Goal: Transaction & Acquisition: Register for event/course

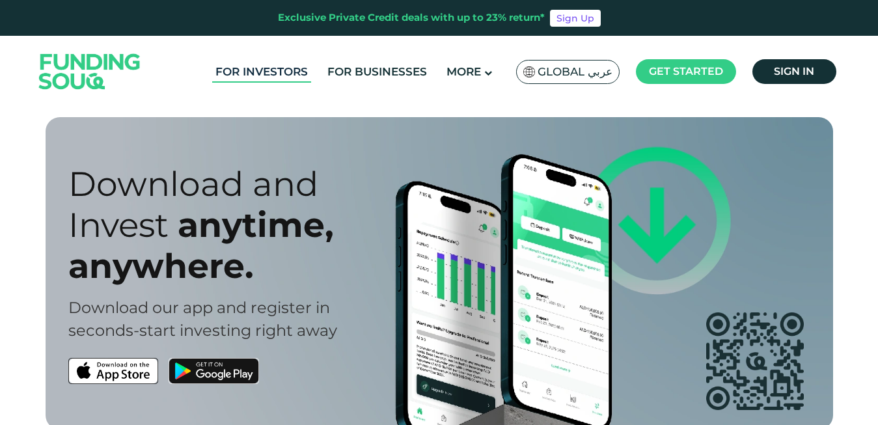
click at [293, 71] on link "For Investors" at bounding box center [261, 71] width 99 height 21
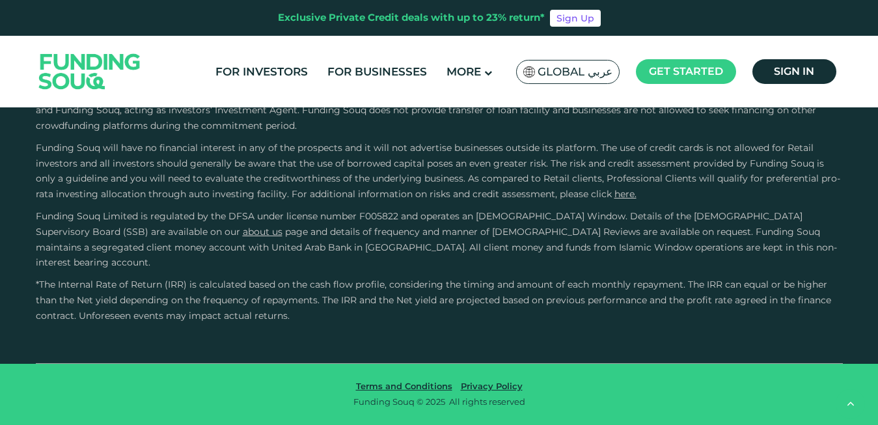
scroll to position [2889, 0]
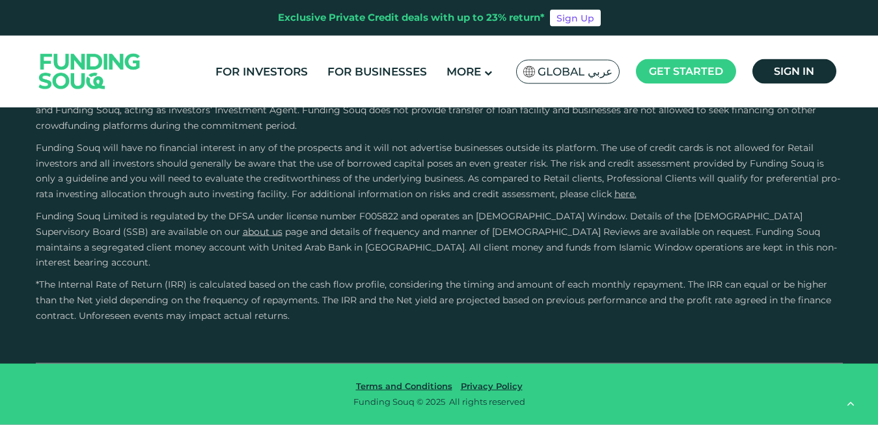
drag, startPoint x: 181, startPoint y: 254, endPoint x: 780, endPoint y: 247, distance: 599.4
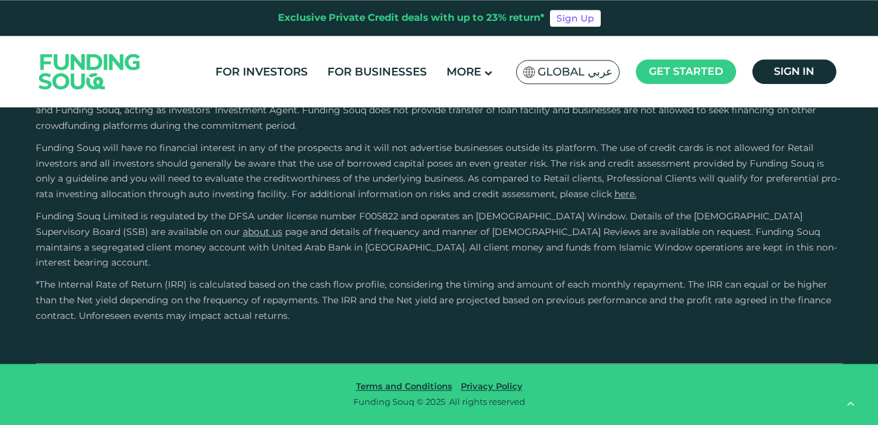
scroll to position [2978, 0]
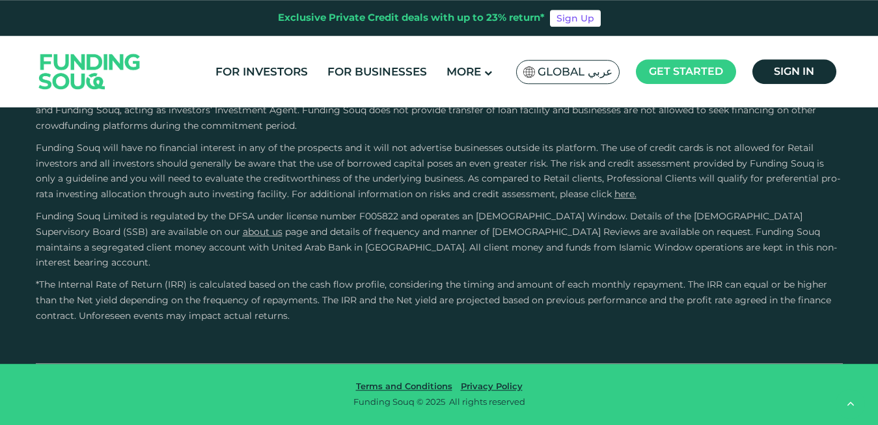
scroll to position [3091, 0]
drag, startPoint x: 232, startPoint y: 193, endPoint x: 722, endPoint y: 202, distance: 489.4
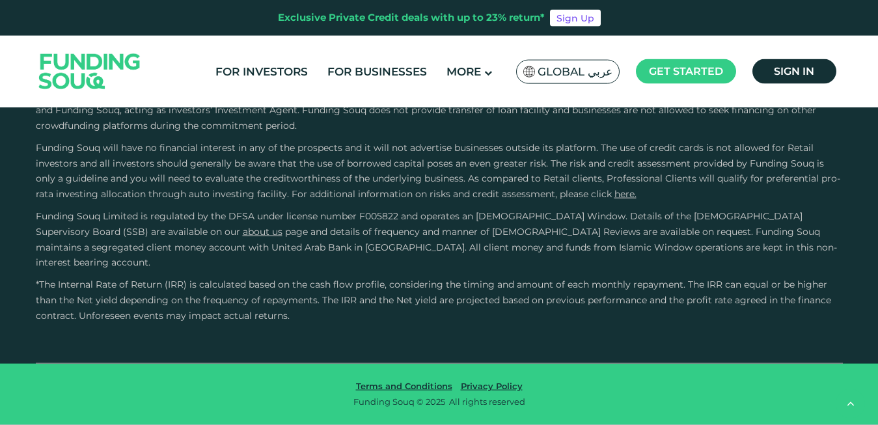
drag, startPoint x: 48, startPoint y: 165, endPoint x: 768, endPoint y: 159, distance: 720.4
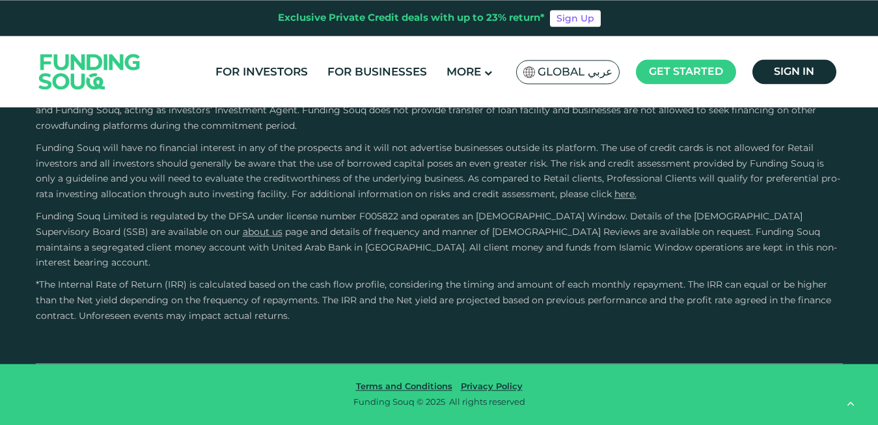
scroll to position [3257, 0]
drag, startPoint x: 49, startPoint y: 191, endPoint x: 752, endPoint y: 205, distance: 702.3
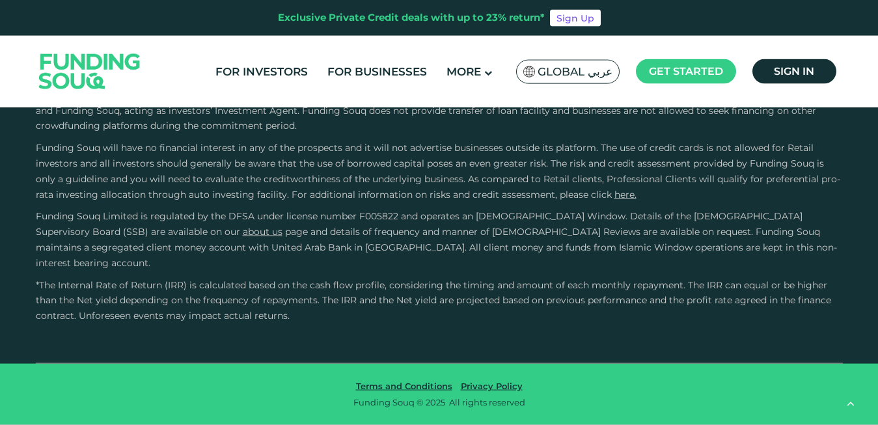
drag, startPoint x: 60, startPoint y: 228, endPoint x: 416, endPoint y: 293, distance: 362.5
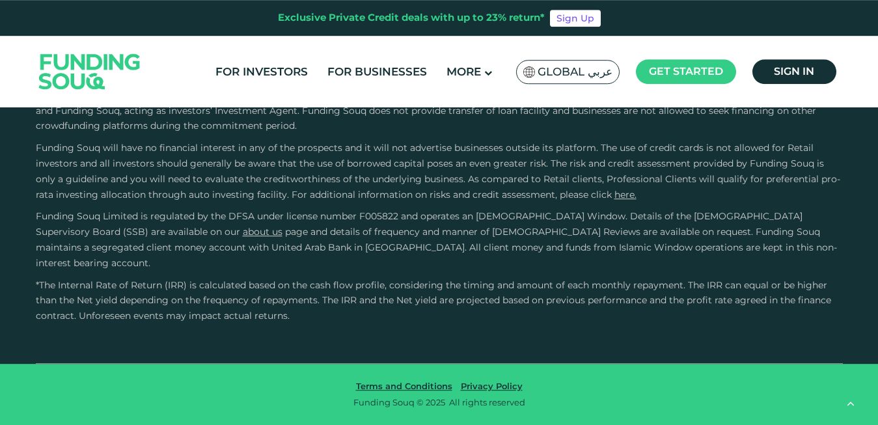
scroll to position [3640, 0]
click at [0, 0] on input "Credit History and Risk" at bounding box center [0, 0] width 0 height 0
drag, startPoint x: 61, startPoint y: 292, endPoint x: 366, endPoint y: 290, distance: 305.9
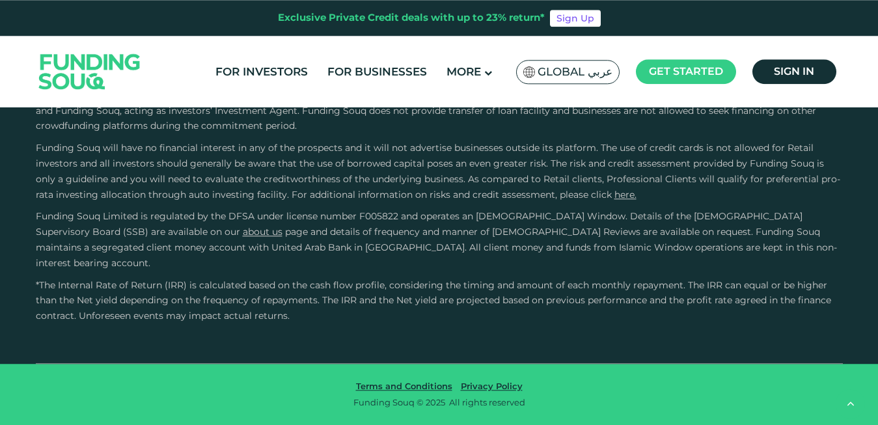
scroll to position [3785, 0]
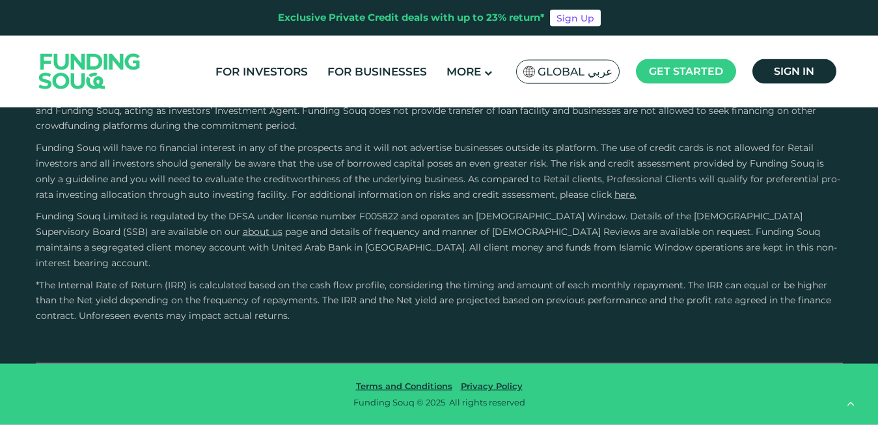
drag, startPoint x: 229, startPoint y: 163, endPoint x: 403, endPoint y: 188, distance: 175.6
drag, startPoint x: 489, startPoint y: 145, endPoint x: 616, endPoint y: 211, distance: 143.5
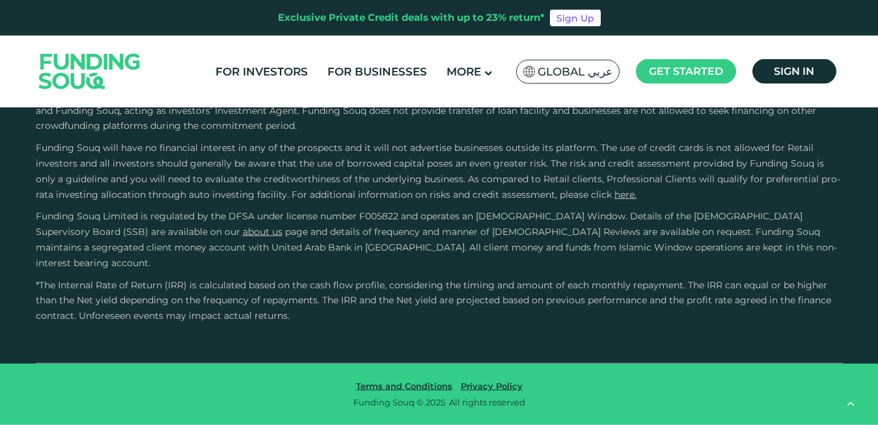
click at [0, 0] on input "Owner Character and Commitment" at bounding box center [0, 0] width 0 height 0
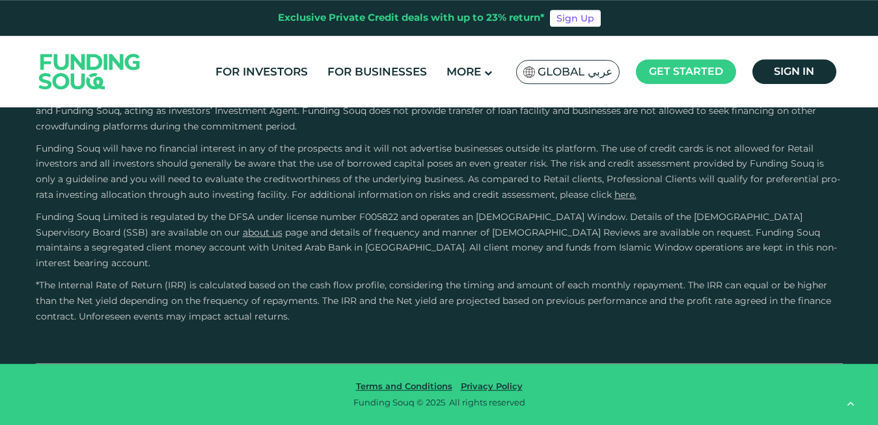
drag, startPoint x: 110, startPoint y: 219, endPoint x: 401, endPoint y: 240, distance: 291.6
drag, startPoint x: 62, startPoint y: 217, endPoint x: 361, endPoint y: 212, distance: 298.7
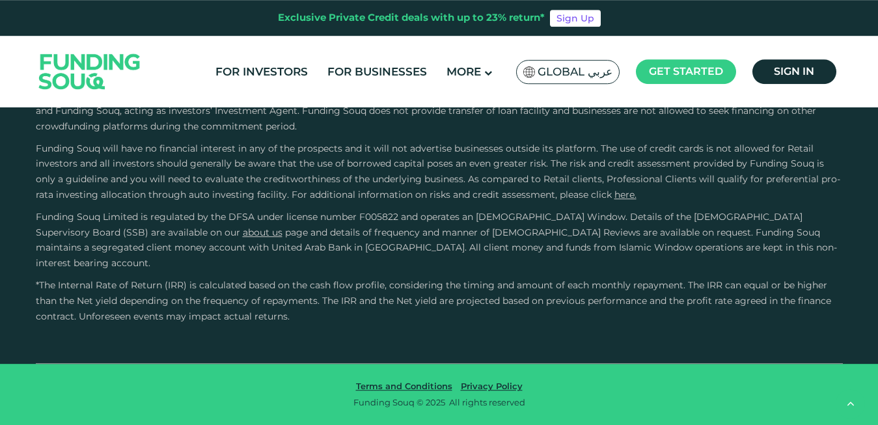
drag, startPoint x: 89, startPoint y: 234, endPoint x: 364, endPoint y: 262, distance: 276.7
drag, startPoint x: 490, startPoint y: 217, endPoint x: 670, endPoint y: 213, distance: 180.3
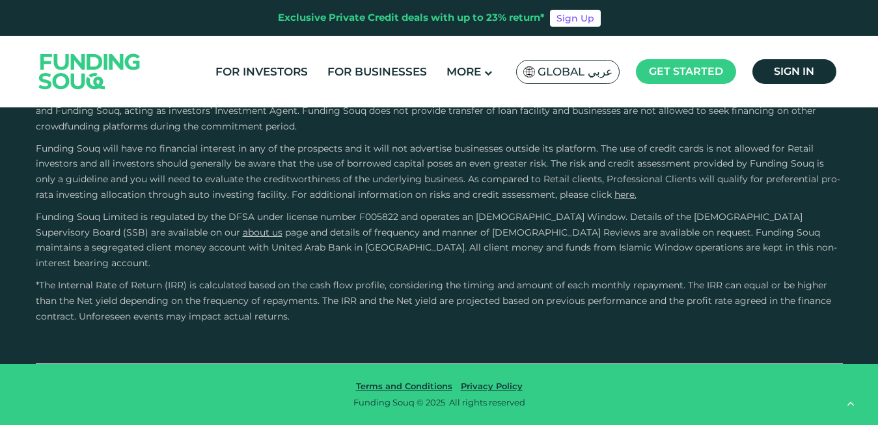
click at [0, 0] on input "External Sources" at bounding box center [0, 0] width 0 height 0
drag, startPoint x: 92, startPoint y: 237, endPoint x: 380, endPoint y: 239, distance: 288.3
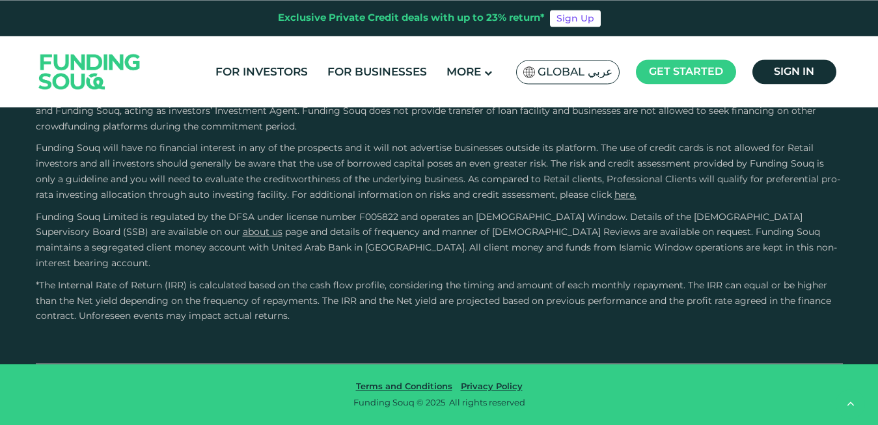
scroll to position [4330, 0]
drag, startPoint x: 51, startPoint y: 176, endPoint x: 374, endPoint y: 215, distance: 324.6
drag, startPoint x: 66, startPoint y: 202, endPoint x: 410, endPoint y: 198, distance: 344.3
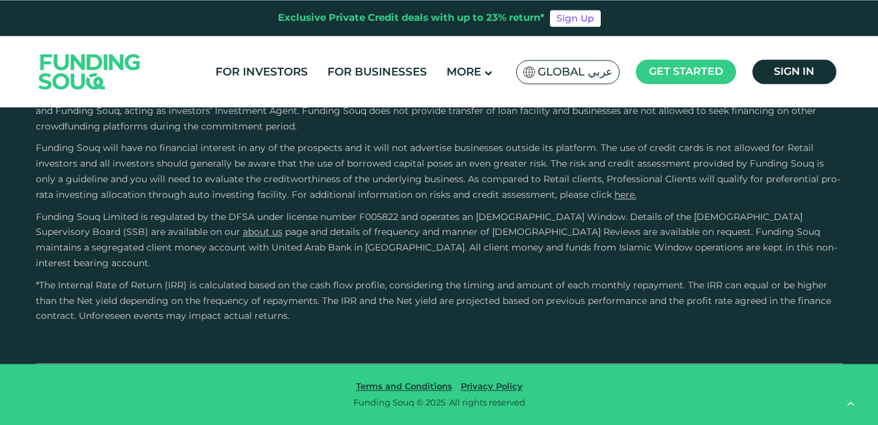
drag, startPoint x: 83, startPoint y: 213, endPoint x: 202, endPoint y: 211, distance: 119.8
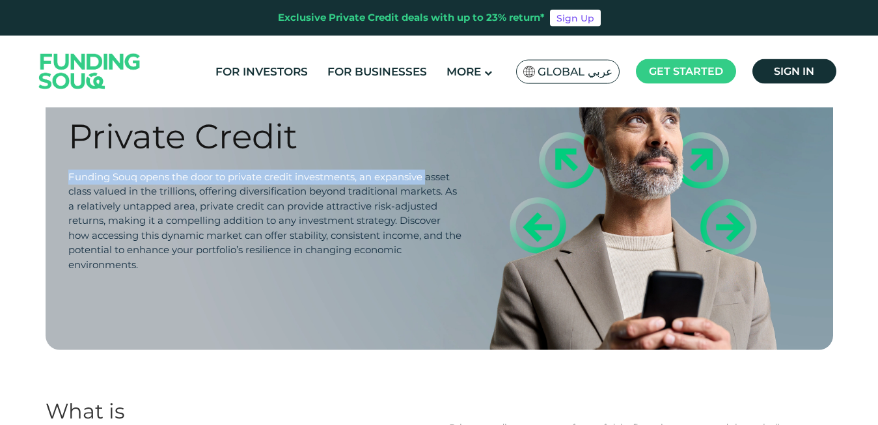
scroll to position [79, 0]
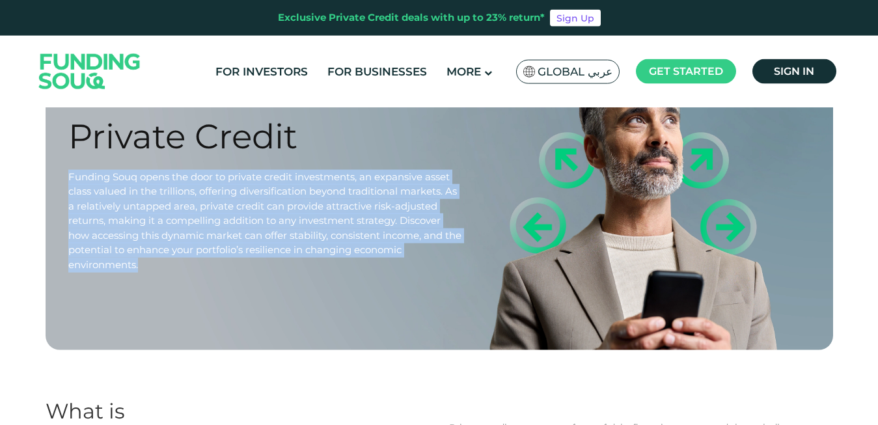
click at [420, 267] on div "Private Credit Funding Souq opens the door to private credit investments, an ex…" at bounding box center [448, 194] width 787 height 312
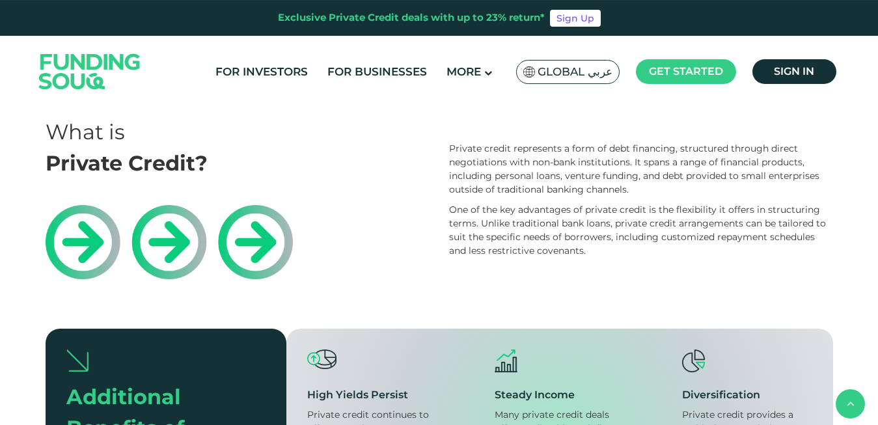
scroll to position [363, 0]
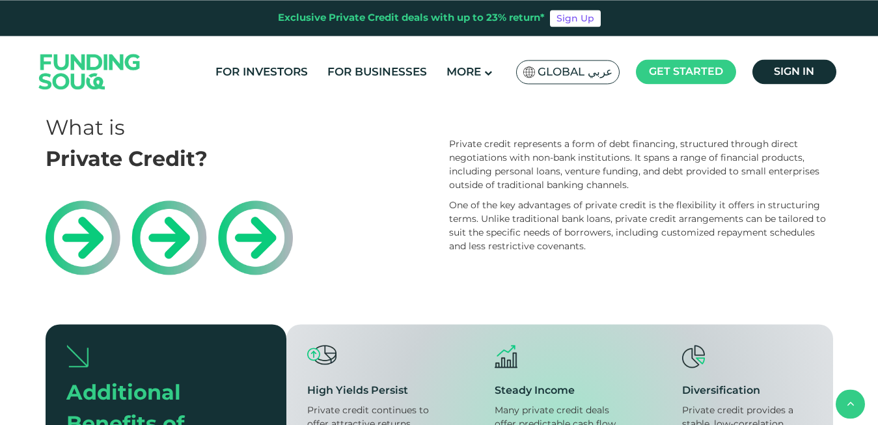
drag, startPoint x: 495, startPoint y: 141, endPoint x: 781, endPoint y: 197, distance: 291.2
click at [781, 197] on div "Private credit represents a form of debt financing, structured through direct n…" at bounding box center [641, 195] width 384 height 116
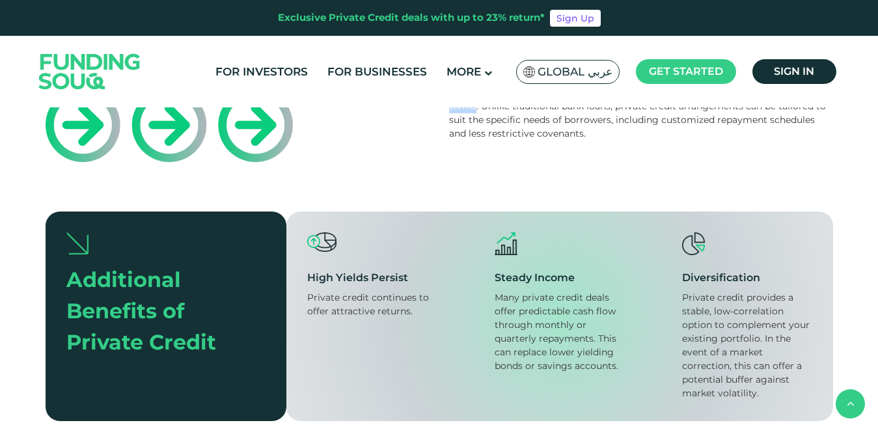
scroll to position [478, 0]
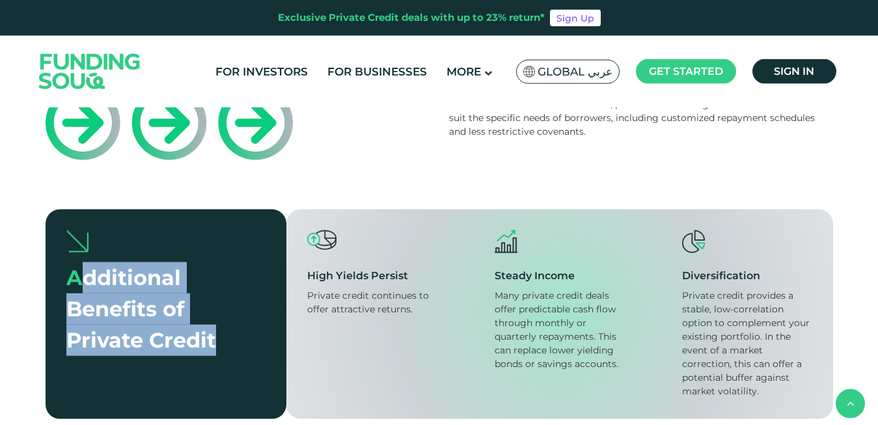
drag, startPoint x: 75, startPoint y: 276, endPoint x: 250, endPoint y: 365, distance: 195.9
click at [250, 365] on div "Additional Benefits of Private Credit" at bounding box center [166, 315] width 241 height 210
click at [355, 282] on div "High Yields Persist" at bounding box center [372, 276] width 130 height 16
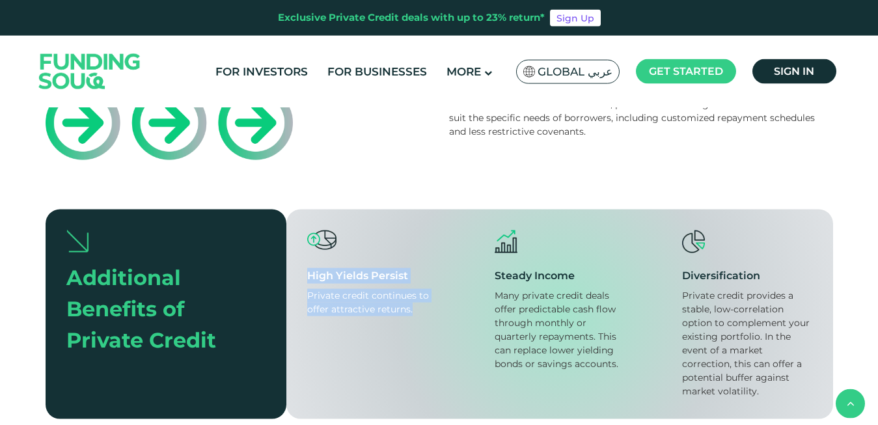
drag, startPoint x: 310, startPoint y: 274, endPoint x: 455, endPoint y: 329, distance: 155.3
click at [455, 329] on div "High Yields Persist Private credit continues to offer attractive returns. Stead…" at bounding box center [559, 315] width 547 height 210
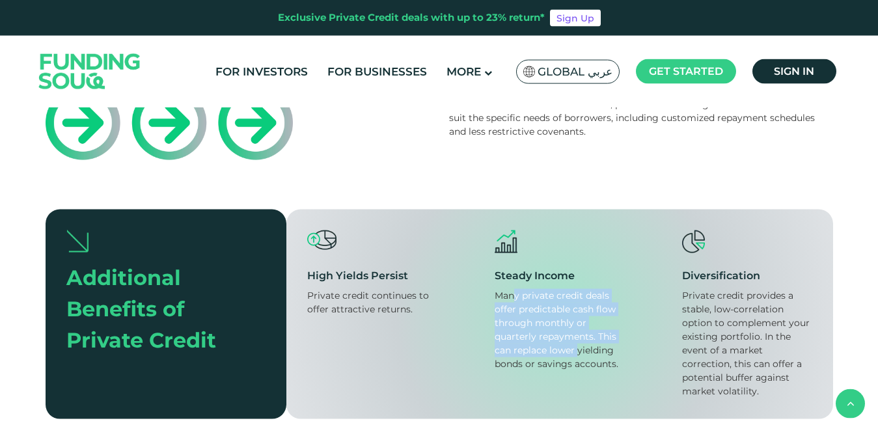
drag, startPoint x: 511, startPoint y: 295, endPoint x: 579, endPoint y: 357, distance: 92.1
click at [579, 357] on div "Many private credit deals offer predictable cash flow through monthly or quarte…" at bounding box center [560, 330] width 130 height 82
click at [567, 303] on div "Many private credit deals offer predictable cash flow through monthly or quarte…" at bounding box center [560, 330] width 130 height 82
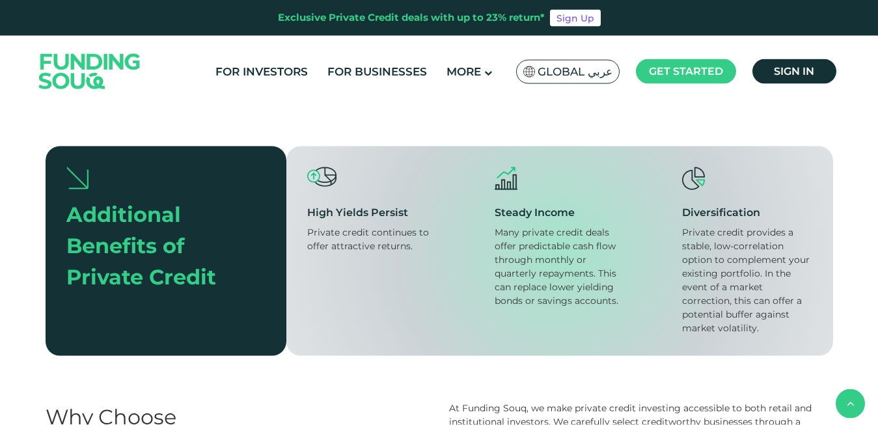
scroll to position [544, 0]
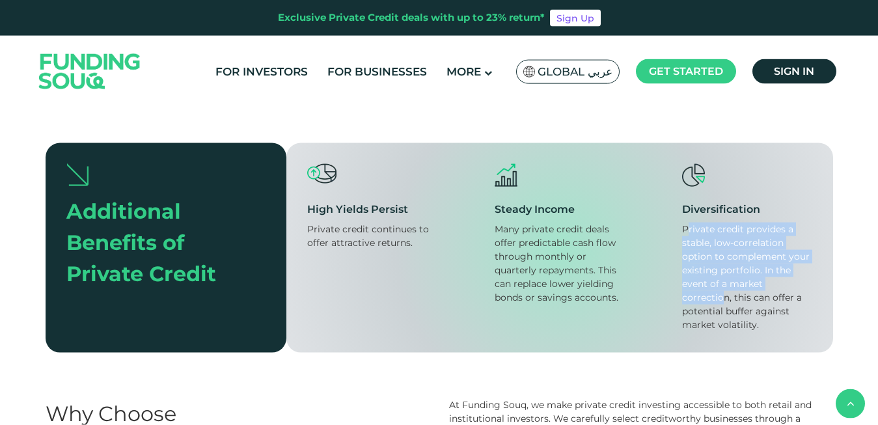
drag, startPoint x: 689, startPoint y: 230, endPoint x: 723, endPoint y: 291, distance: 69.9
click at [723, 291] on div "Private credit provides a stable, low-correlation option to complement your exi…" at bounding box center [747, 277] width 130 height 109
click at [740, 234] on div "Private credit provides a stable, low-correlation option to complement your exi…" at bounding box center [747, 277] width 130 height 109
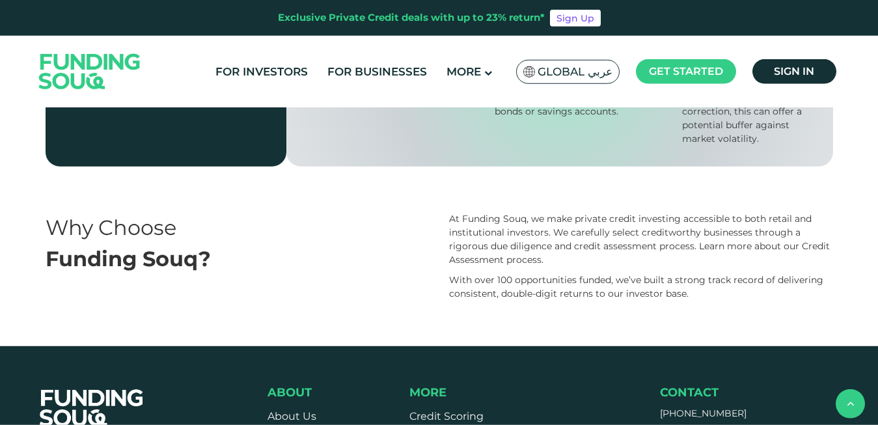
scroll to position [752, 0]
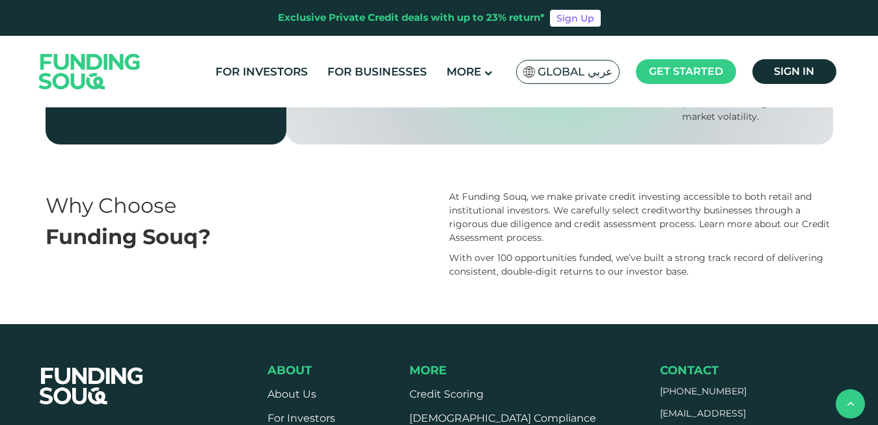
drag, startPoint x: 444, startPoint y: 192, endPoint x: 737, endPoint y: 296, distance: 311.4
click at [737, 296] on section "Why Choose Funding Souq? At Funding Souq, we make private credit investing acce…" at bounding box center [439, 257] width 878 height 134
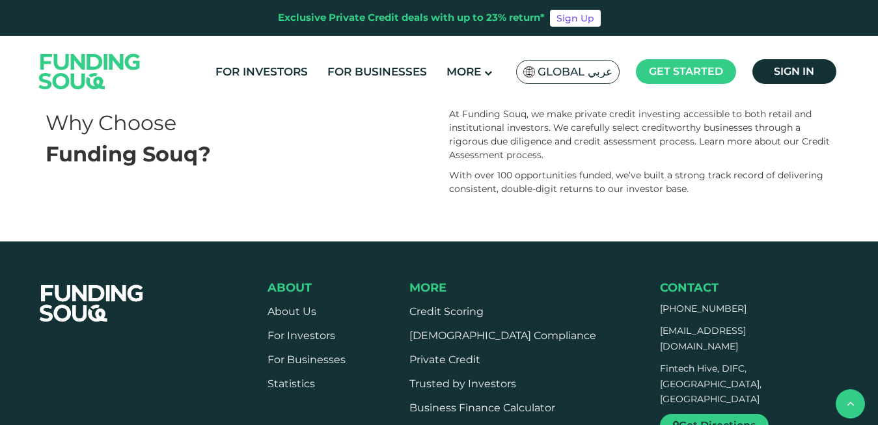
scroll to position [839, 0]
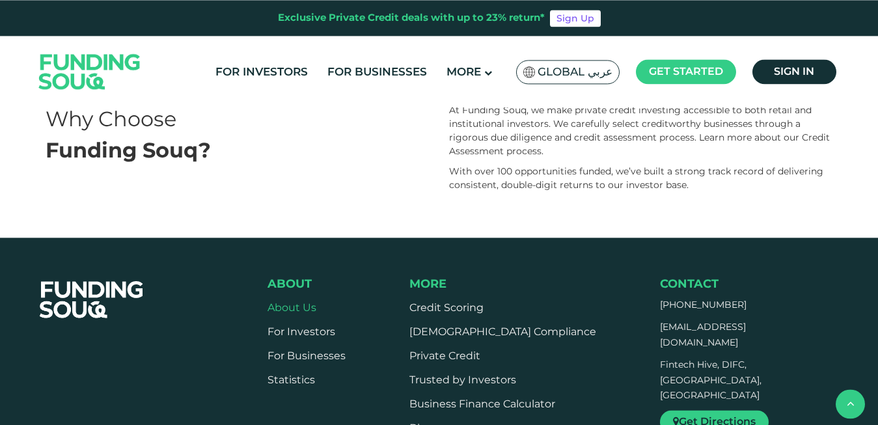
click at [294, 311] on link "About Us" at bounding box center [291, 307] width 49 height 12
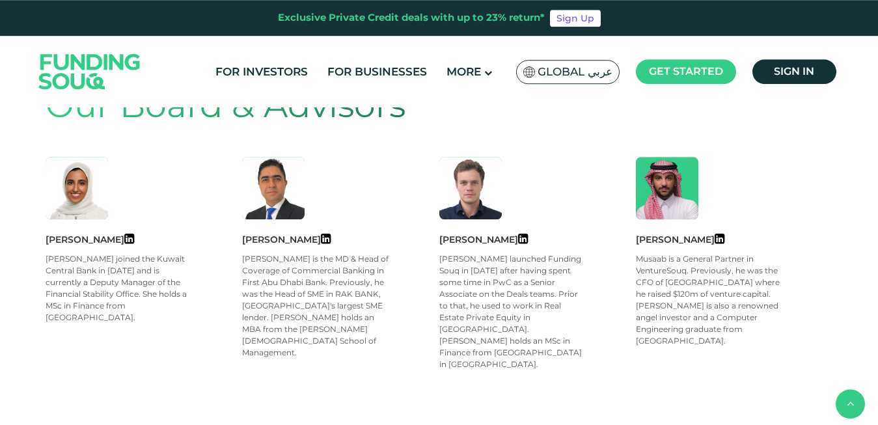
scroll to position [562, 0]
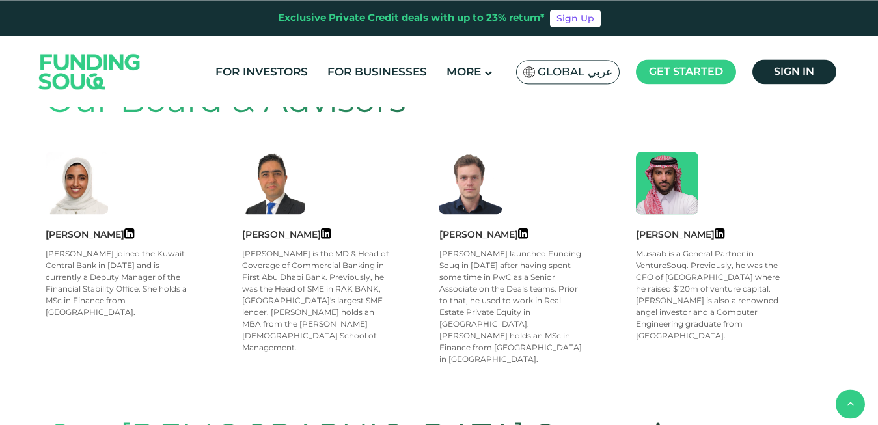
drag, startPoint x: 53, startPoint y: 252, endPoint x: 144, endPoint y: 318, distance: 111.8
click at [143, 316] on div "Mariam joined the Kuwait Central Bank in 2012 and is currently a Deputy Manager…" at bounding box center [120, 283] width 148 height 70
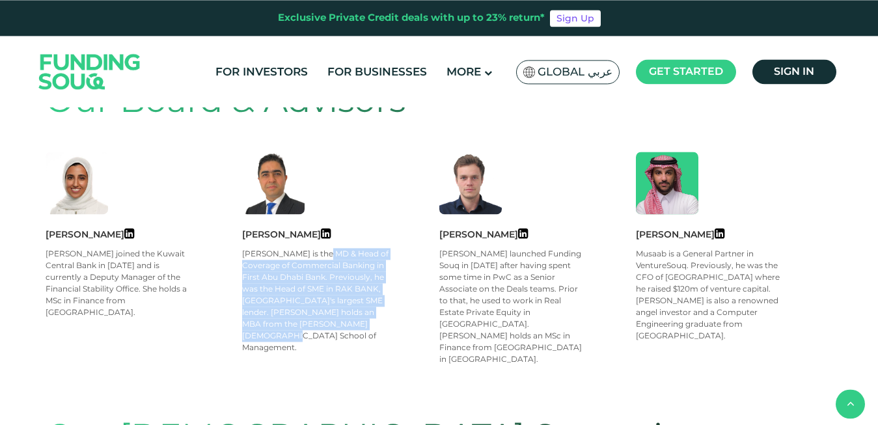
drag, startPoint x: 271, startPoint y: 252, endPoint x: 307, endPoint y: 337, distance: 91.9
click at [307, 337] on div "Suresh Lalwani Suresh is the MD & Head of Coverage of Commercial Banking in Fir…" at bounding box center [340, 296] width 197 height 138
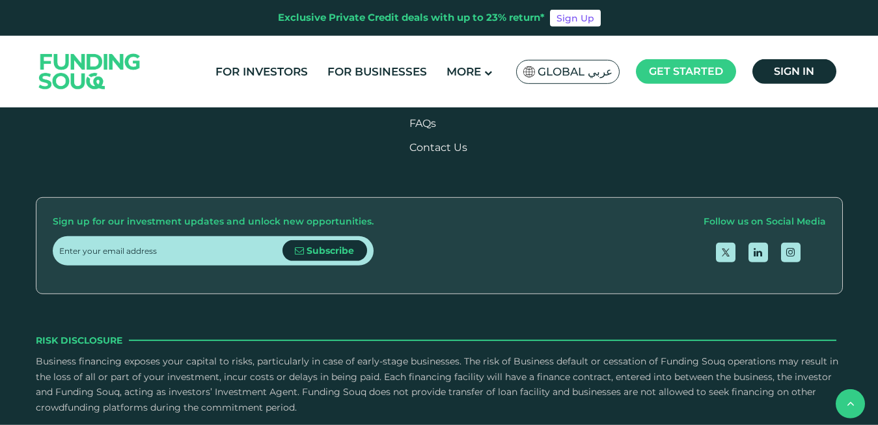
scroll to position [1987, 0]
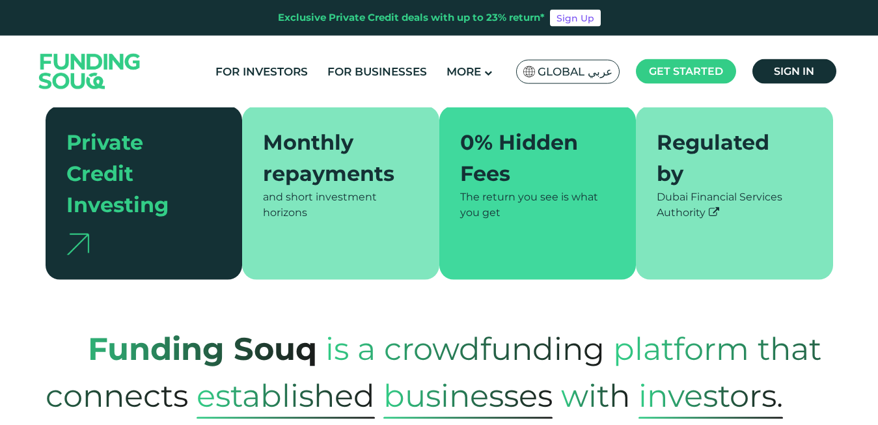
scroll to position [250, 0]
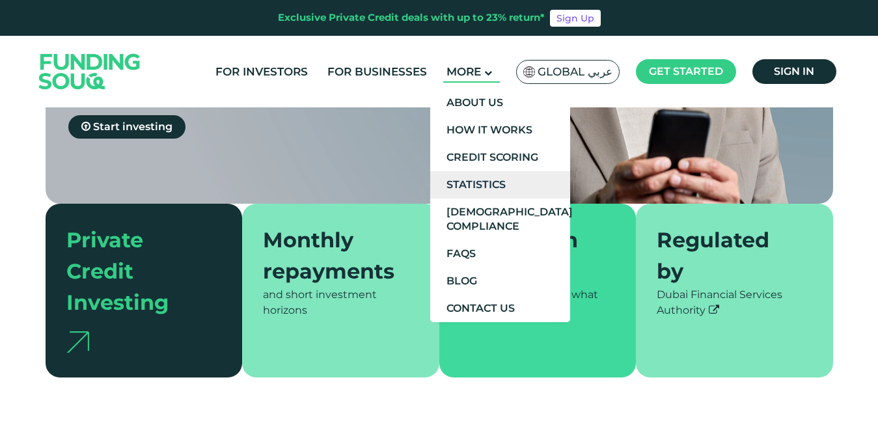
click at [487, 182] on link "Statistics" at bounding box center [500, 184] width 140 height 27
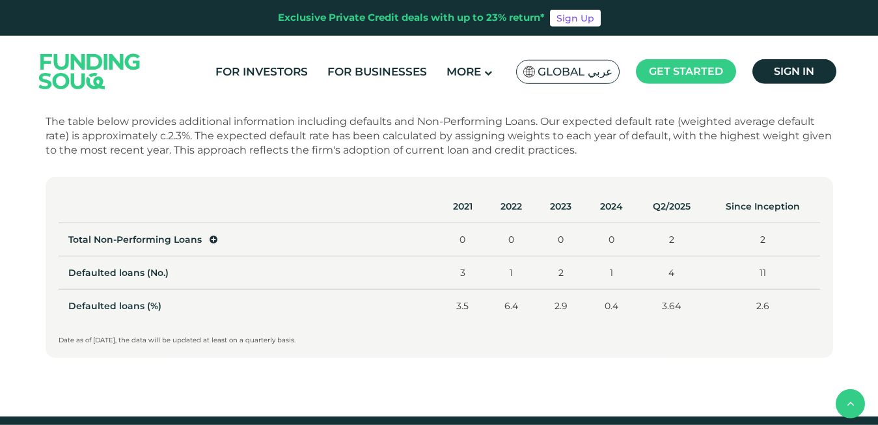
scroll to position [646, 0]
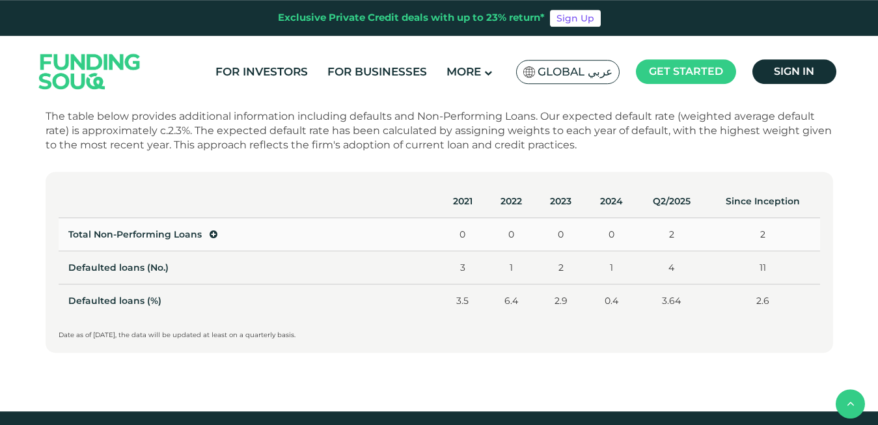
click at [211, 234] on icon at bounding box center [214, 234] width 8 height 9
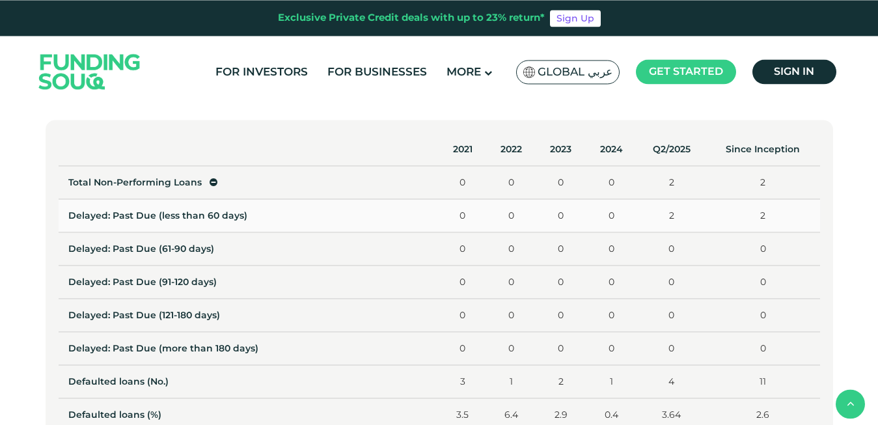
scroll to position [702, 0]
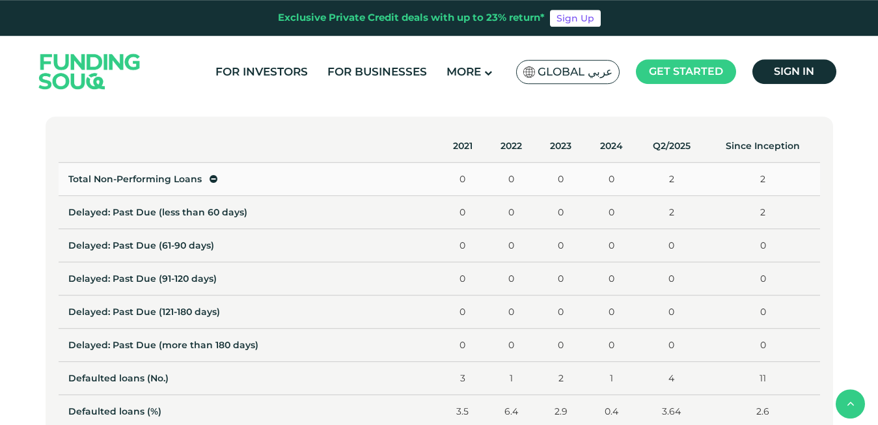
click at [210, 180] on icon at bounding box center [214, 178] width 8 height 9
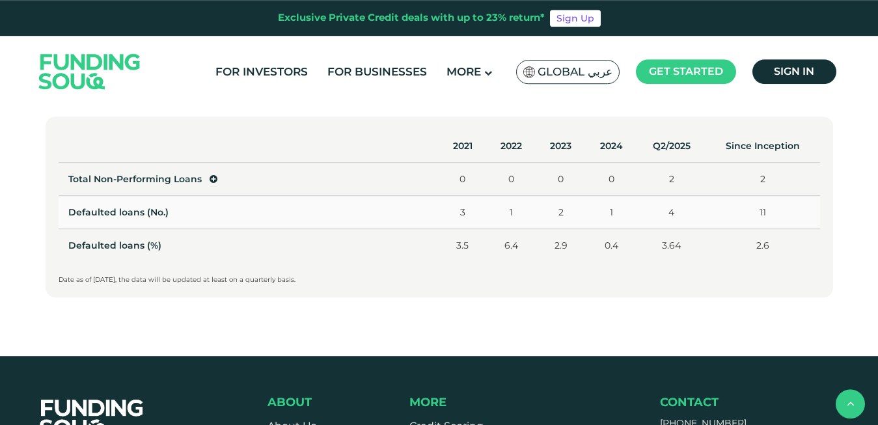
click at [134, 212] on td "Defaulted loans (No.)" at bounding box center [249, 212] width 381 height 33
click at [211, 182] on icon at bounding box center [214, 178] width 8 height 9
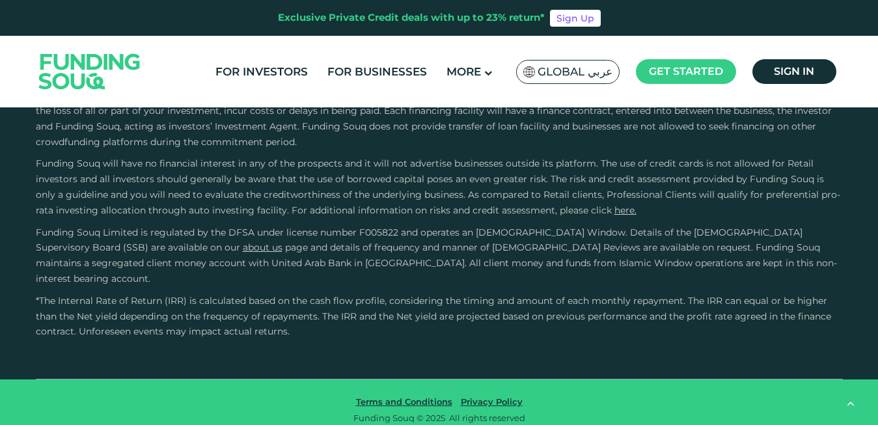
scroll to position [0, 0]
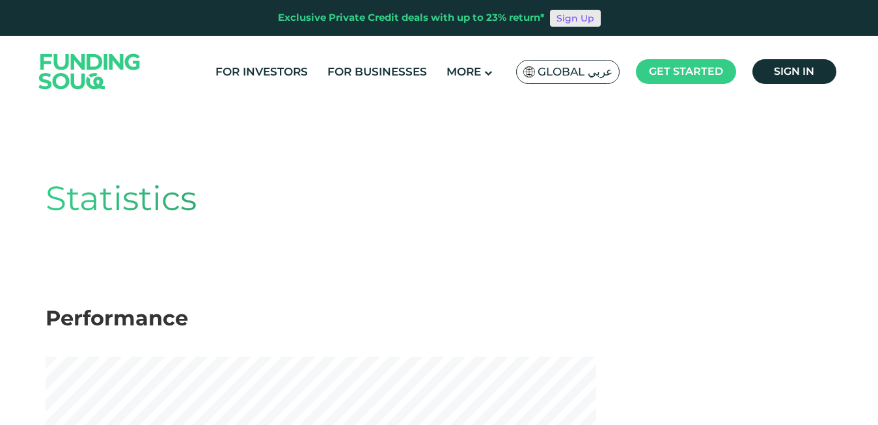
click at [575, 18] on link "Sign Up" at bounding box center [575, 18] width 51 height 17
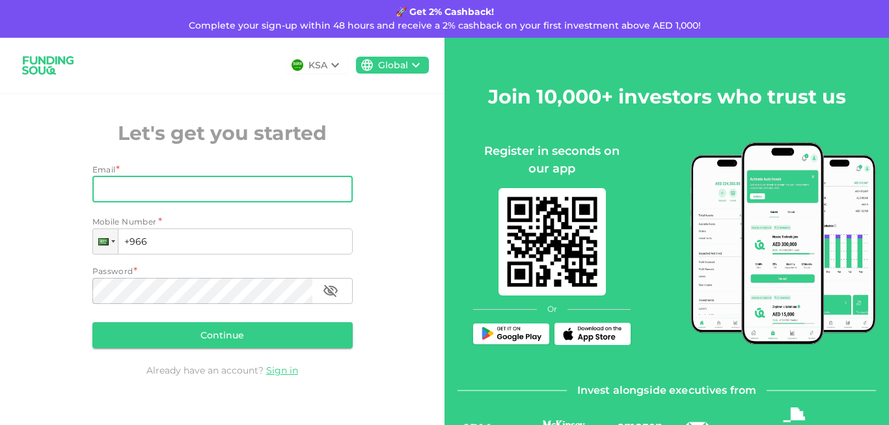
click at [195, 191] on input "Email" at bounding box center [215, 189] width 246 height 26
type input "[EMAIL_ADDRESS][DOMAIN_NAME]"
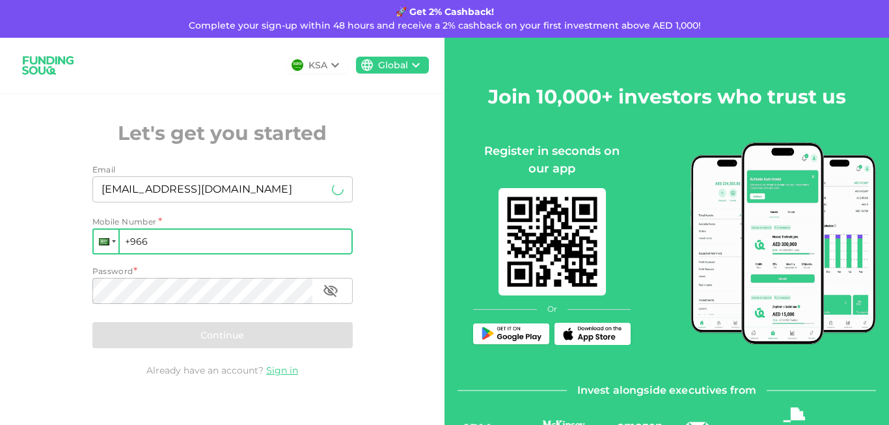
click at [107, 242] on div at bounding box center [106, 241] width 25 height 23
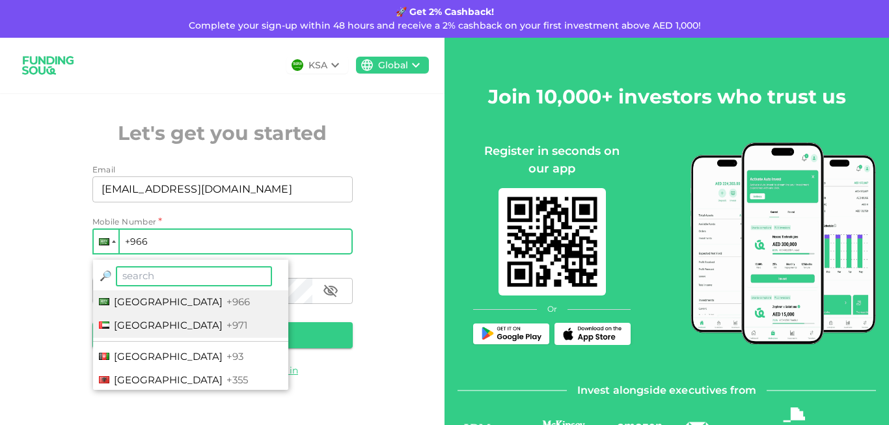
click at [147, 323] on span "[GEOGRAPHIC_DATA]" at bounding box center [168, 325] width 109 height 12
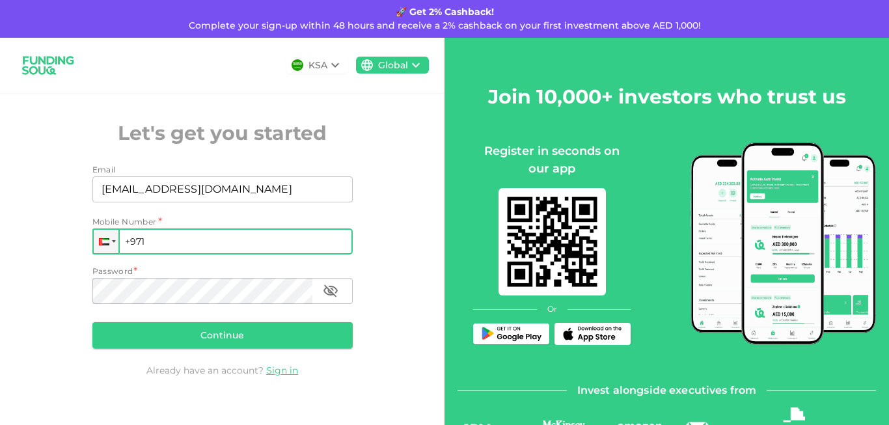
click at [202, 241] on input "+971" at bounding box center [222, 241] width 260 height 26
click at [129, 242] on input "+971 557 43" at bounding box center [222, 241] width 260 height 26
click at [195, 238] on input "+971 557 43" at bounding box center [222, 241] width 260 height 26
paste input "tel"
click at [199, 245] on input "+971 557 43" at bounding box center [222, 241] width 260 height 26
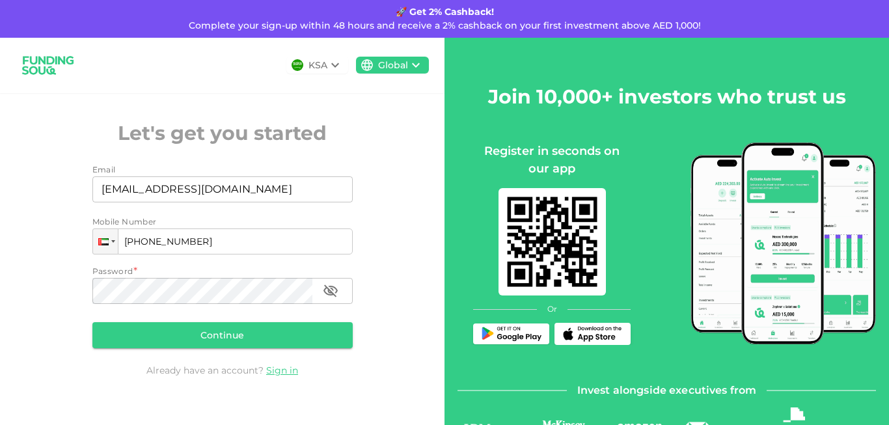
paste input "9 592"
type input "+971 557 439 592"
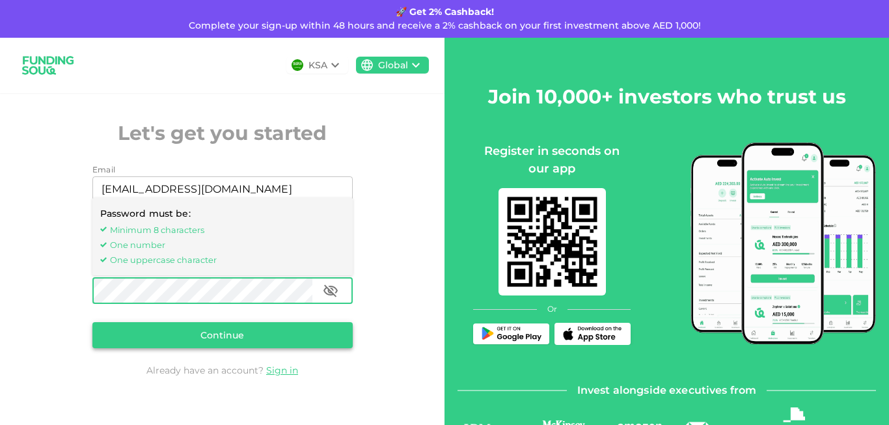
click at [327, 331] on button "Continue" at bounding box center [222, 335] width 260 height 26
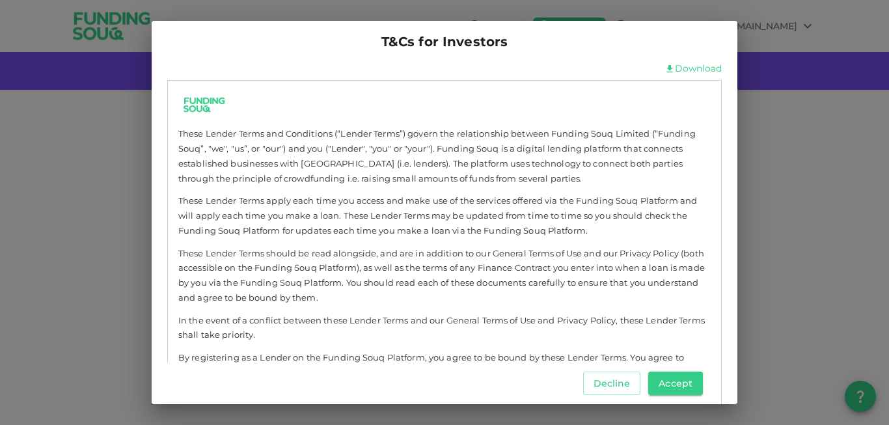
click at [607, 55] on h2 "T&Cs for Investors" at bounding box center [445, 42] width 586 height 42
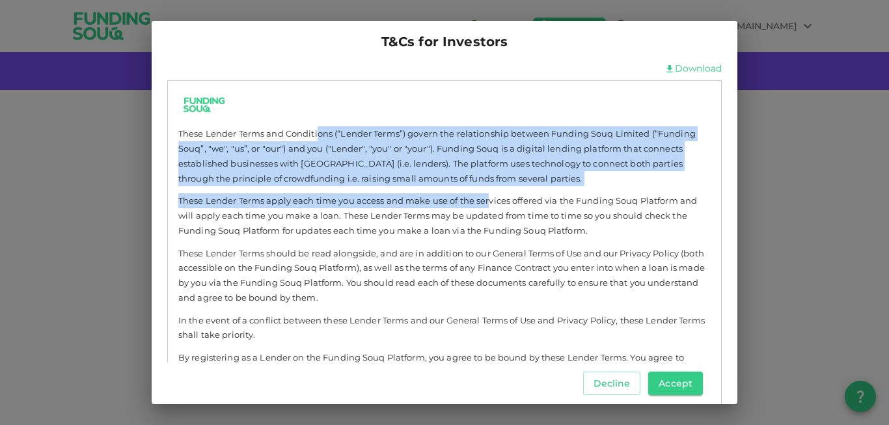
drag, startPoint x: 416, startPoint y: 149, endPoint x: 489, endPoint y: 191, distance: 84.8
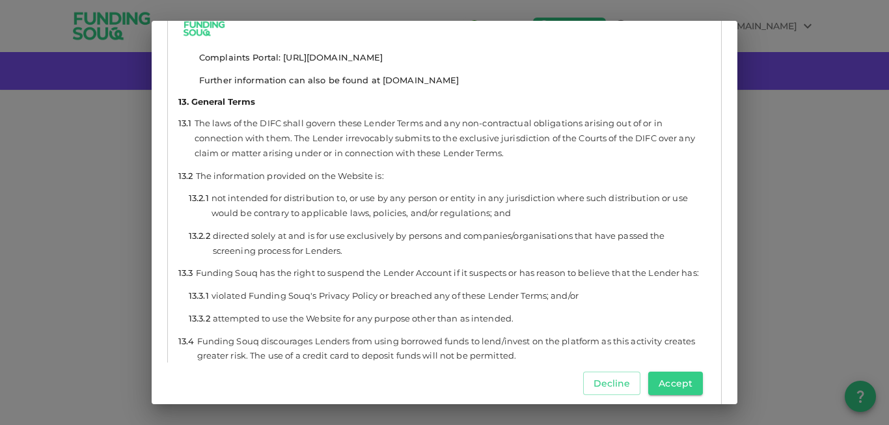
scroll to position [7753, 0]
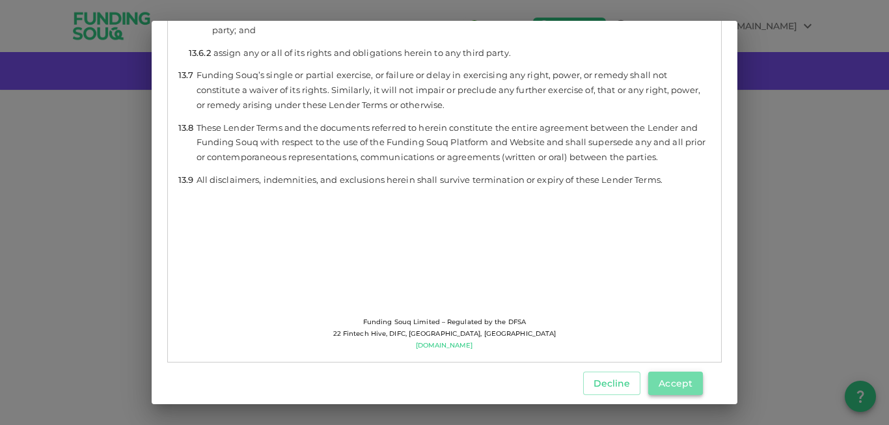
click at [689, 387] on button "Accept" at bounding box center [675, 383] width 55 height 23
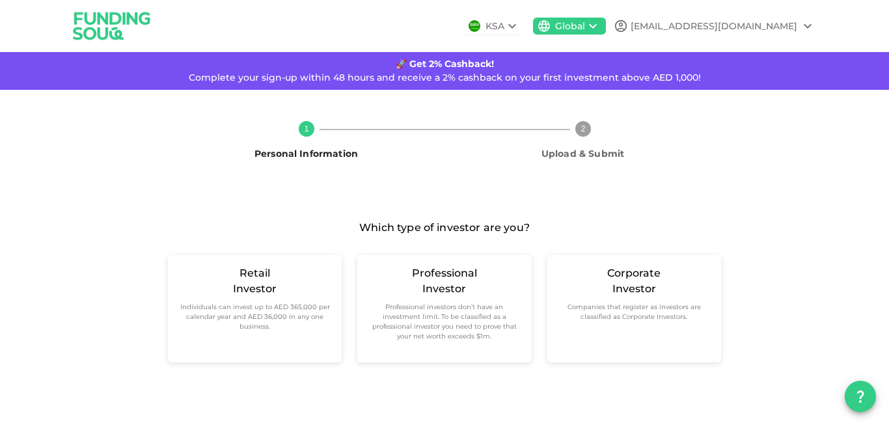
click at [516, 24] on icon at bounding box center [512, 26] width 8 height 5
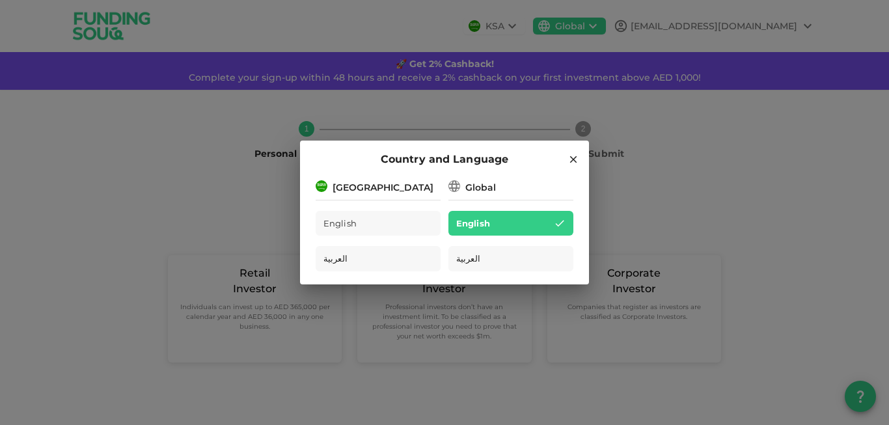
click at [403, 189] on div "[GEOGRAPHIC_DATA]" at bounding box center [378, 186] width 125 height 16
click at [374, 187] on div "[GEOGRAPHIC_DATA]" at bounding box center [383, 188] width 101 height 14
click at [459, 187] on icon at bounding box center [454, 186] width 13 height 13
click at [457, 187] on icon at bounding box center [454, 186] width 13 height 13
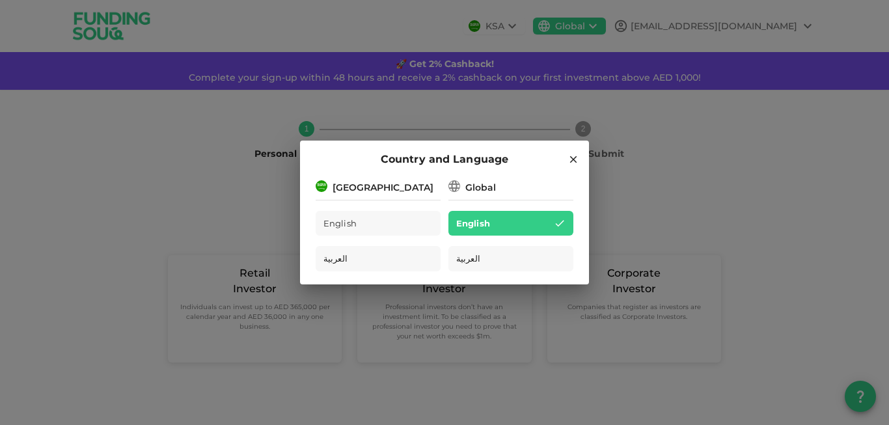
click at [390, 187] on div "[GEOGRAPHIC_DATA]" at bounding box center [383, 188] width 101 height 14
click at [336, 189] on div "[GEOGRAPHIC_DATA]" at bounding box center [383, 188] width 101 height 14
drag, startPoint x: 338, startPoint y: 189, endPoint x: 393, endPoint y: 187, distance: 54.7
click at [393, 187] on div "[GEOGRAPHIC_DATA]" at bounding box center [378, 186] width 125 height 16
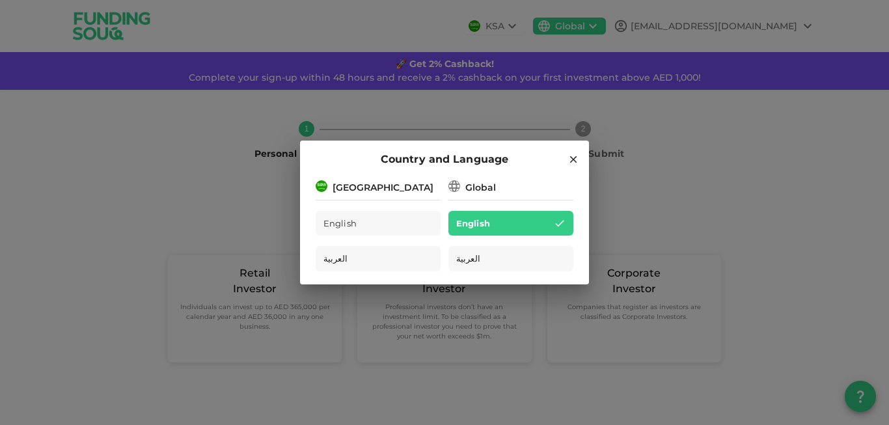
click at [439, 185] on div "[GEOGRAPHIC_DATA]" at bounding box center [378, 186] width 125 height 16
click at [502, 179] on div "Global" at bounding box center [510, 186] width 125 height 16
click at [465, 185] on div "Global" at bounding box center [510, 186] width 125 height 16
click at [465, 187] on div "Global" at bounding box center [480, 188] width 31 height 14
drag, startPoint x: 474, startPoint y: 185, endPoint x: 545, endPoint y: 159, distance: 75.3
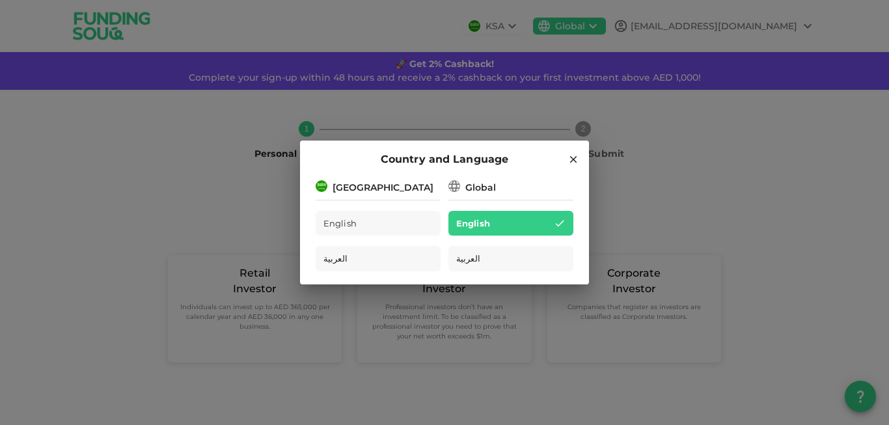
click at [489, 179] on div "Global" at bounding box center [510, 186] width 125 height 16
click at [572, 159] on icon at bounding box center [573, 159] width 7 height 7
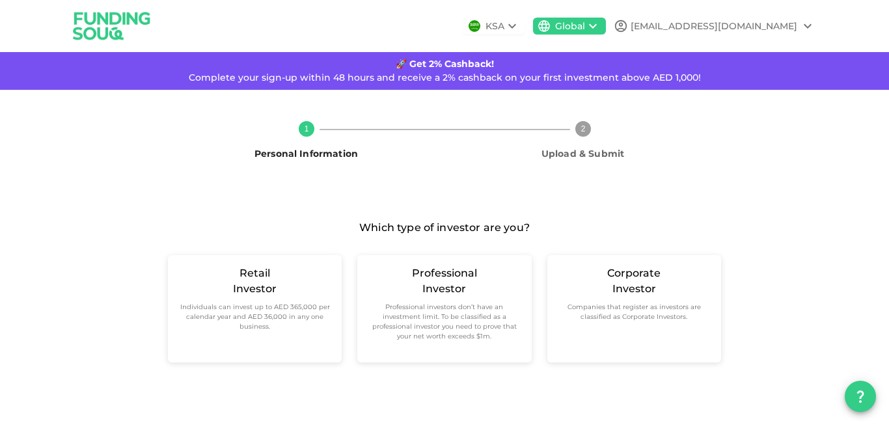
click at [601, 26] on icon at bounding box center [593, 26] width 16 height 16
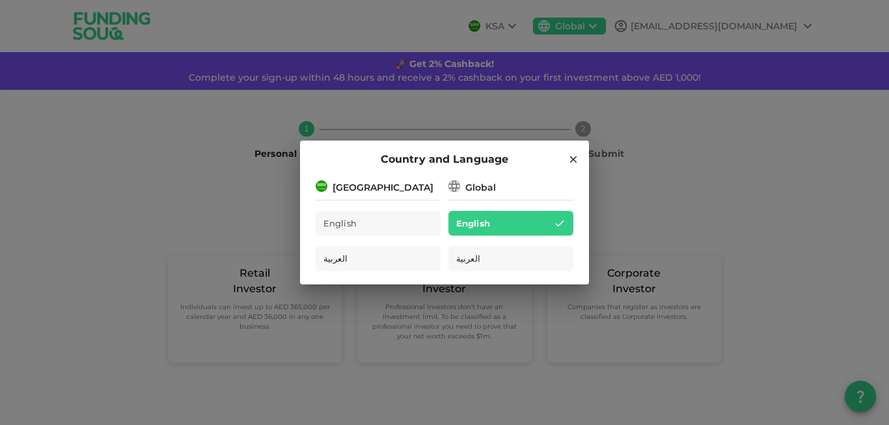
click at [573, 160] on icon at bounding box center [573, 159] width 7 height 7
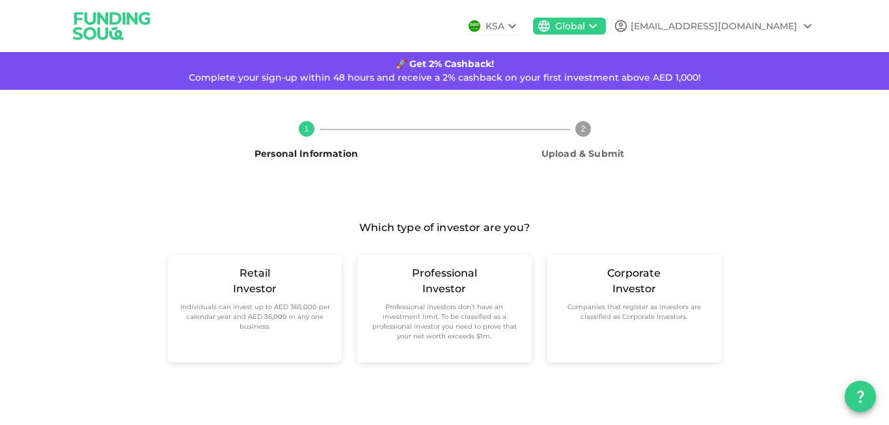
click at [520, 25] on icon at bounding box center [512, 26] width 16 height 16
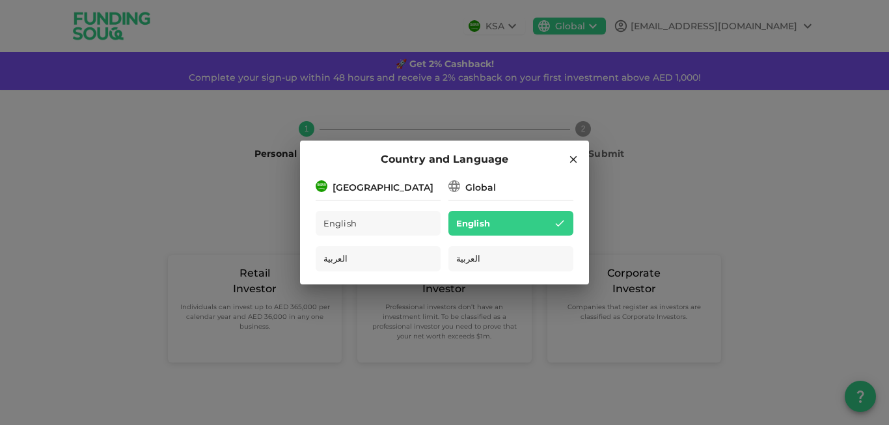
click at [829, 154] on div "Country and Language Saudi Arabia English العربية Global English العربية" at bounding box center [444, 212] width 889 height 425
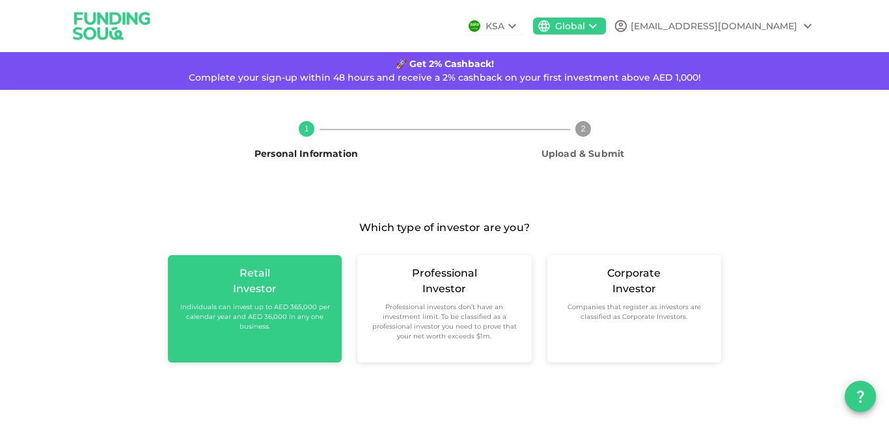
click at [287, 316] on small "Individuals can invest up to AED 365,000 per calendar year and AED 36,000 in an…" at bounding box center [254, 316] width 153 height 29
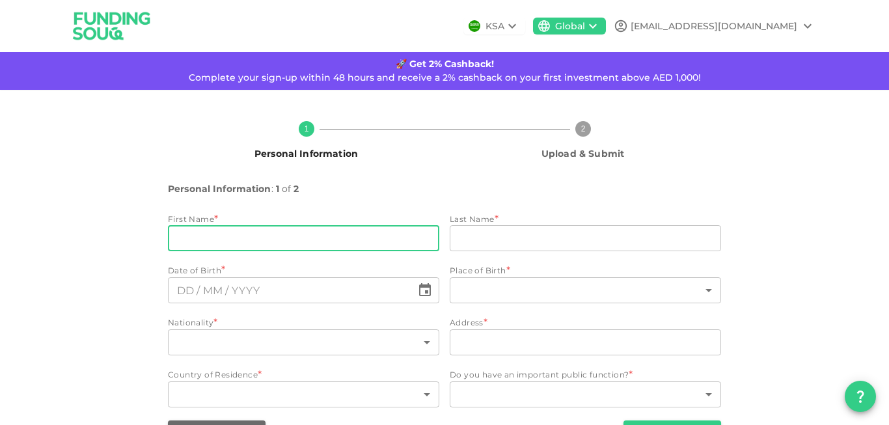
click at [292, 228] on input "firstName" at bounding box center [303, 238] width 271 height 26
type input "Lionel"
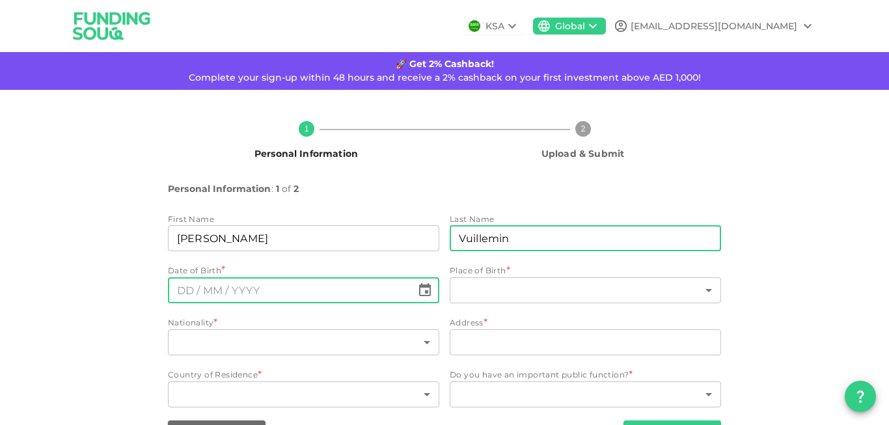
type input "Vuillemin"
click at [244, 292] on input "⁦⁨DD⁩ / ⁨MM⁩ / ⁨YYYY⁩⁩" at bounding box center [290, 290] width 244 height 26
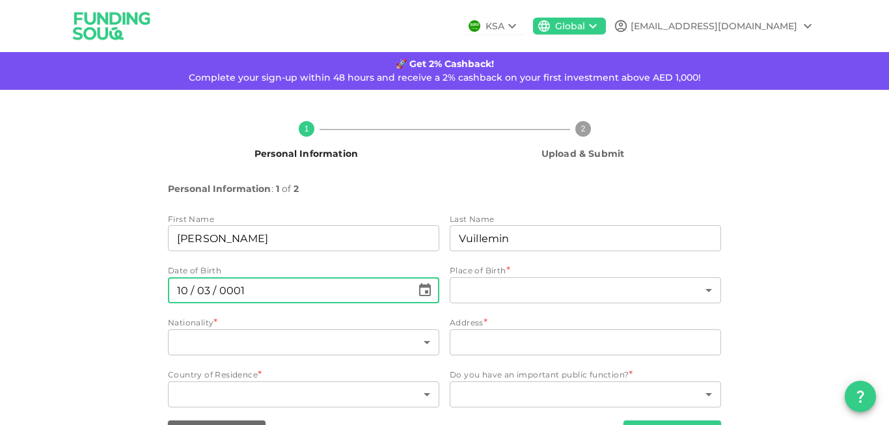
paste input "9592"
click at [227, 293] on input "⁦⁨10⁩ / ⁨03⁩ / ⁨9592⁩⁩" at bounding box center [290, 290] width 244 height 26
click at [219, 290] on input "⁦⁨10⁩ / ⁨03⁩ / ⁨9592⁩⁩" at bounding box center [290, 290] width 244 height 26
drag, startPoint x: 215, startPoint y: 290, endPoint x: 242, endPoint y: 290, distance: 27.3
click at [242, 290] on input "⁦⁨10⁩ / ⁨03⁩ / ⁨9592⁩⁩" at bounding box center [290, 290] width 244 height 26
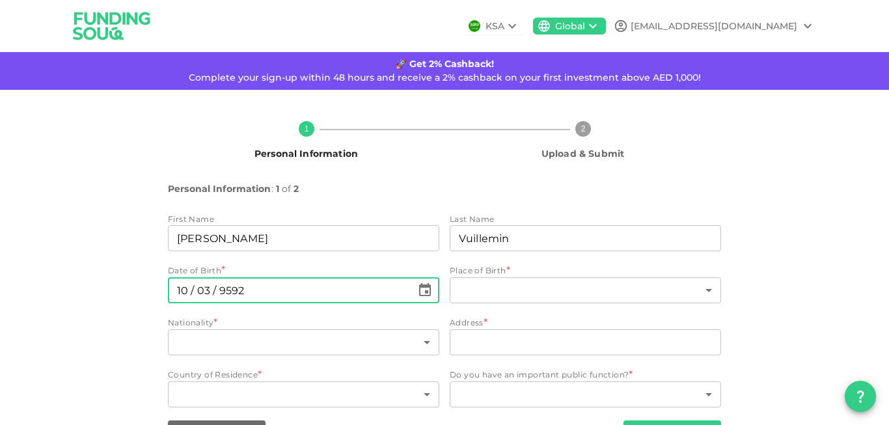
click at [213, 293] on input "⁦⁨10⁩ / ⁨03⁩ / ⁨9592⁩⁩" at bounding box center [290, 290] width 244 height 26
click at [242, 289] on input "⁦⁨10⁩ / ⁨03⁩ / ⁨9592⁩⁩" at bounding box center [290, 290] width 244 height 26
paste input "1981"
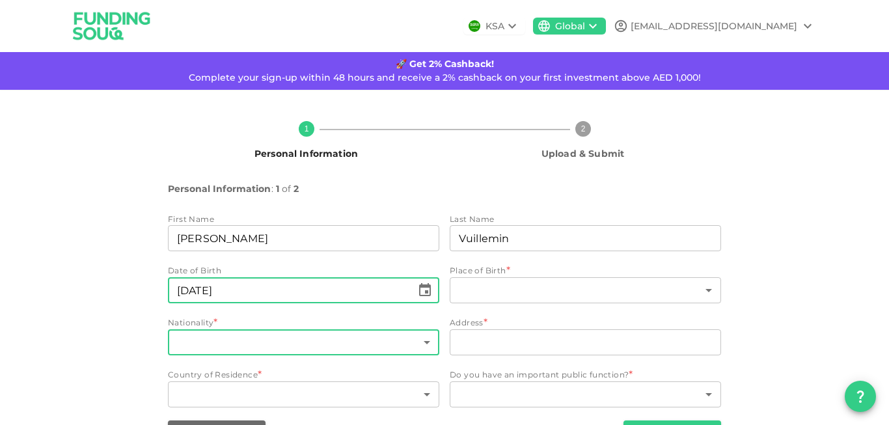
type input "⁦⁨10⁩ / ⁨03⁩ / ⁨1981⁩⁩"
click at [266, 341] on body "KSA Global vuillemin_l2000@yahoo.fr 🚀 Get 2% Cashback! Complete your sign-up wi…" at bounding box center [444, 212] width 889 height 425
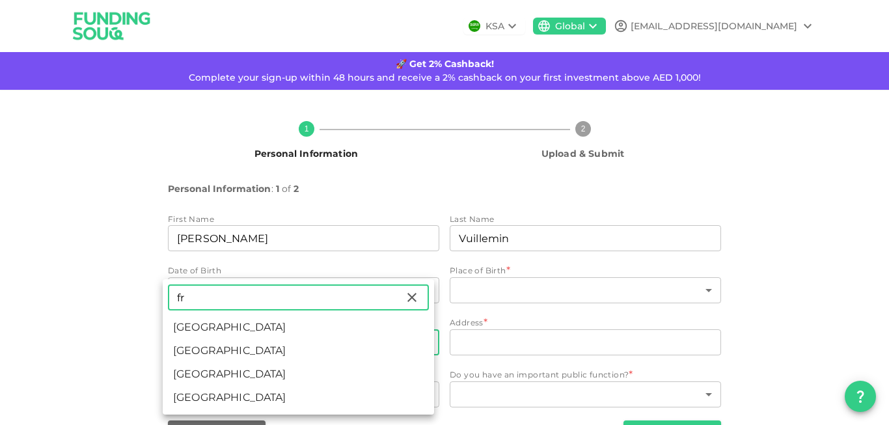
type input "fr"
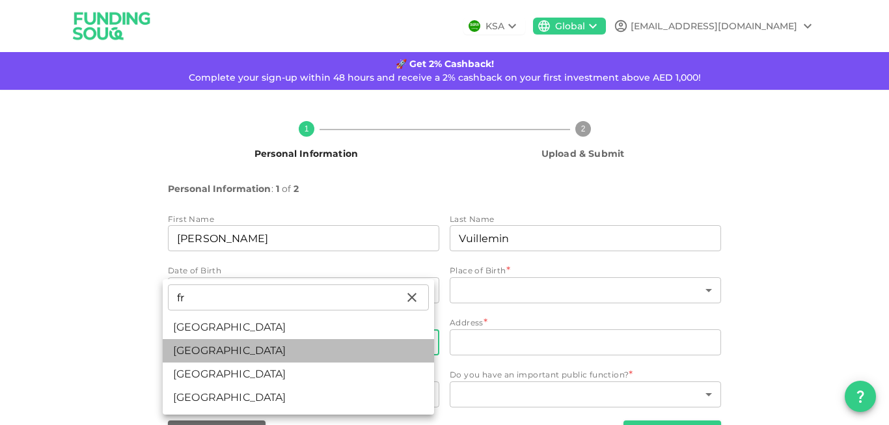
click at [239, 353] on li "France" at bounding box center [298, 350] width 271 height 23
type input "67"
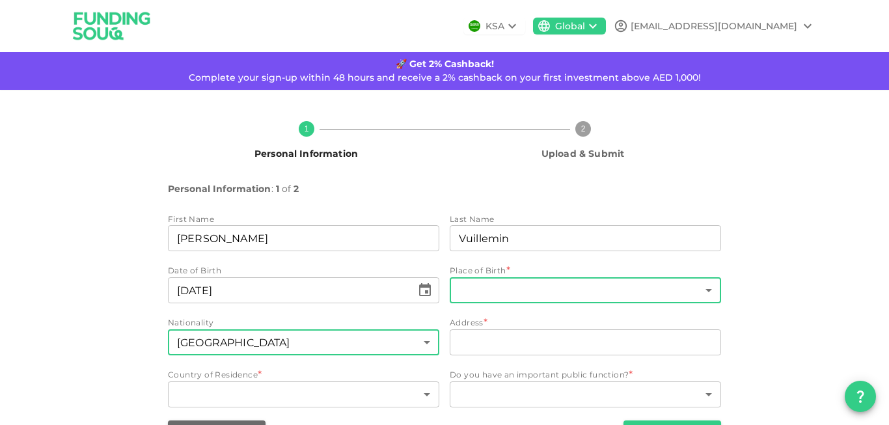
click at [485, 288] on body "KSA Global vuillemin_l2000@yahoo.fr 🚀 Get 2% Cashback! Complete your sign-up wi…" at bounding box center [444, 212] width 889 height 425
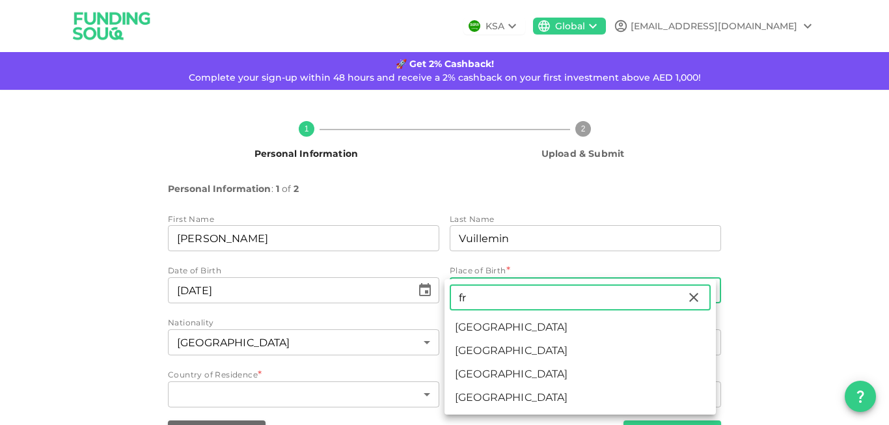
type input "fr"
click at [481, 350] on li "France" at bounding box center [579, 350] width 271 height 23
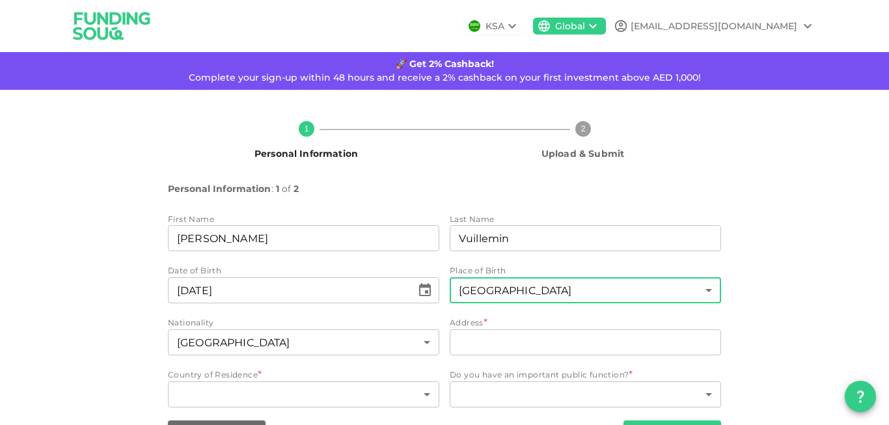
type input "67"
click at [535, 340] on input "address" at bounding box center [585, 342] width 271 height 26
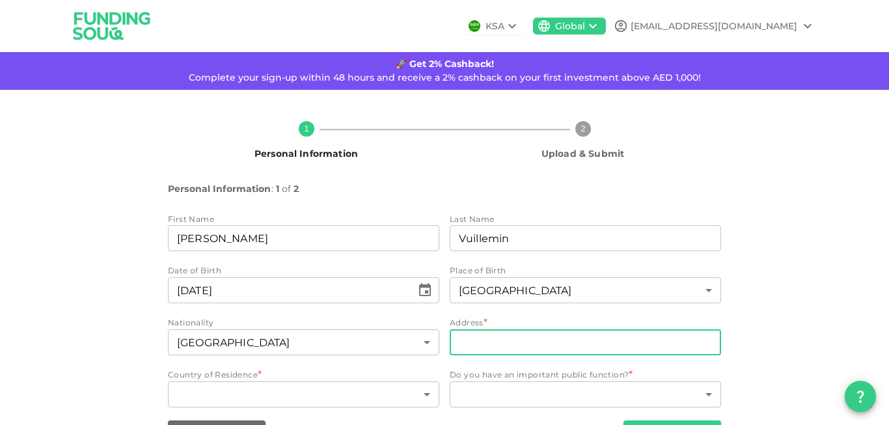
scroll to position [40, 0]
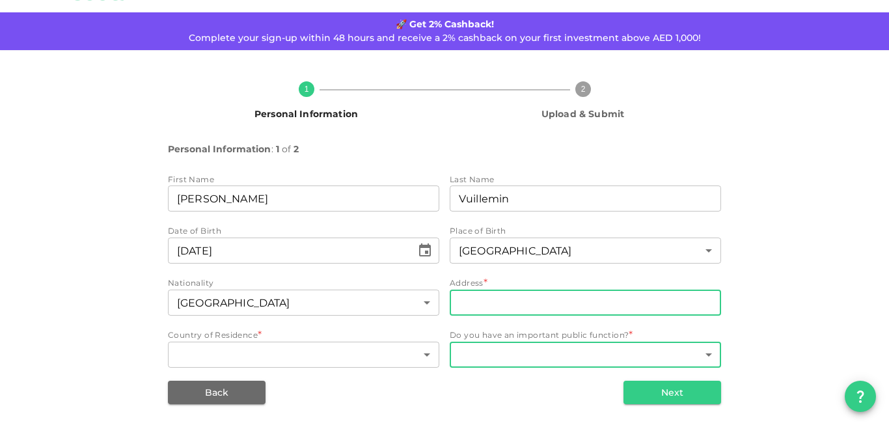
click at [534, 359] on body "KSA Global vuillemin_l2000@yahoo.fr 🚀 Get 2% Cashback! Complete your sign-up wi…" at bounding box center [444, 212] width 889 height 425
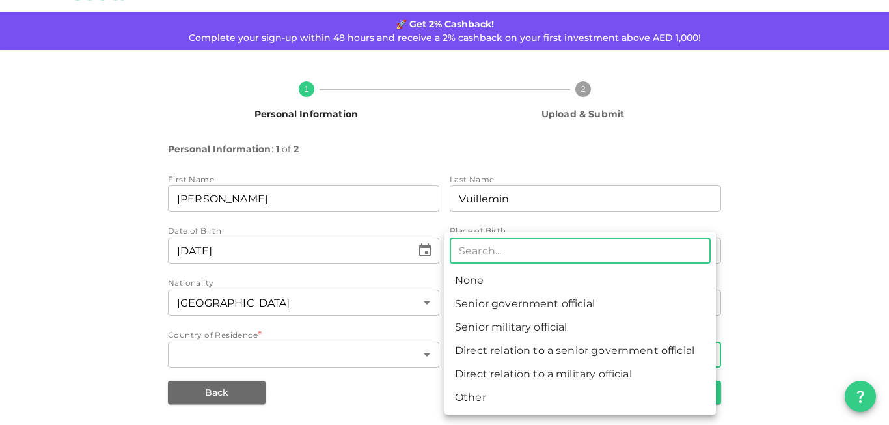
click at [489, 279] on li "None" at bounding box center [579, 280] width 271 height 23
type input "1"
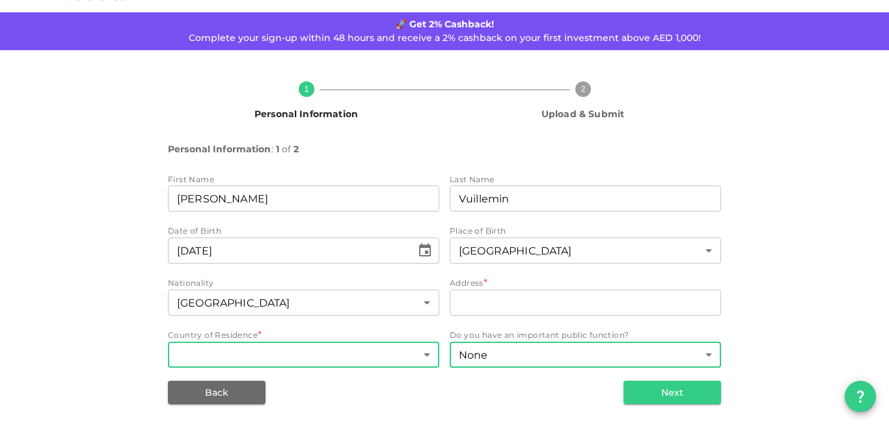
click at [330, 353] on body "KSA Global vuillemin_l2000@yahoo.fr 🚀 Get 2% Cashback! Complete your sign-up wi…" at bounding box center [444, 212] width 889 height 425
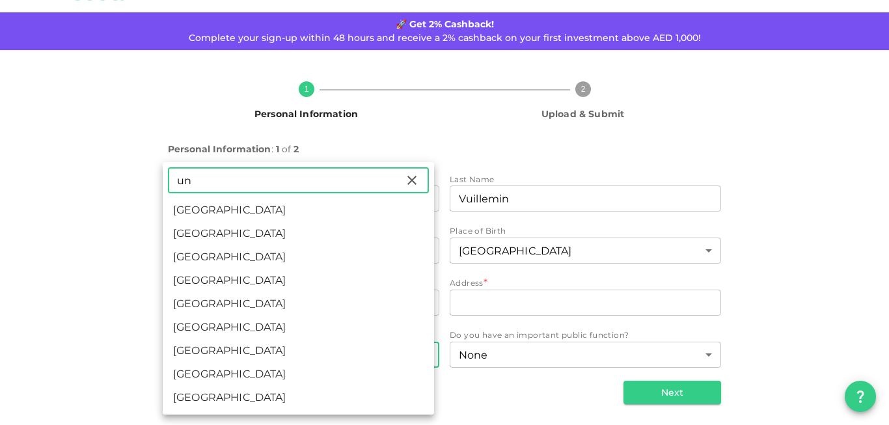
type input "un"
click at [303, 212] on li "United Arab Emirates" at bounding box center [298, 209] width 271 height 23
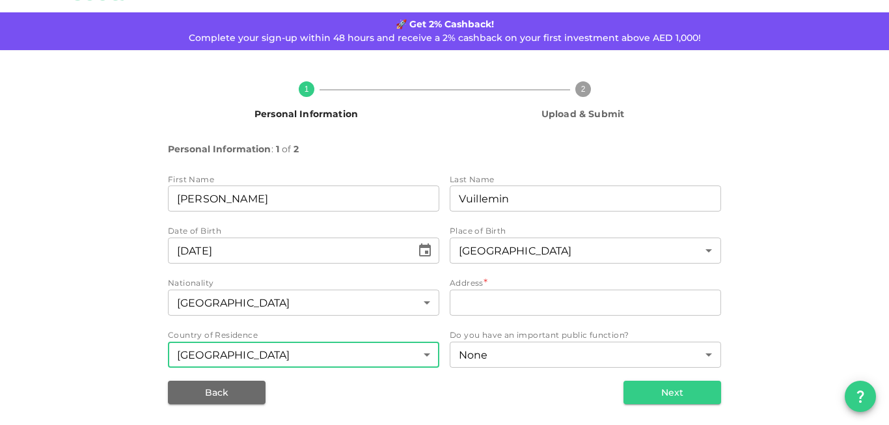
type input "2"
click at [510, 303] on input "address" at bounding box center [585, 303] width 271 height 26
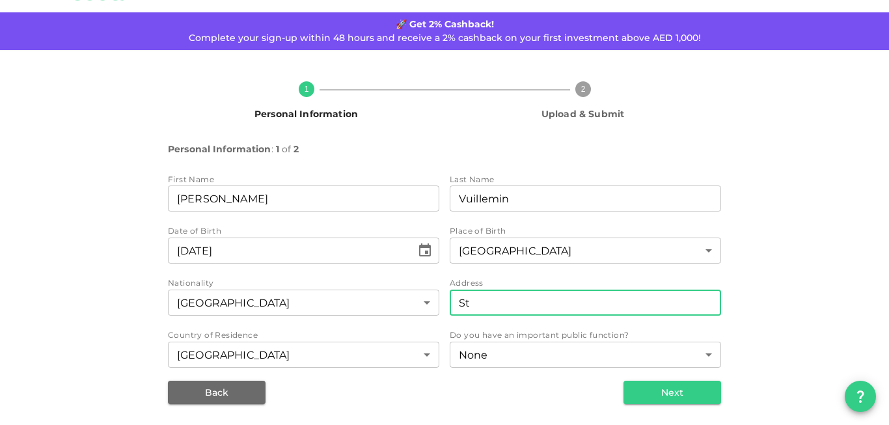
type input "S"
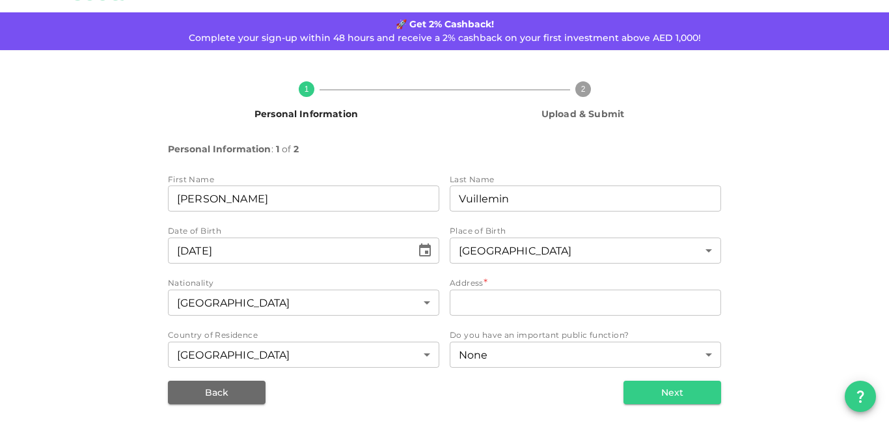
click at [821, 239] on div "1 Personal Information 2 Upload & Submit Personal Information : 1 of 2 First Na…" at bounding box center [444, 237] width 889 height 375
click at [522, 308] on input "address" at bounding box center [585, 303] width 271 height 26
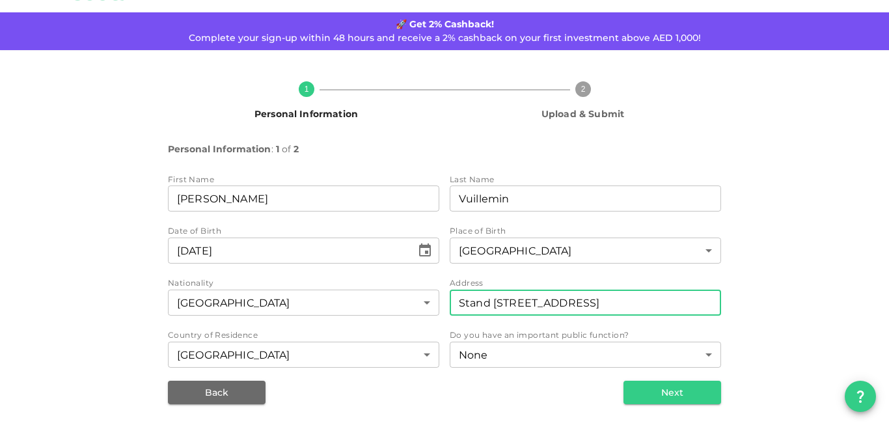
scroll to position [0, 5]
type input "Stand Point Tower A, Unit 1610, Downtown Dubai"
click at [757, 294] on div "1 Personal Information 2 Upload & Submit Personal Information : 1 of 2 First Na…" at bounding box center [445, 237] width 742 height 333
click at [702, 390] on button "Next" at bounding box center [672, 392] width 98 height 23
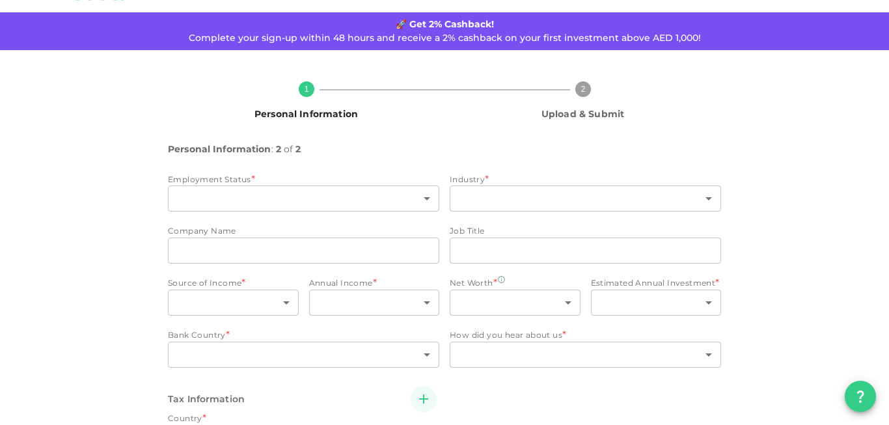
type input "2"
radio input "false"
radio input "true"
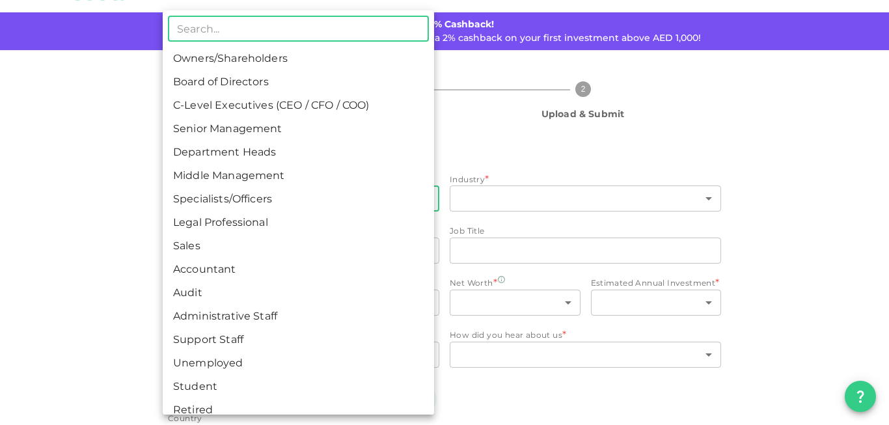
click at [316, 204] on body "KSA Global vuillemin_l2000@yahoo.fr 🚀 Get 2% Cashback! Complete your sign-up wi…" at bounding box center [444, 212] width 889 height 425
click at [325, 120] on li "Senior Management" at bounding box center [298, 128] width 271 height 23
type input "4"
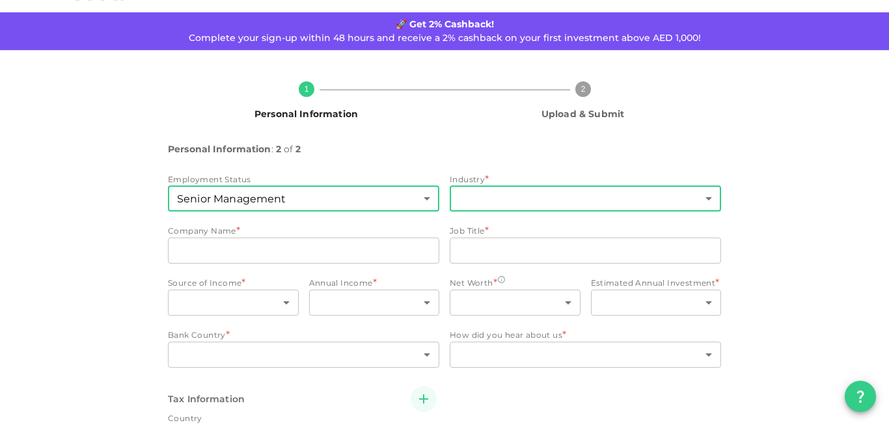
click at [519, 193] on body "KSA Global vuillemin_l2000@yahoo.fr 🚀 Get 2% Cashback! Complete your sign-up wi…" at bounding box center [444, 212] width 889 height 425
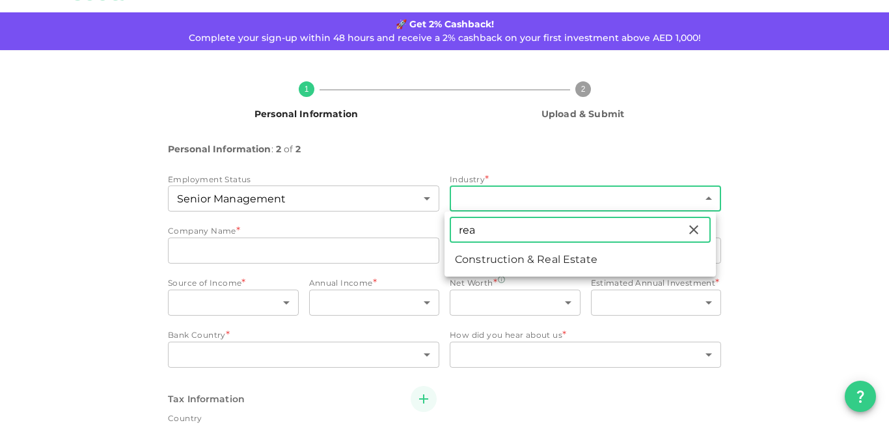
type input "rea"
click at [537, 263] on li "Construction & Real Estate" at bounding box center [579, 259] width 271 height 23
type input "2"
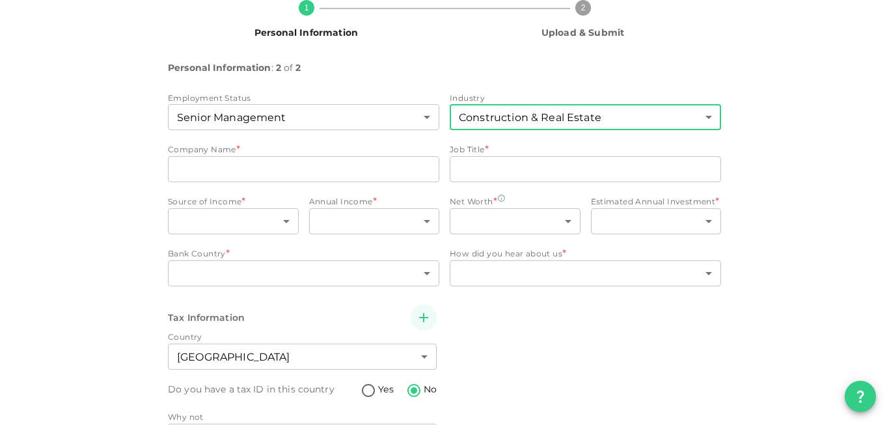
scroll to position [119, 0]
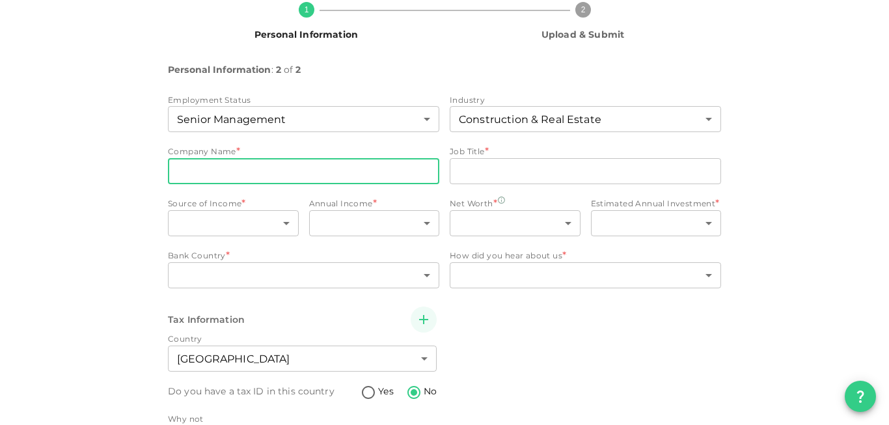
click at [334, 175] on input "companyName" at bounding box center [303, 171] width 271 height 26
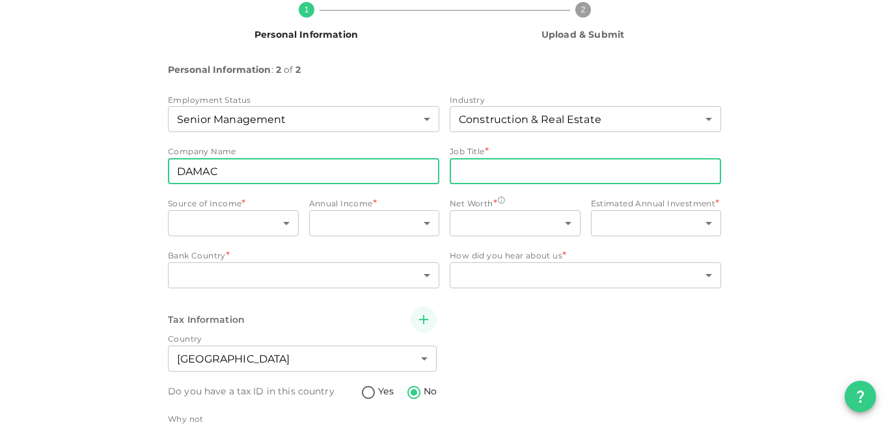
type input "DAMAC"
click at [551, 167] on input "jobTitle" at bounding box center [585, 171] width 271 height 26
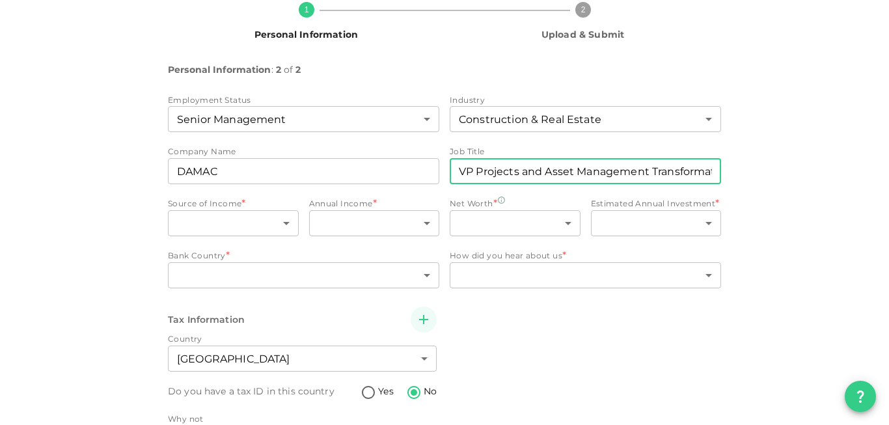
scroll to position [0, 21]
type input "VP Projects and Asset Management Transformation"
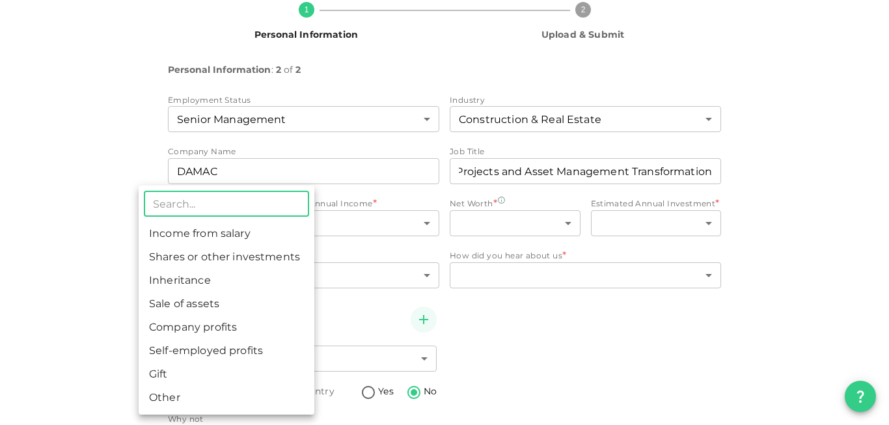
click at [235, 231] on li "Income from salary" at bounding box center [227, 233] width 176 height 23
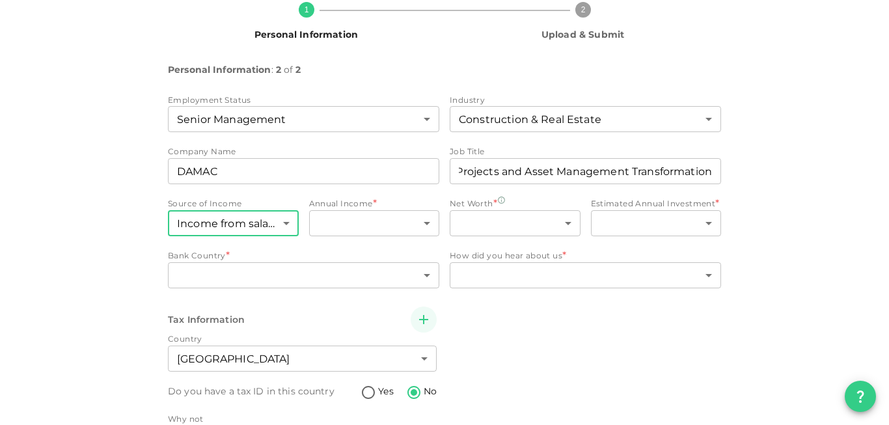
type input "1"
click at [402, 234] on body "KSA Global vuillemin_l2000@yahoo.fr 🚀 Get 2% Cashback! Complete your sign-up wi…" at bounding box center [444, 212] width 889 height 425
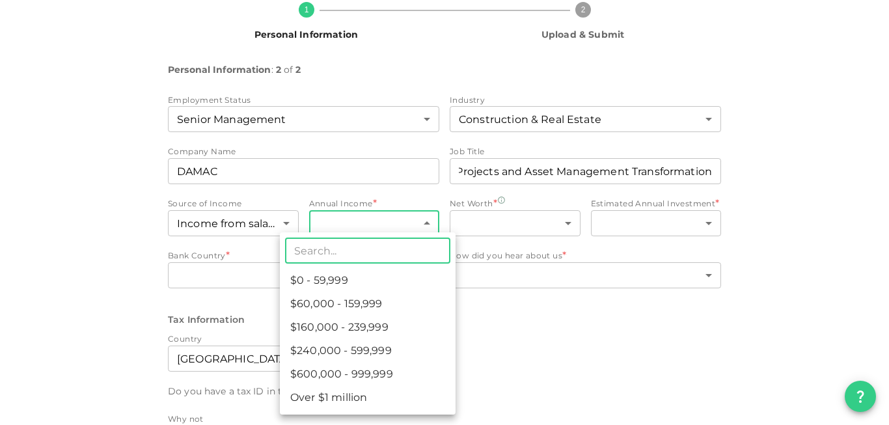
click at [391, 396] on li "Over $1 million" at bounding box center [368, 397] width 176 height 23
type input "6"
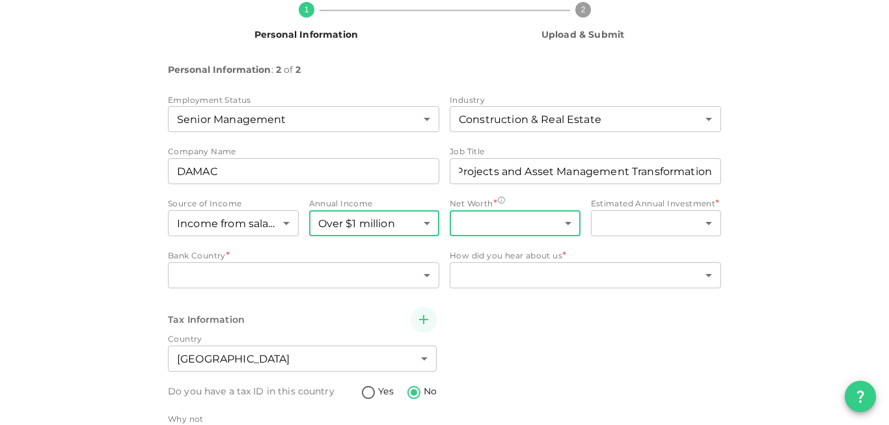
click at [495, 219] on body "KSA Global vuillemin_l2000@yahoo.fr 🚀 Get 2% Cashback! Complete your sign-up wi…" at bounding box center [444, 212] width 889 height 425
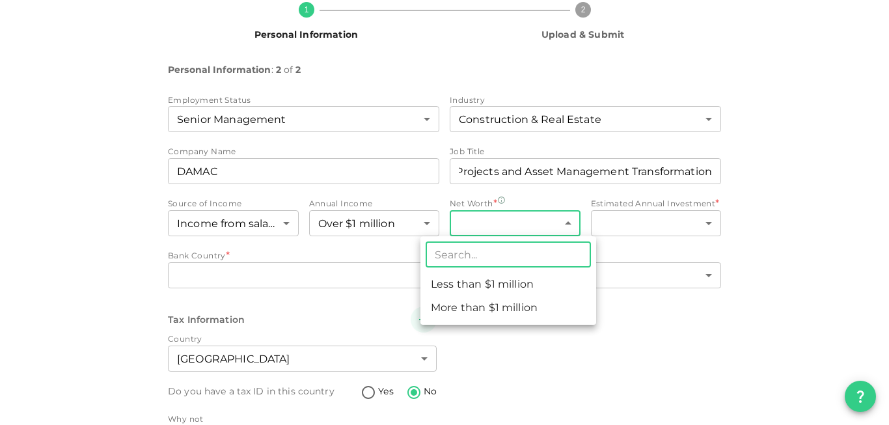
click at [484, 310] on li "More than $1 million" at bounding box center [508, 307] width 176 height 23
type input "2"
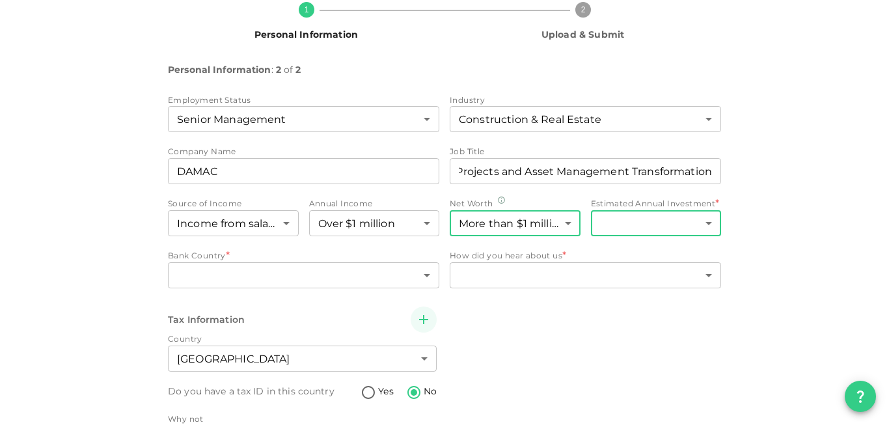
click at [638, 224] on body "KSA Global vuillemin_l2000@yahoo.fr 🚀 Get 2% Cashback! Complete your sign-up wi…" at bounding box center [444, 212] width 889 height 425
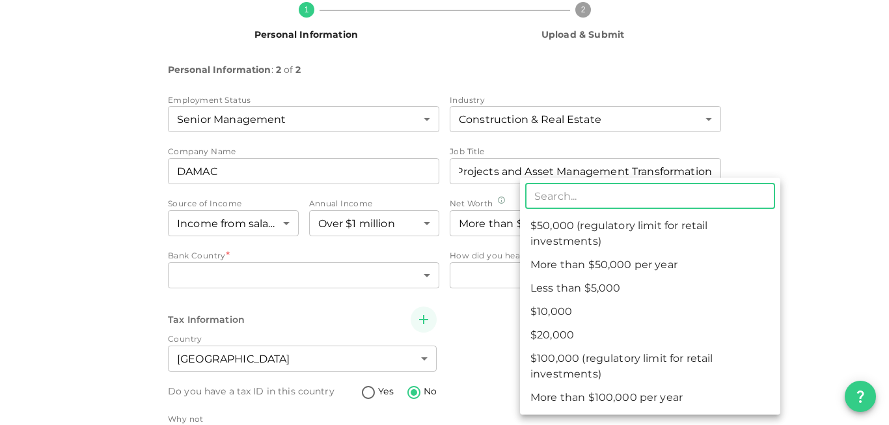
click at [677, 269] on li "More than $50,000 per year" at bounding box center [650, 264] width 260 height 23
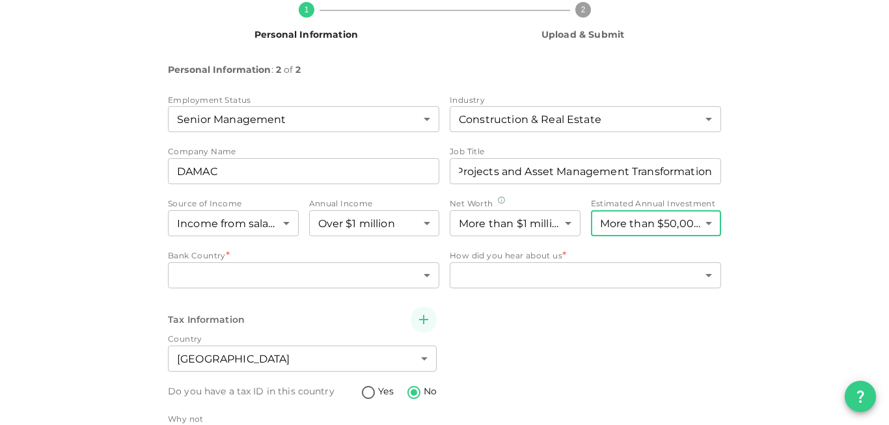
type input "5"
click at [528, 279] on body "KSA Global vuillemin_l2000@yahoo.fr 🚀 Get 2% Cashback! Complete your sign-up wi…" at bounding box center [444, 212] width 889 height 425
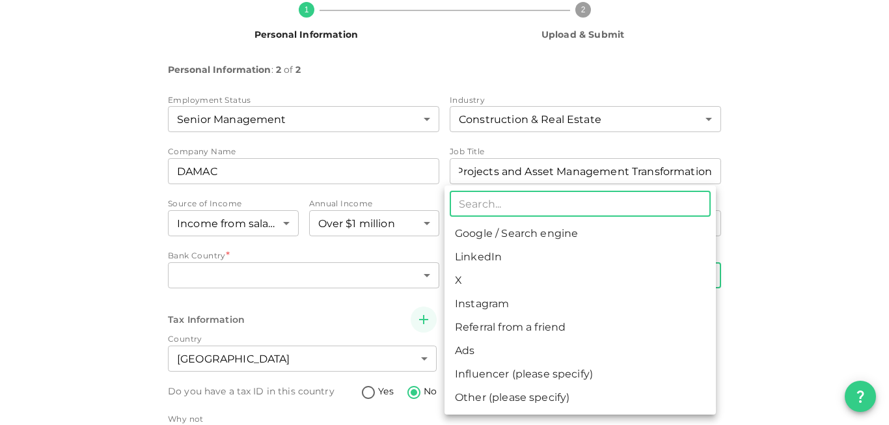
click at [537, 235] on li "Google / Search engine" at bounding box center [579, 233] width 271 height 23
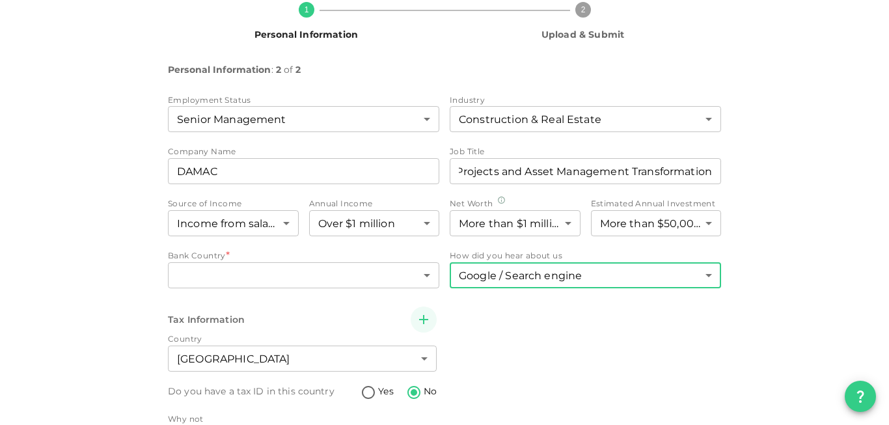
type input "1"
click at [263, 276] on body "KSA Global vuillemin_l2000@yahoo.fr 🚀 Get 2% Cashback! Complete your sign-up wi…" at bounding box center [444, 212] width 889 height 425
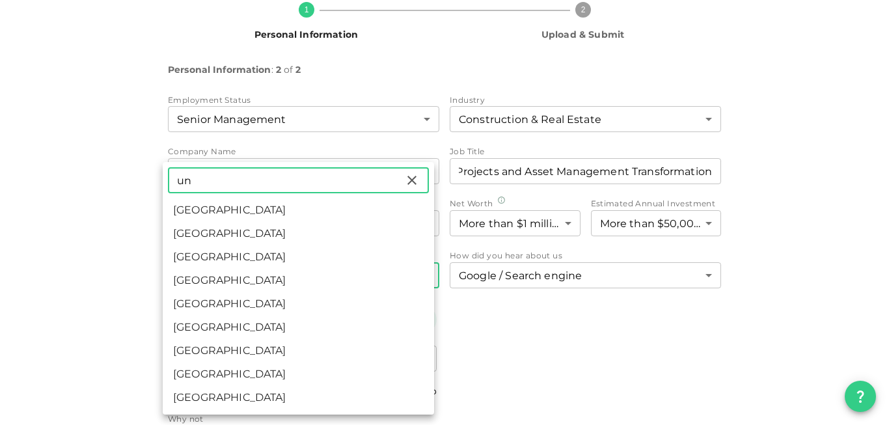
type input "un"
click at [279, 213] on li "United Arab Emirates" at bounding box center [298, 209] width 271 height 23
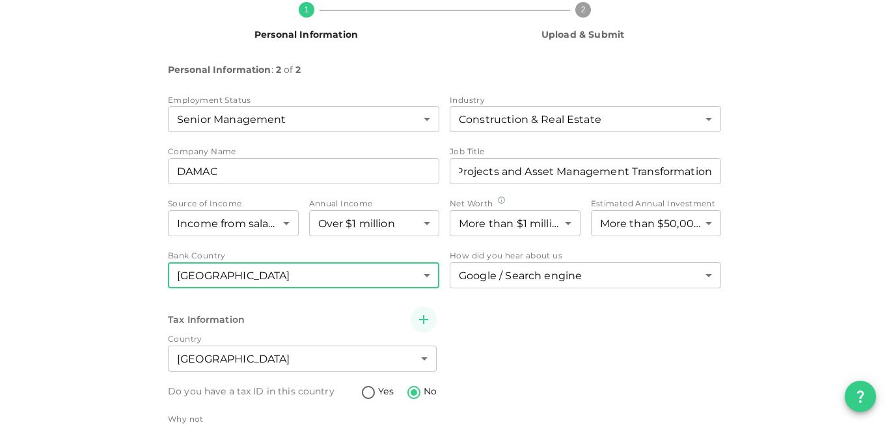
type input "2"
click at [98, 242] on div "1 Personal Information 2 Upload & Submit Personal Information : 2 of 2 Employme…" at bounding box center [445, 240] width 742 height 497
click at [787, 143] on div "1 Personal Information 2 Upload & Submit Personal Information : 2 of 2 Employme…" at bounding box center [445, 240] width 742 height 497
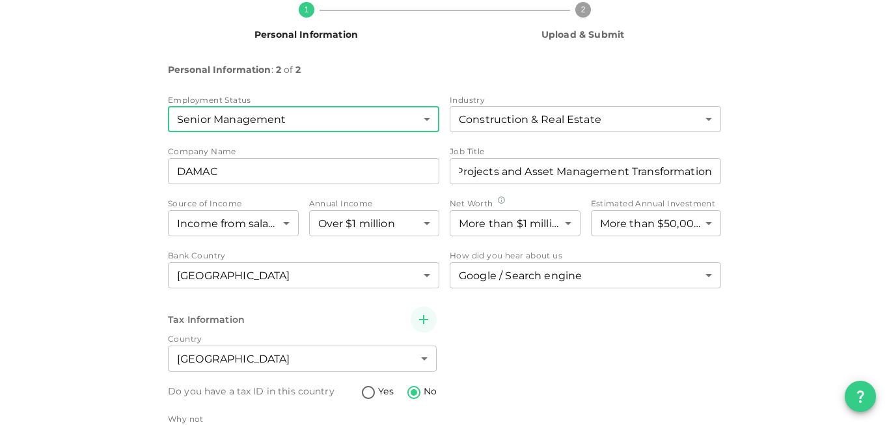
click at [322, 117] on body "KSA Global vuillemin_l2000@yahoo.fr 🚀 Get 2% Cashback! Complete your sign-up wi…" at bounding box center [444, 212] width 889 height 425
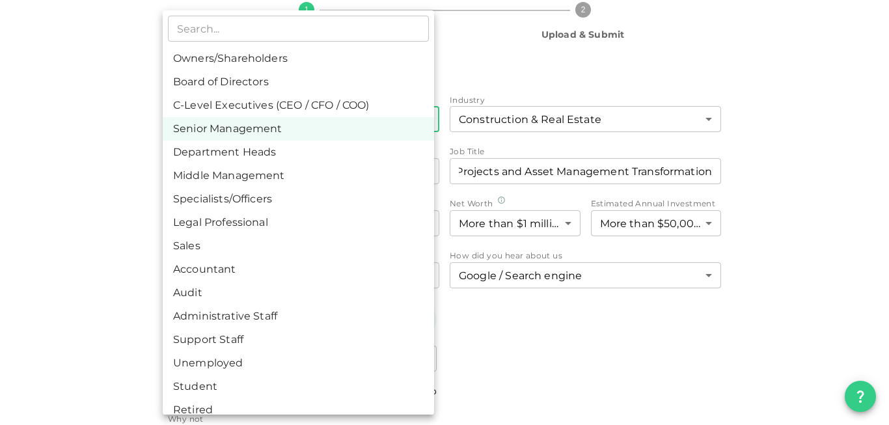
scroll to position [12, 0]
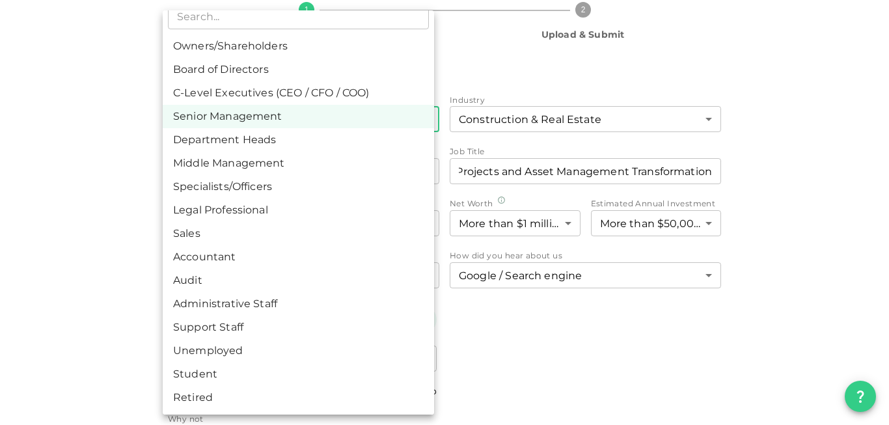
click at [59, 292] on div at bounding box center [444, 212] width 889 height 425
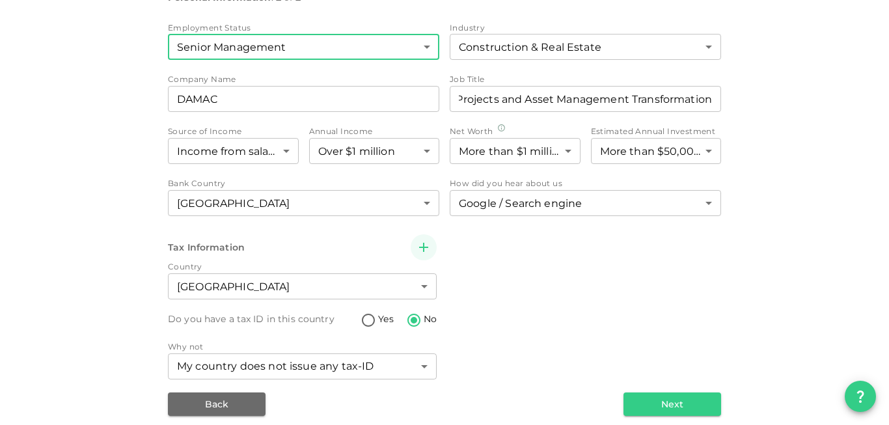
scroll to position [203, 0]
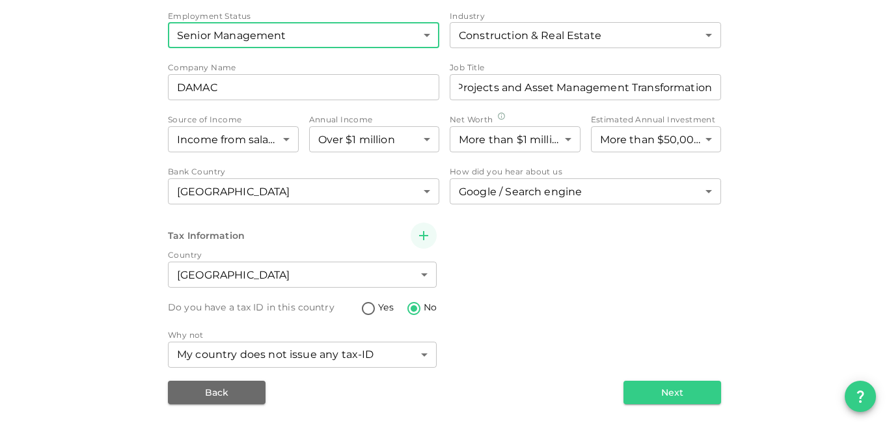
click at [419, 236] on icon "button" at bounding box center [423, 235] width 9 height 9
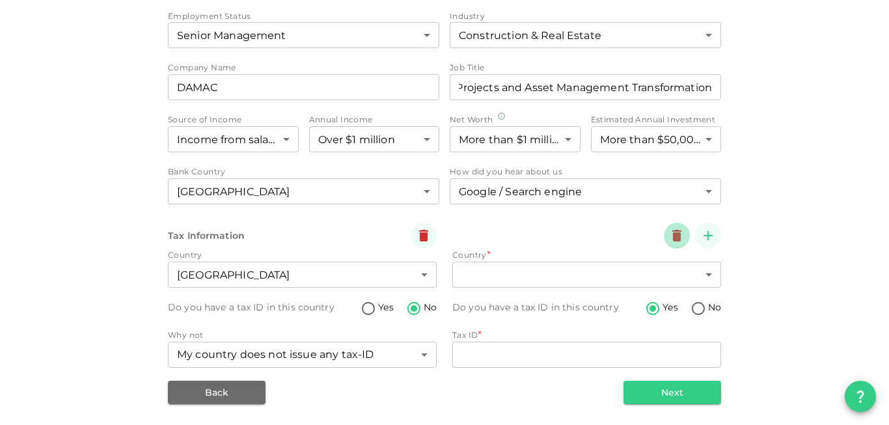
click at [672, 236] on icon "button" at bounding box center [676, 236] width 9 height 12
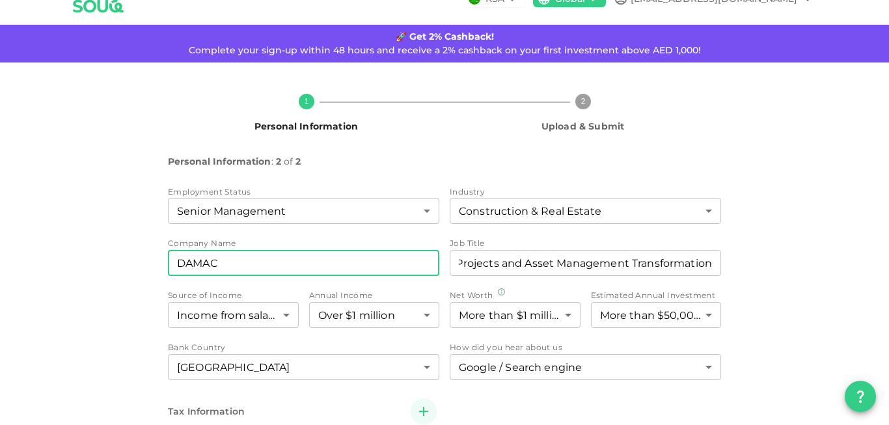
drag, startPoint x: 260, startPoint y: 264, endPoint x: 116, endPoint y: 256, distance: 144.0
click at [168, 256] on input "DAMAC" at bounding box center [303, 263] width 271 height 26
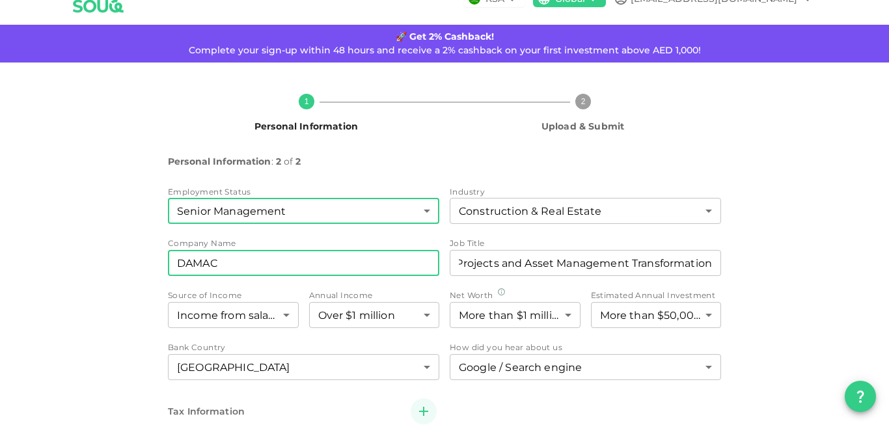
click at [329, 212] on body "KSA Global vuillemin_l2000@yahoo.fr 🚀 Get 2% Cashback! Complete your sign-up wi…" at bounding box center [444, 212] width 889 height 425
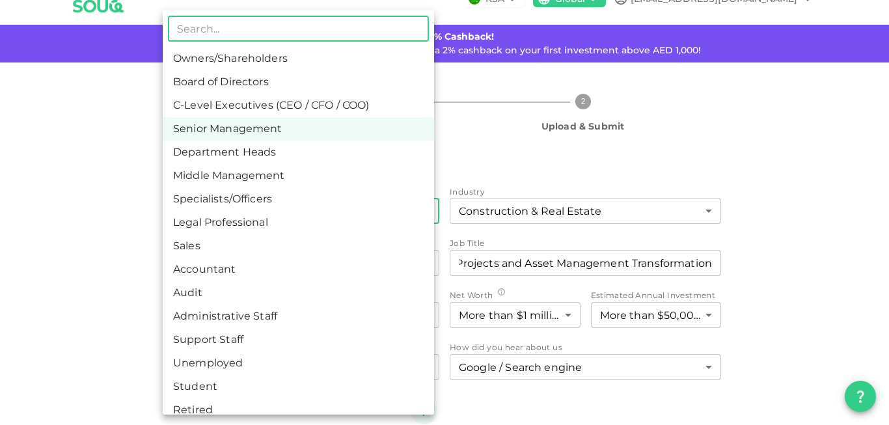
scroll to position [12, 0]
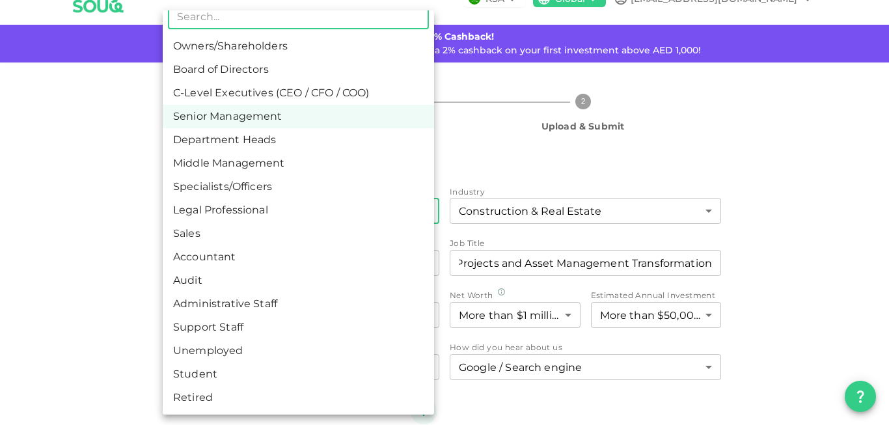
click at [221, 389] on li "Retired" at bounding box center [298, 397] width 271 height 23
type input "16"
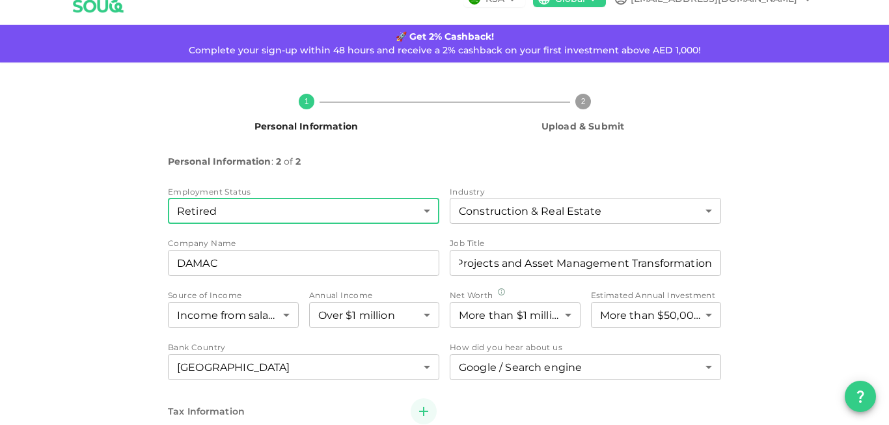
click at [95, 249] on div "1 Personal Information 2 Upload & Submit Personal Information : 2 of 2 Employme…" at bounding box center [445, 331] width 742 height 497
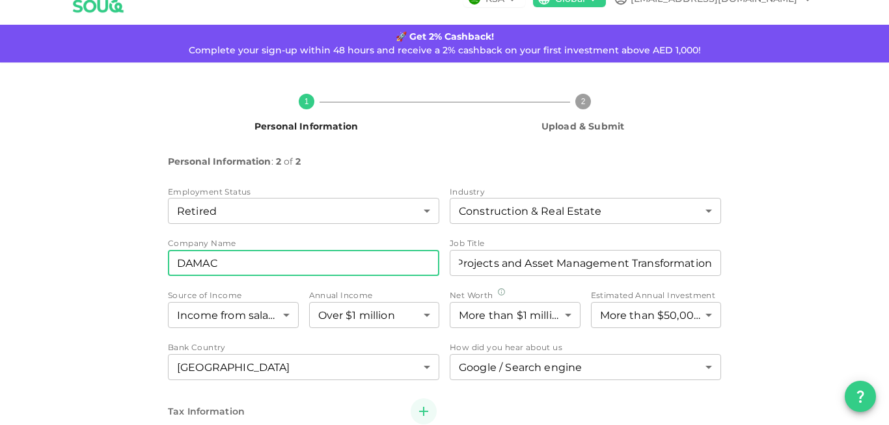
drag, startPoint x: 253, startPoint y: 260, endPoint x: 154, endPoint y: 264, distance: 99.6
click at [168, 264] on input "DAMAC" at bounding box center [303, 263] width 271 height 26
type input "N/A"
click at [107, 243] on div "1 Personal Information 2 Upload & Submit Personal Information : 2 of 2 Employme…" at bounding box center [445, 331] width 742 height 497
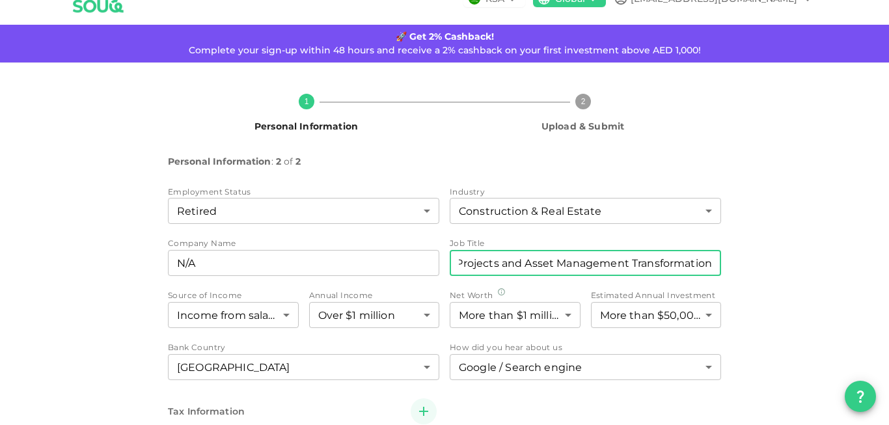
click at [530, 260] on input "VP Projects and Asset Management Transformation" at bounding box center [585, 263] width 271 height 26
click at [511, 267] on input "VP Projects and Asset Management Transformation" at bounding box center [585, 263] width 271 height 26
click at [789, 239] on div "1 Personal Information 2 Upload & Submit Personal Information : 2 of 2 Employme…" at bounding box center [445, 331] width 742 height 497
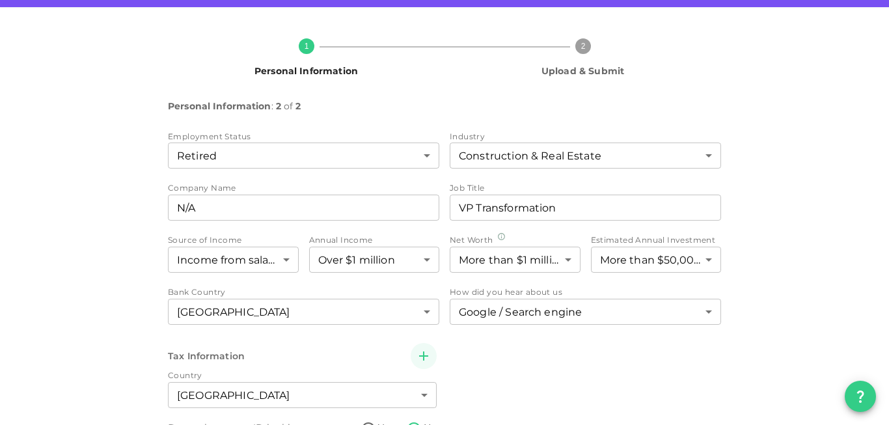
scroll to position [85, 0]
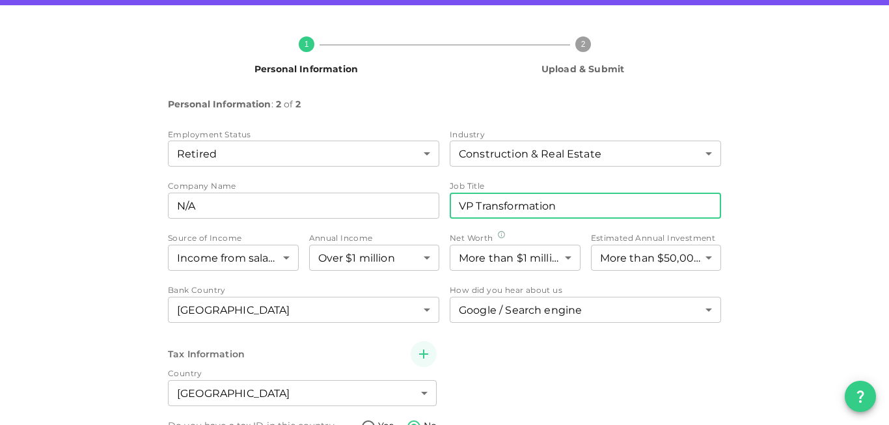
drag, startPoint x: 573, startPoint y: 203, endPoint x: 402, endPoint y: 195, distance: 171.3
click at [450, 195] on input "VP Transformation" at bounding box center [585, 206] width 271 height 26
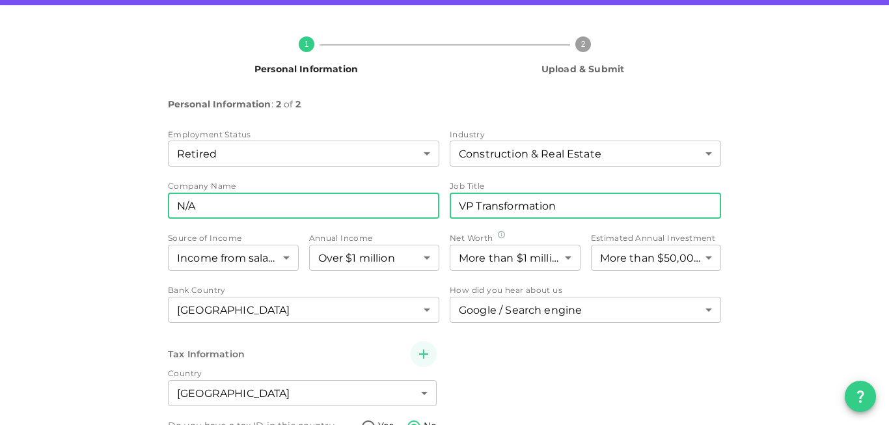
drag, startPoint x: 218, startPoint y: 212, endPoint x: 130, endPoint y: 210, distance: 88.5
click at [168, 210] on input "N/A" at bounding box center [303, 206] width 271 height 26
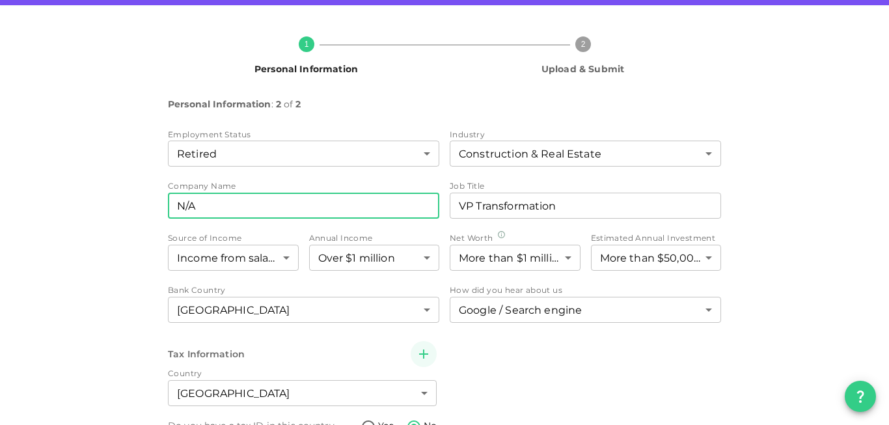
drag, startPoint x: 560, startPoint y: 208, endPoint x: 389, endPoint y: 205, distance: 171.2
click at [450, 204] on input "VP Transformation" at bounding box center [585, 206] width 271 height 26
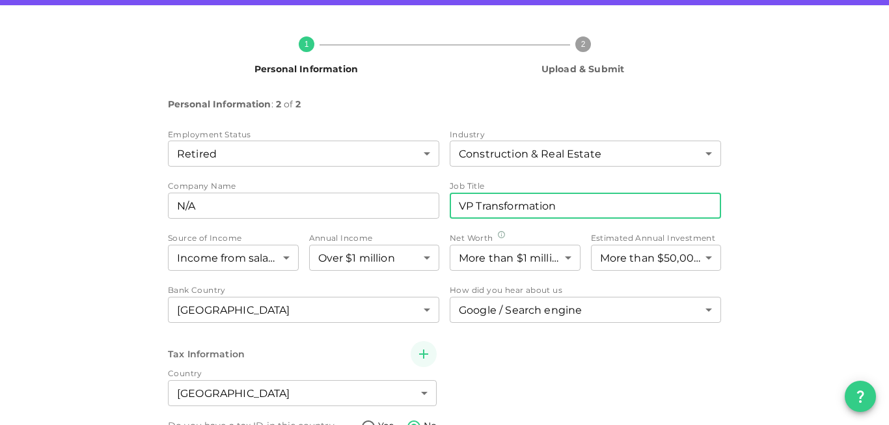
paste input "N/A"
type input "N/A"
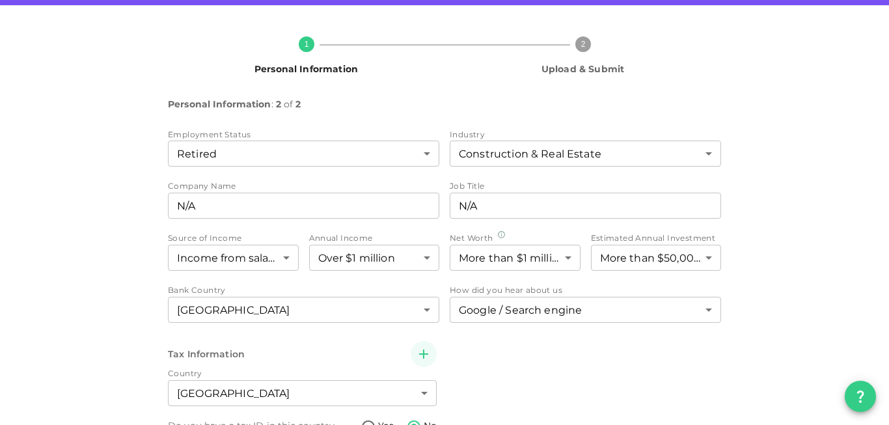
click at [838, 168] on div "1 Personal Information 2 Upload & Submit Personal Information : 2 of 2 Employme…" at bounding box center [444, 274] width 889 height 538
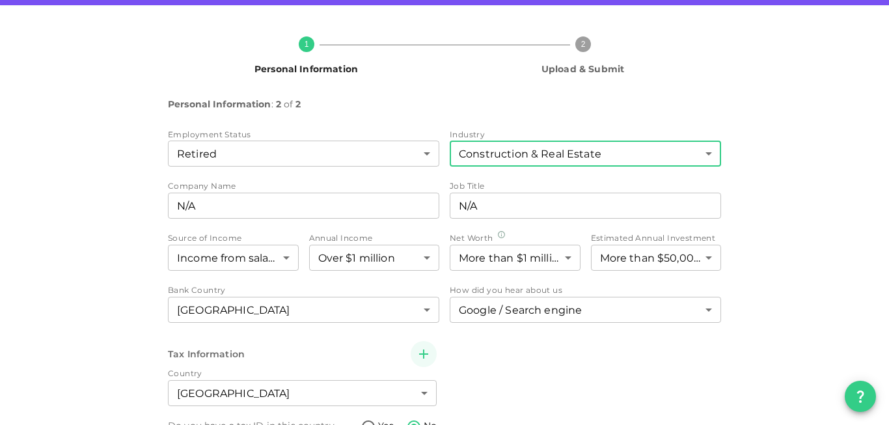
click at [473, 165] on body "KSA Global vuillemin_l2000@yahoo.fr 🚀 Get 2% Cashback! Complete your sign-up wi…" at bounding box center [444, 212] width 889 height 425
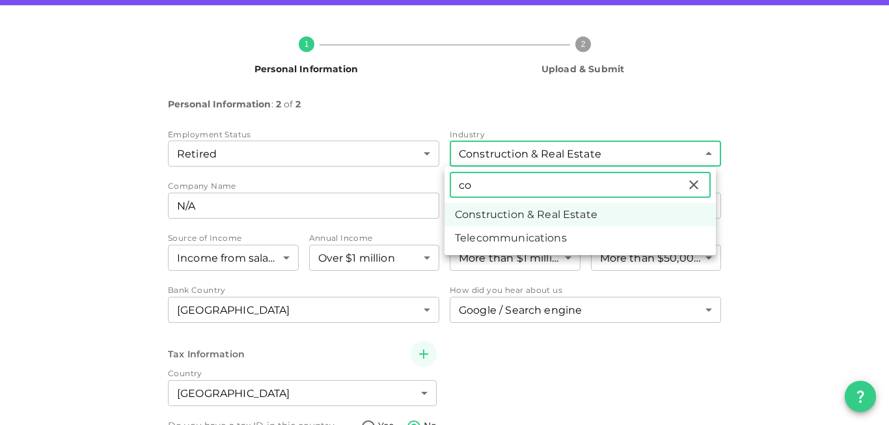
type input "c"
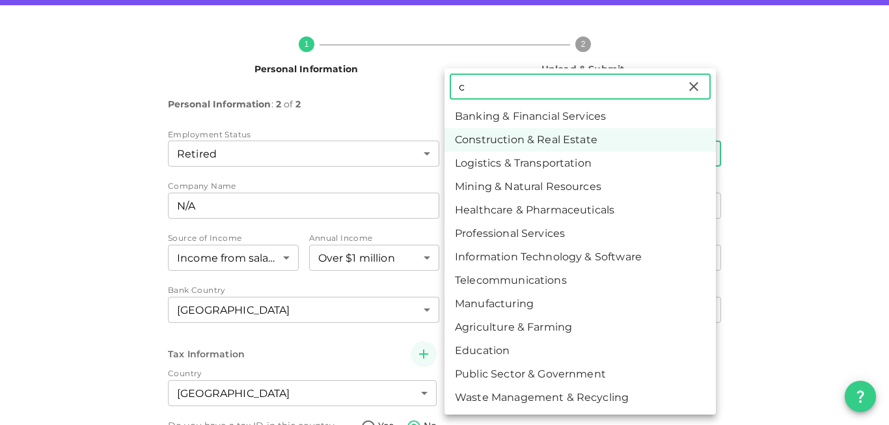
click at [540, 241] on li "Professional Services" at bounding box center [579, 233] width 271 height 23
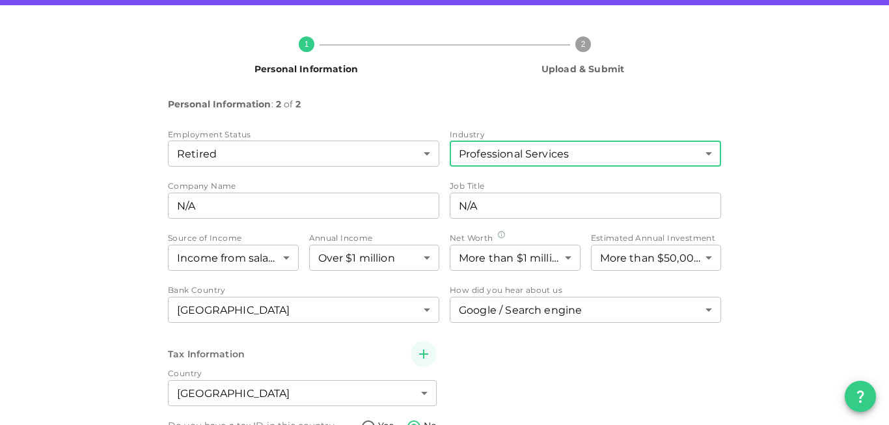
type input "7"
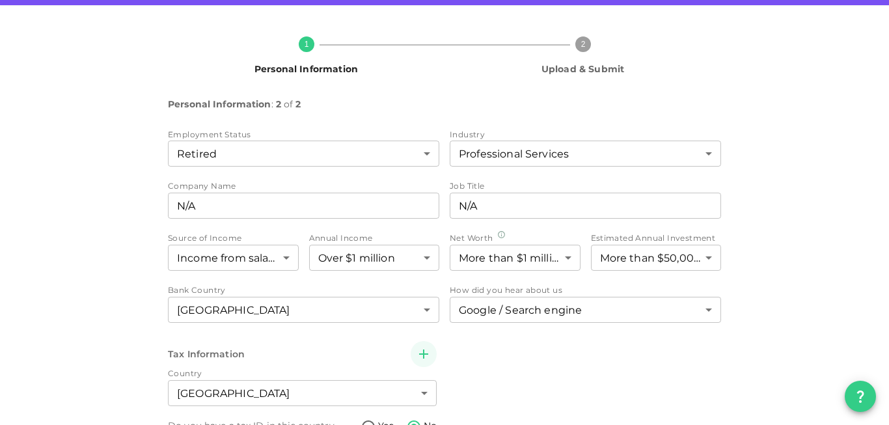
click at [793, 260] on div "1 Personal Information 2 Upload & Submit Personal Information : 2 of 2 Employme…" at bounding box center [445, 274] width 742 height 497
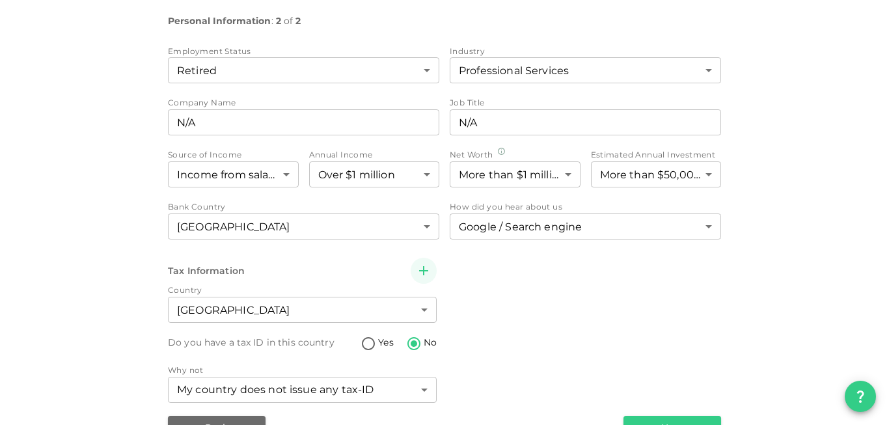
scroll to position [173, 0]
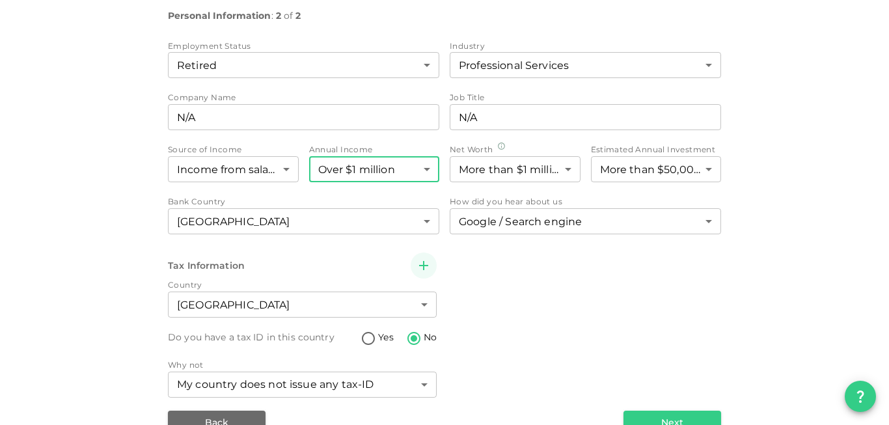
click at [394, 168] on body "KSA Global vuillemin_l2000@yahoo.fr 🚀 Get 2% Cashback! Complete your sign-up wi…" at bounding box center [444, 212] width 889 height 425
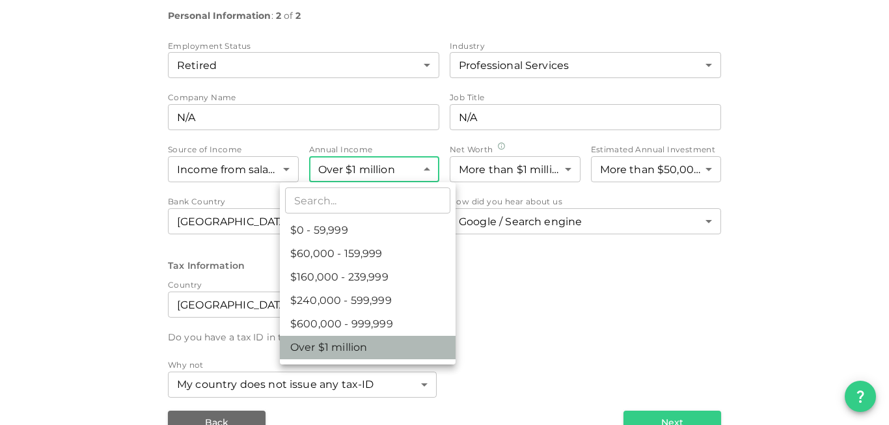
click at [341, 348] on li "Over $1 million" at bounding box center [368, 347] width 176 height 23
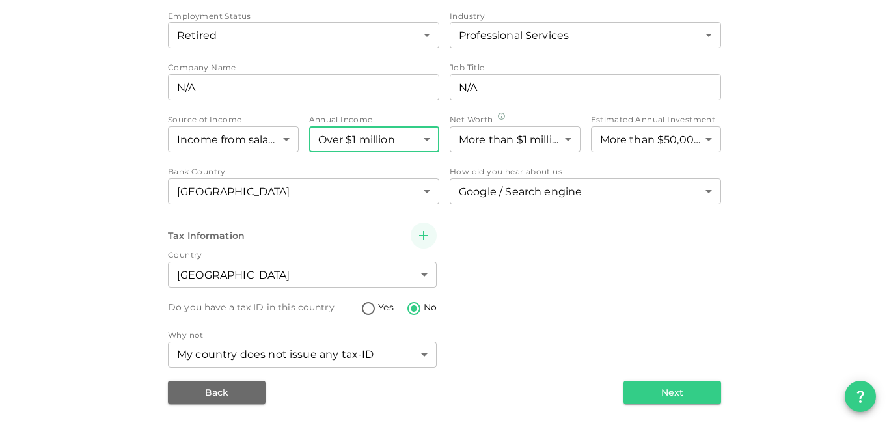
scroll to position [131, 0]
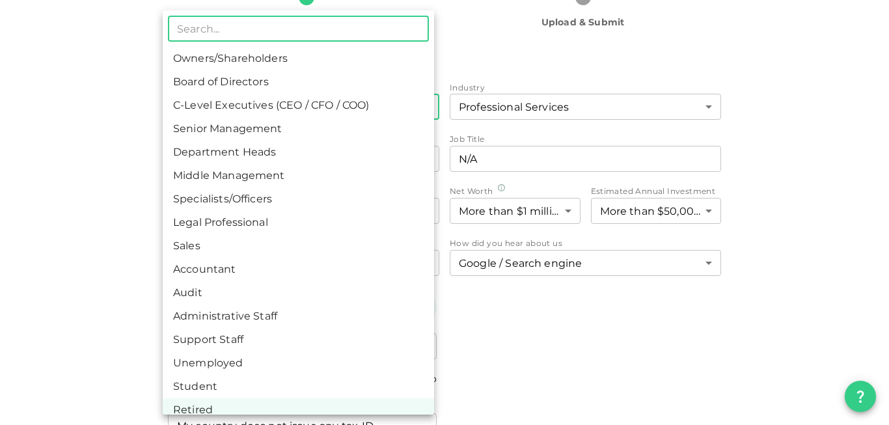
click at [423, 108] on body "KSA Global vuillemin_l2000@yahoo.fr 🚀 Get 2% Cashback! Complete your sign-up wi…" at bounding box center [444, 212] width 889 height 425
click at [510, 55] on div at bounding box center [444, 212] width 889 height 425
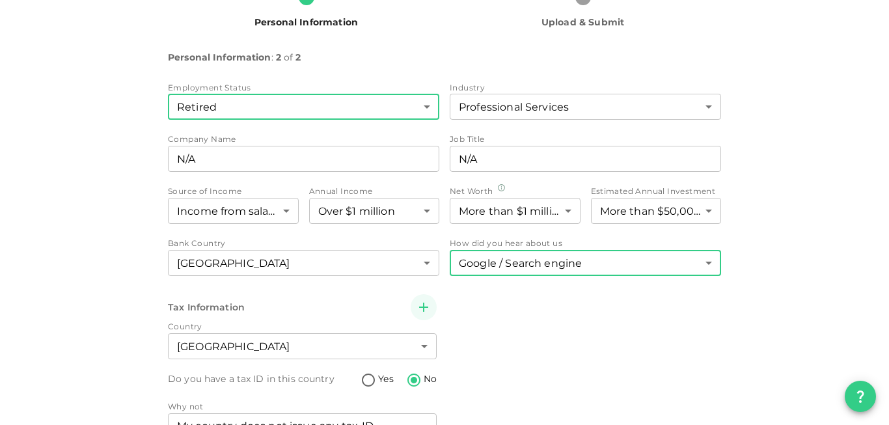
scroll to position [203, 0]
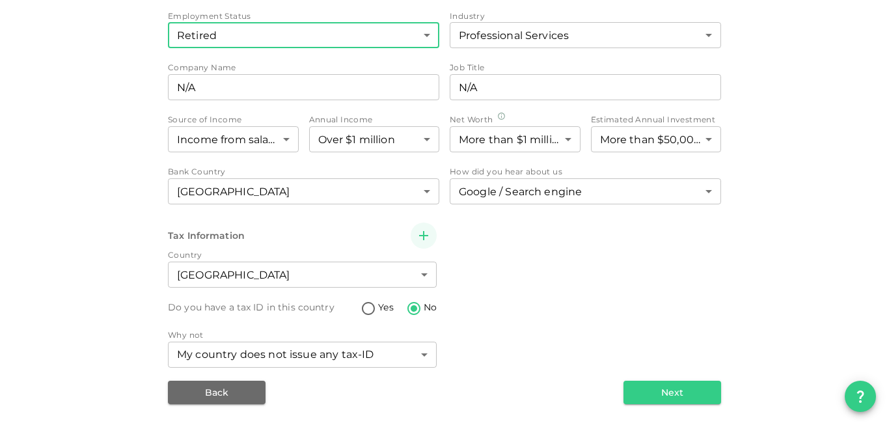
click at [418, 35] on body "KSA Global vuillemin_l2000@yahoo.fr 🚀 Get 2% Cashback! Complete your sign-up wi…" at bounding box center [444, 212] width 889 height 425
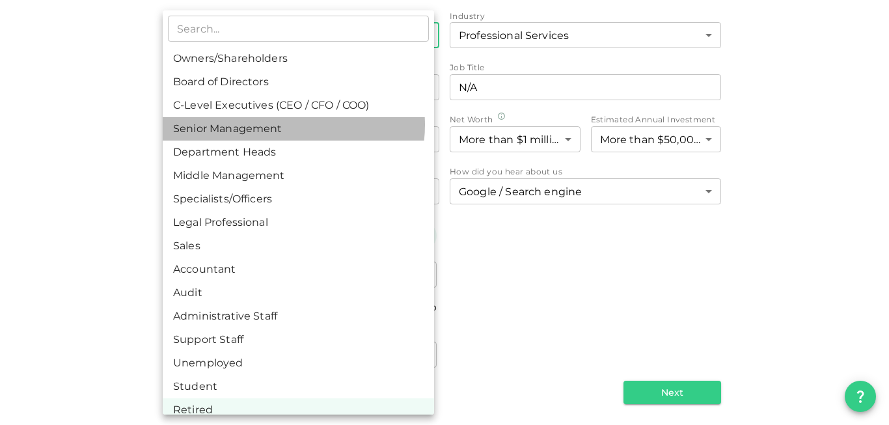
click at [292, 125] on li "Senior Management" at bounding box center [298, 128] width 271 height 23
type input "4"
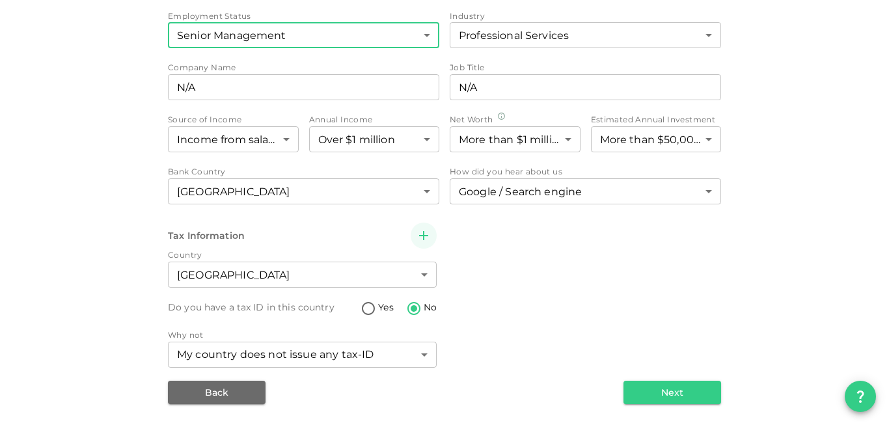
click at [92, 135] on div "1 Personal Information 2 Upload & Submit Personal Information : 2 of 2 Employme…" at bounding box center [445, 156] width 742 height 497
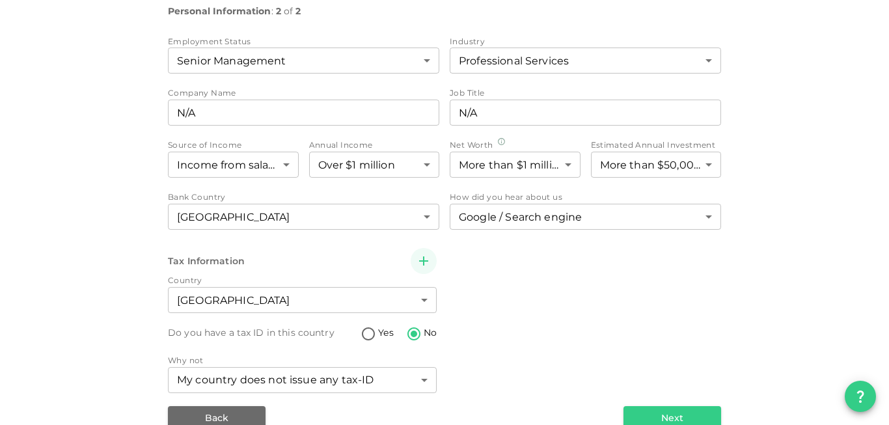
scroll to position [173, 0]
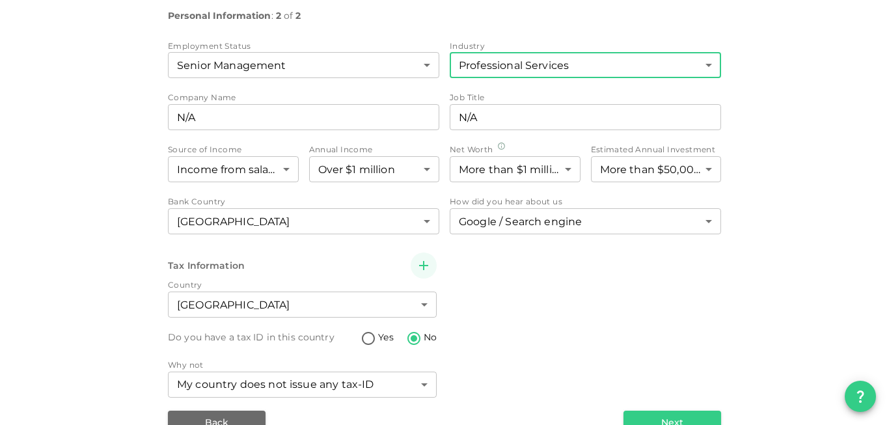
click at [512, 61] on body "KSA Global vuillemin_l2000@yahoo.fr 🚀 Get 2% Cashback! Complete your sign-up wi…" at bounding box center [444, 212] width 889 height 425
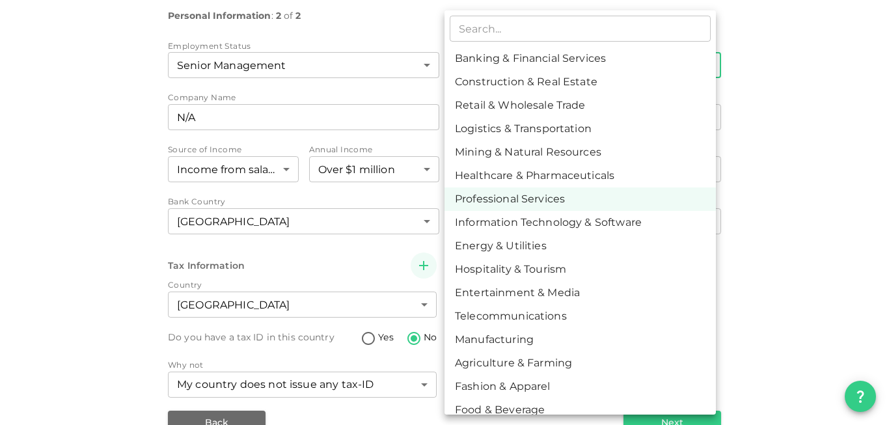
click at [821, 165] on div at bounding box center [444, 212] width 889 height 425
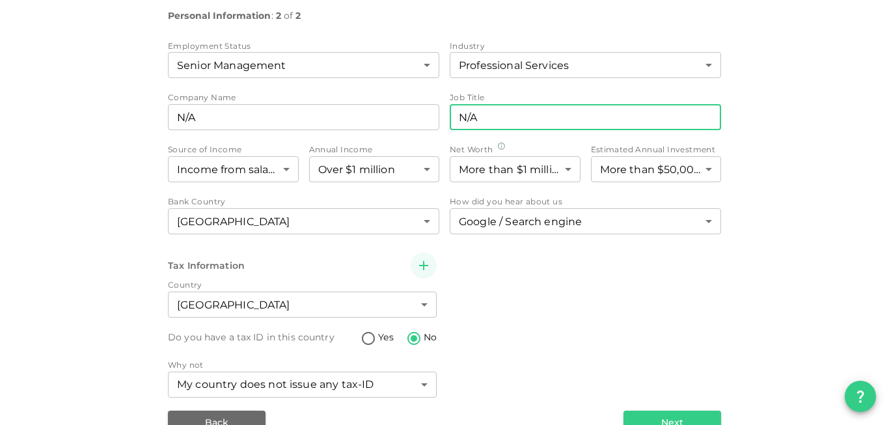
drag, startPoint x: 497, startPoint y: 123, endPoint x: 395, endPoint y: 113, distance: 102.0
click at [450, 113] on input "N/A" at bounding box center [585, 117] width 271 height 26
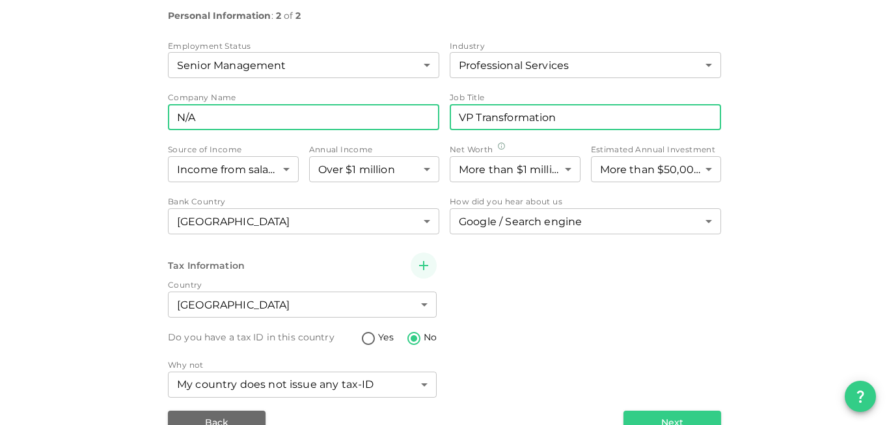
type input "VP Transformation"
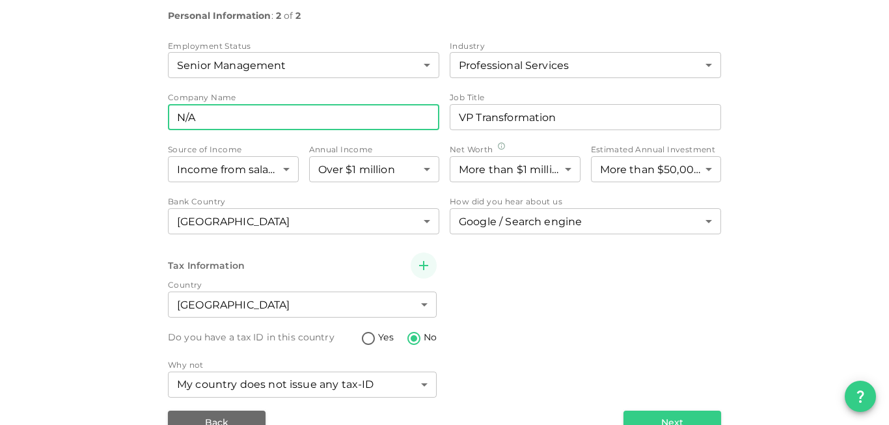
drag, startPoint x: 219, startPoint y: 121, endPoint x: 97, endPoint y: 110, distance: 122.2
click at [168, 110] on input "N/A" at bounding box center [303, 117] width 271 height 26
click at [422, 64] on body "KSA Global vuillemin_l2000@yahoo.fr 🚀 Get 2% Cashback! Complete your sign-up wi…" at bounding box center [444, 212] width 889 height 425
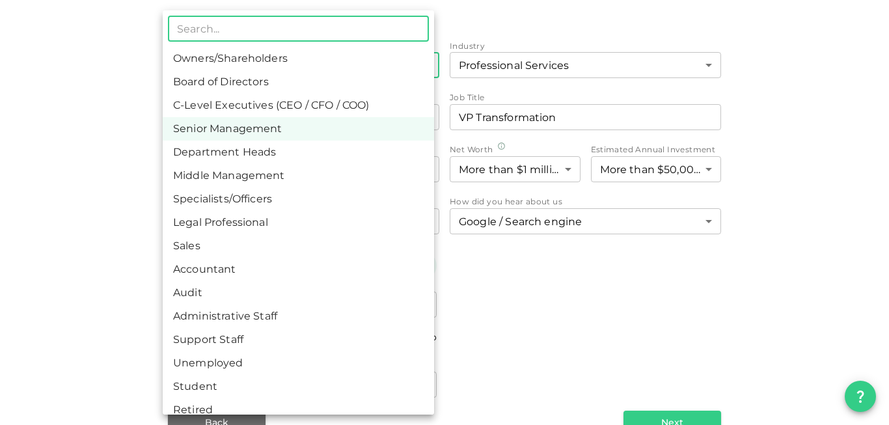
scroll to position [12, 0]
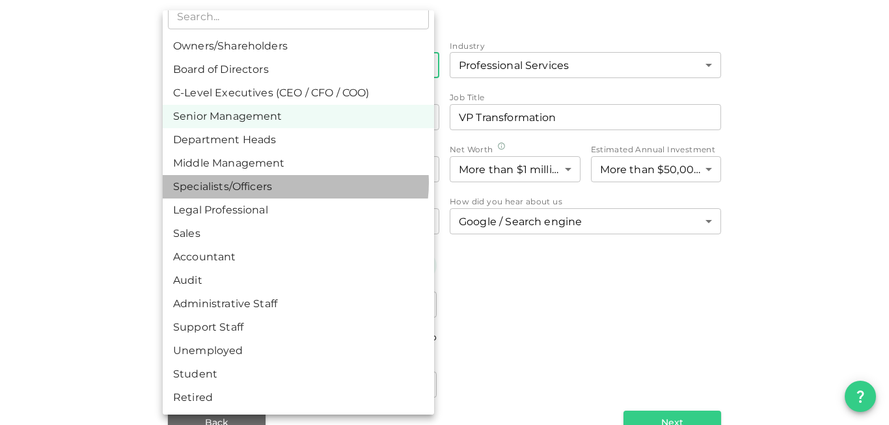
click at [295, 183] on li "Specialists/Officers" at bounding box center [298, 186] width 271 height 23
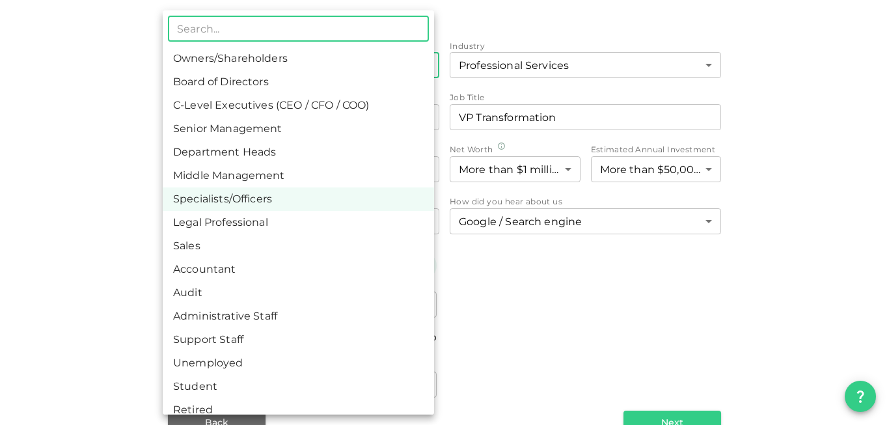
click at [280, 77] on body "KSA Global vuillemin_l2000@yahoo.fr 🚀 Get 2% Cashback! Complete your sign-up wi…" at bounding box center [444, 212] width 889 height 425
click at [255, 125] on li "Senior Management" at bounding box center [298, 128] width 271 height 23
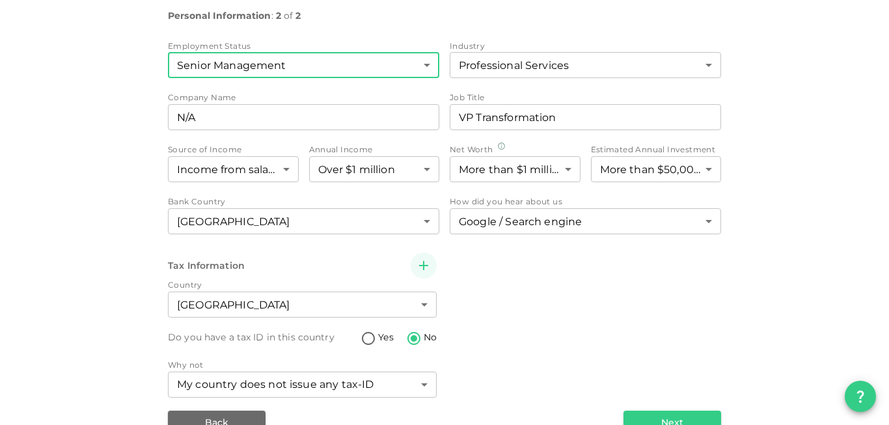
click at [74, 144] on div "1 Personal Information 2 Upload & Submit Personal Information : 2 of 2 Employme…" at bounding box center [445, 186] width 742 height 497
click at [255, 68] on body "KSA Global vuillemin_l2000@yahoo.fr 🚀 Get 2% Cashback! Complete your sign-up wi…" at bounding box center [444, 212] width 889 height 425
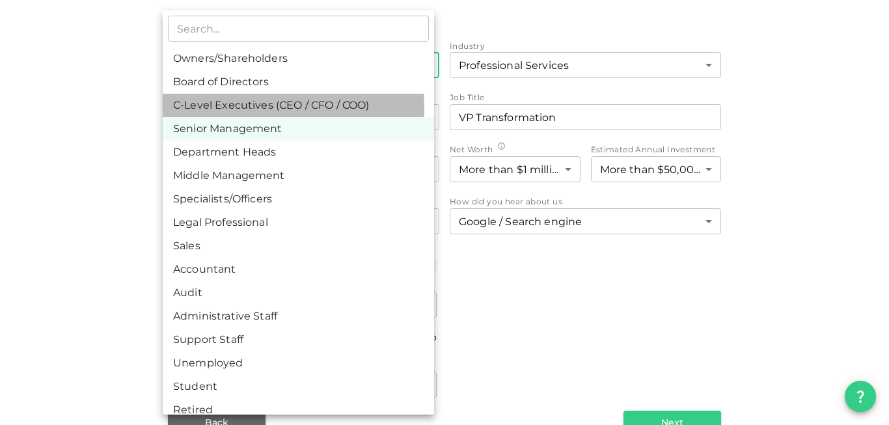
click at [236, 107] on li "C-Level Executives (CEO / CFO / COO)" at bounding box center [298, 105] width 271 height 23
type input "3"
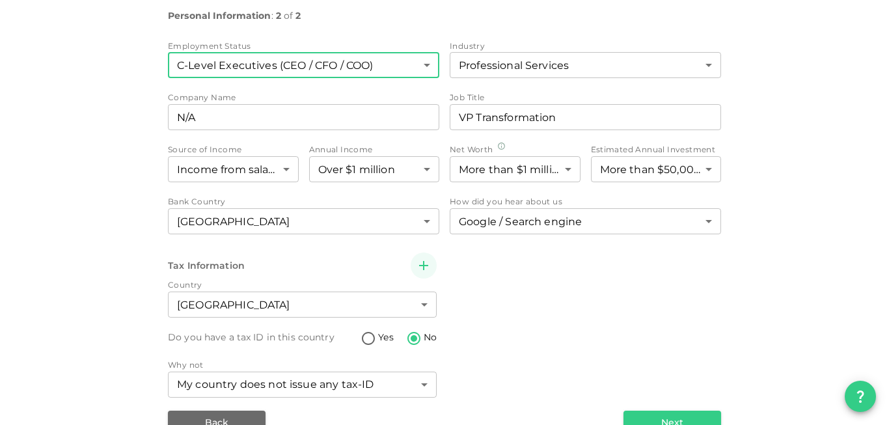
click at [74, 139] on div "1 Personal Information 2 Upload & Submit Personal Information : 2 of 2 Employme…" at bounding box center [445, 186] width 742 height 497
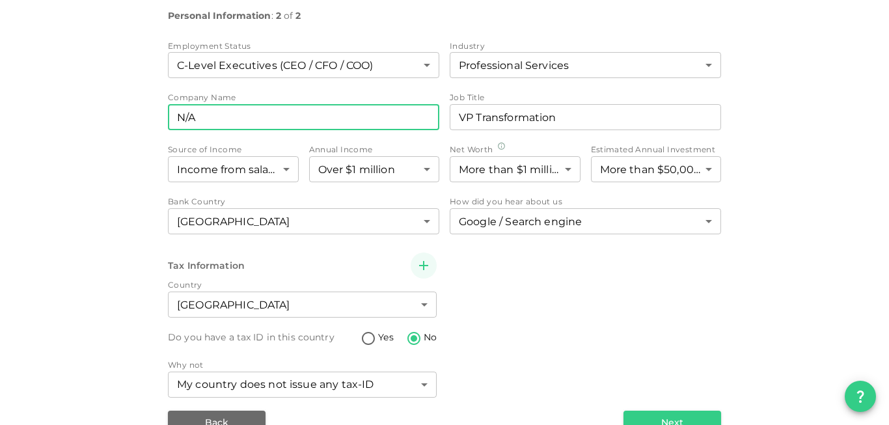
click at [233, 118] on input "N/A" at bounding box center [303, 117] width 271 height 26
drag, startPoint x: 264, startPoint y: 115, endPoint x: 117, endPoint y: 115, distance: 146.4
click at [168, 115] on input "N/A" at bounding box center [303, 117] width 271 height 26
type input "Self Employed"
click at [91, 130] on div "1 Personal Information 2 Upload & Submit Personal Information : 2 of 2 Employme…" at bounding box center [445, 186] width 742 height 497
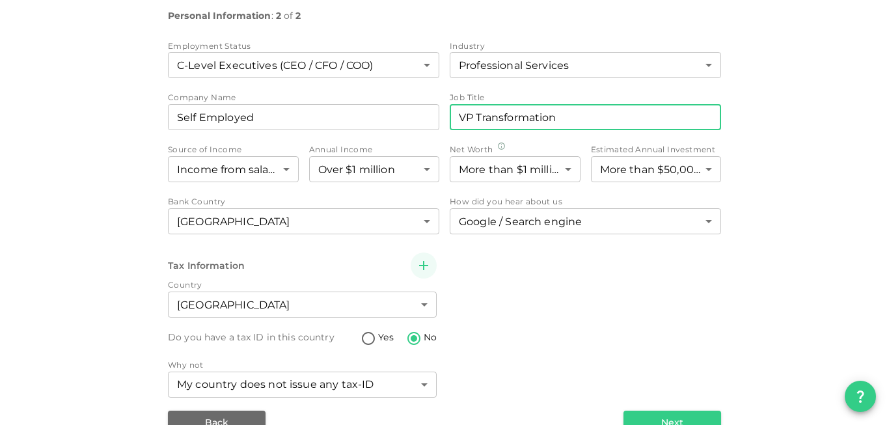
drag, startPoint x: 452, startPoint y: 122, endPoint x: 621, endPoint y: 124, distance: 168.6
click at [621, 124] on input "VP Transformation" at bounding box center [585, 117] width 271 height 26
type input "C"
click at [826, 143] on div "1 Personal Information 2 Upload & Submit Personal Information : 2 of 2 Employme…" at bounding box center [444, 186] width 889 height 538
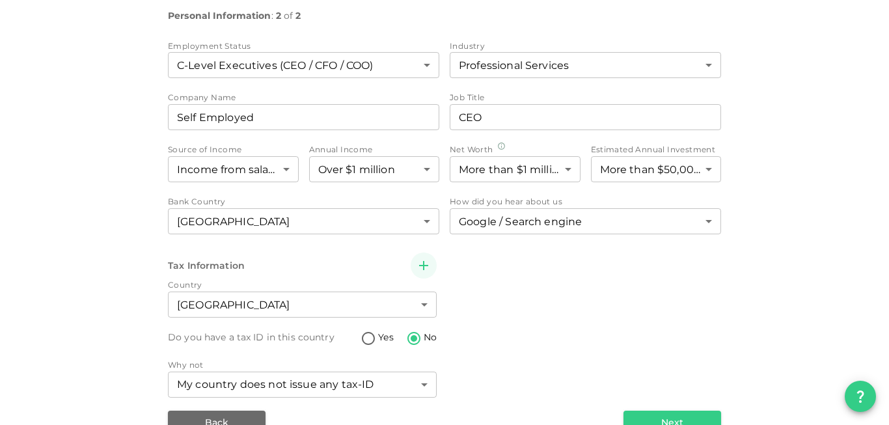
click at [56, 138] on div "1 Personal Information 2 Upload & Submit Personal Information : 2 of 2 Employme…" at bounding box center [444, 186] width 889 height 538
click at [784, 103] on div "1 Personal Information 2 Upload & Submit Personal Information : 2 of 2 Employme…" at bounding box center [445, 186] width 742 height 497
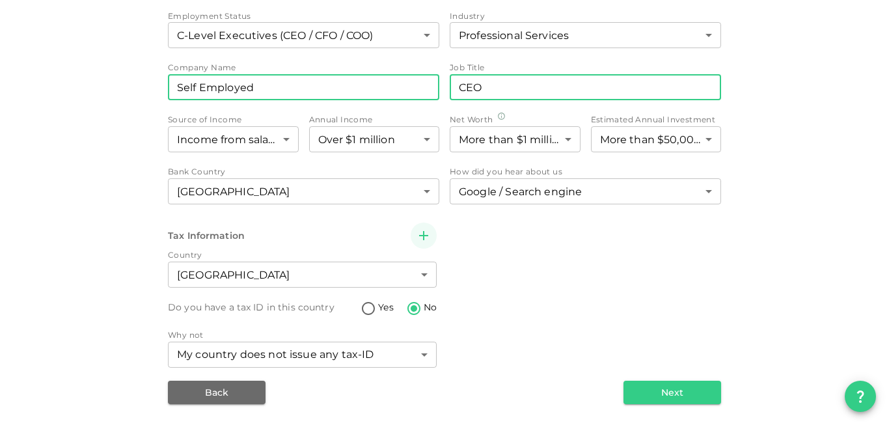
drag, startPoint x: 494, startPoint y: 84, endPoint x: 416, endPoint y: 81, distance: 77.5
click at [450, 79] on input "CEO" at bounding box center [585, 87] width 271 height 26
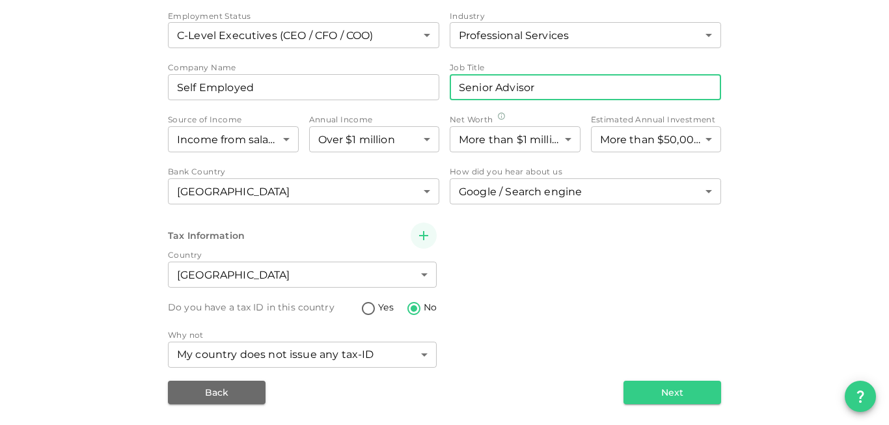
type input "Senior Advisor"
click at [784, 125] on div "1 Personal Information 2 Upload & Submit Personal Information : 2 of 2 Employme…" at bounding box center [445, 156] width 742 height 497
click at [547, 87] on input "Senior Advisor" at bounding box center [585, 87] width 271 height 26
click at [827, 231] on div "1 Personal Information 2 Upload & Submit Personal Information : 2 of 2 Employme…" at bounding box center [444, 156] width 889 height 538
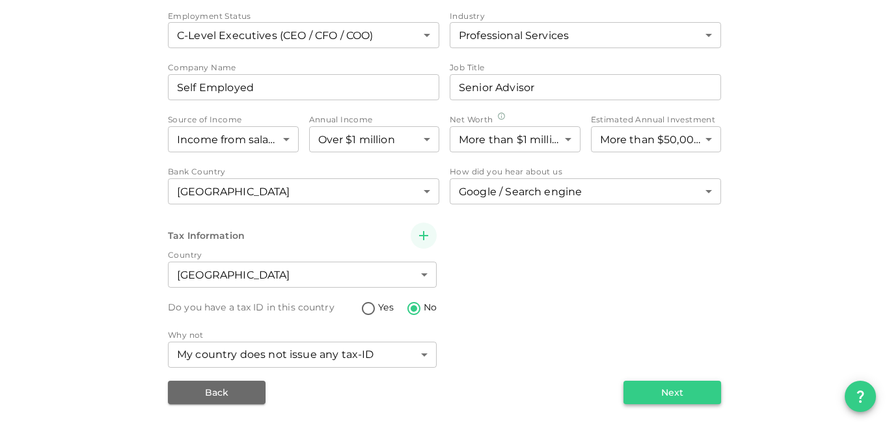
click at [691, 394] on button "Next" at bounding box center [672, 392] width 98 height 23
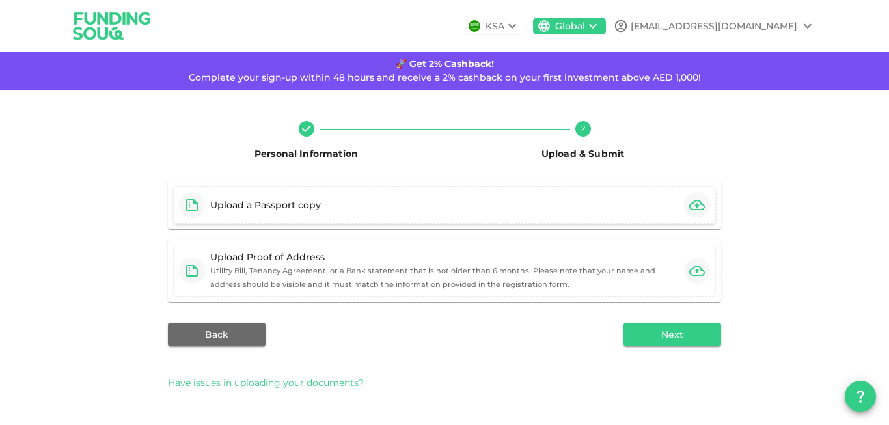
click at [495, 209] on div "Upload a Passport copy" at bounding box center [444, 205] width 543 height 38
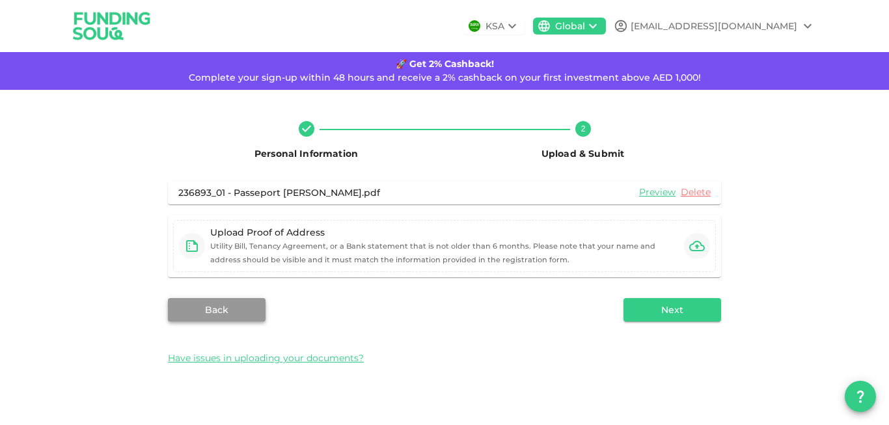
click at [235, 314] on button "Back" at bounding box center [217, 309] width 98 height 23
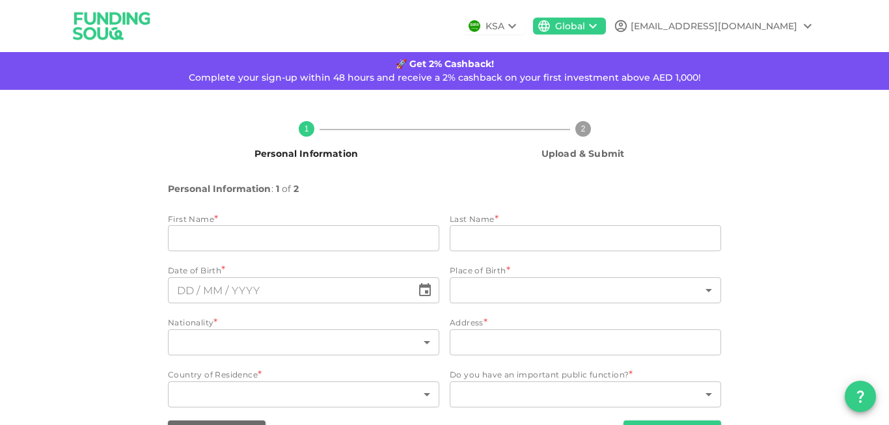
type input "Lionel"
type input "Vuillemin"
type input "67"
type input "Stand Point Tower A, Unit 1610, Downtown Dubai"
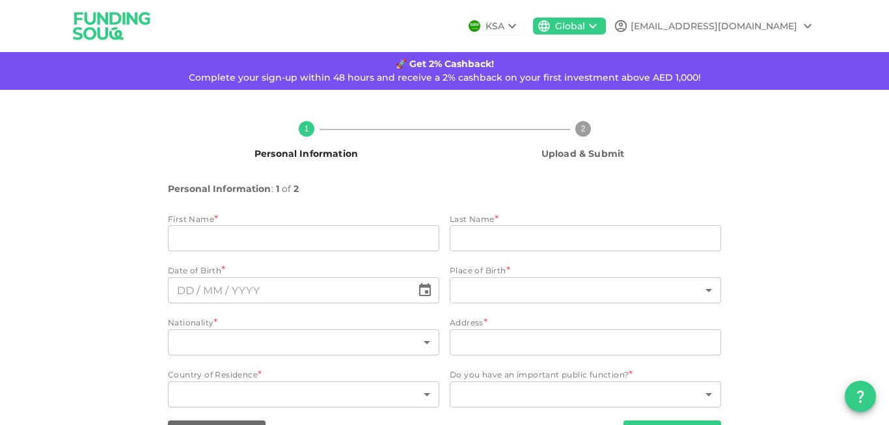
type input "2"
type input "1"
type input "⁦⁨10⁩ / ⁨03⁩ / ⁨1981⁩⁩"
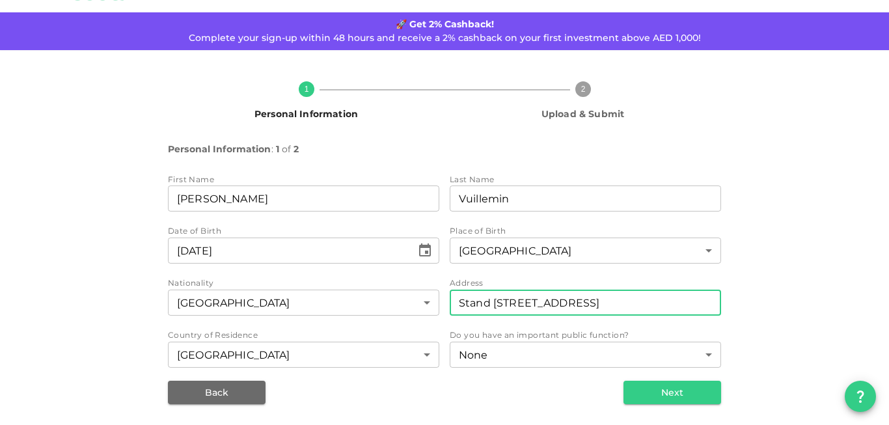
scroll to position [0, 5]
drag, startPoint x: 450, startPoint y: 300, endPoint x: 834, endPoint y: 312, distance: 384.1
click at [721, 312] on input "Stand Point Tower A, Unit 1610, Downtown Dubai" at bounding box center [585, 303] width 271 height 26
paste input "RESIDENTIAL - FLAT A-1610 345-SH.ZAYED ROAD"
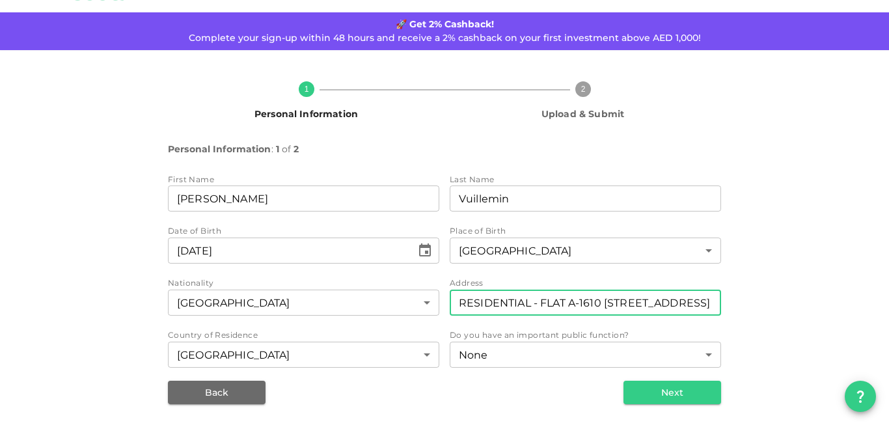
drag, startPoint x: 535, startPoint y: 301, endPoint x: 399, endPoint y: 293, distance: 136.2
click at [450, 293] on input "RESIDENTIAL - FLAT A-1610 345-SH.ZAYED ROAD, Downtown Dubai" at bounding box center [585, 303] width 271 height 26
click at [564, 307] on input "RESIDENTIAL - FLAT A-1610 345-SH.ZAYED ROAD, Downtown Dubai" at bounding box center [585, 303] width 271 height 26
drag, startPoint x: 577, startPoint y: 303, endPoint x: 776, endPoint y: 308, distance: 199.9
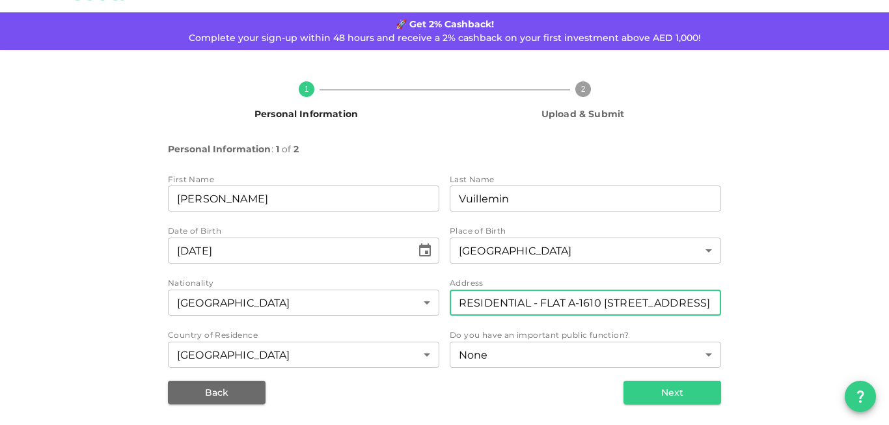
click at [721, 308] on input "RESIDENTIAL - FLAT A-1610 345-SH.ZAYED ROAD, Downtown Dubai" at bounding box center [585, 303] width 271 height 26
click at [618, 300] on input "RESIDENTIAL - FLAT A-1610 345-SH.ZAYED ROAD, Downtown Dubai" at bounding box center [585, 303] width 271 height 26
paste input "PO Box: 1, Dubai, UAE"
click at [603, 302] on input "RESIDENTIAL - FLAT A-1610 345-SH.ZAYED ROAD PO Box: 1, Dubai, UAE" at bounding box center [585, 303] width 271 height 26
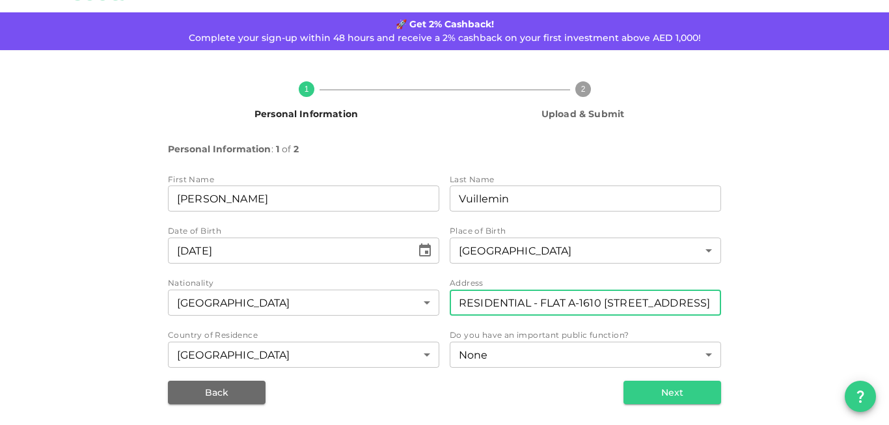
type input "RESIDENTIAL - FLAT A-1610 345-SH.ZAYED ROAD PO Box: 1, Dubai, UAE"
click at [657, 394] on button "Next" at bounding box center [672, 392] width 98 height 23
click at [497, 305] on input "RESIDENTIAL - FLAT A-1610 345-SH.ZAYED ROAD PO Box: 1, Dubai, UAE" at bounding box center [585, 303] width 271 height 26
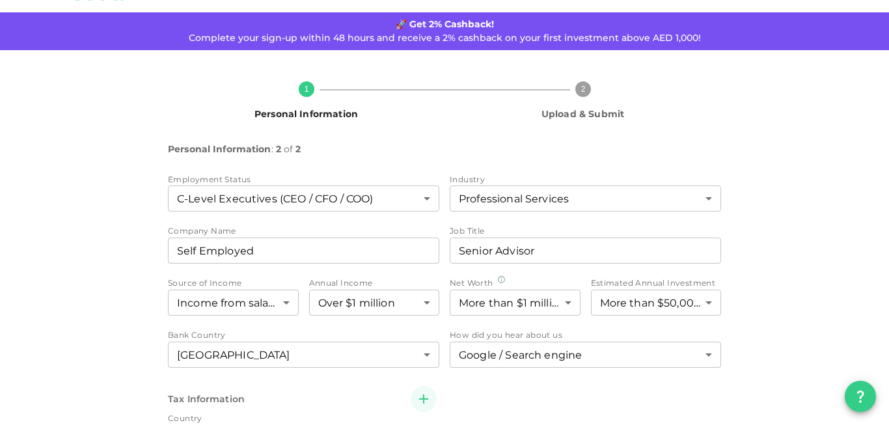
type input "3"
type input "7"
type input "Self Employed"
type input "Senior Advisor"
type input "1"
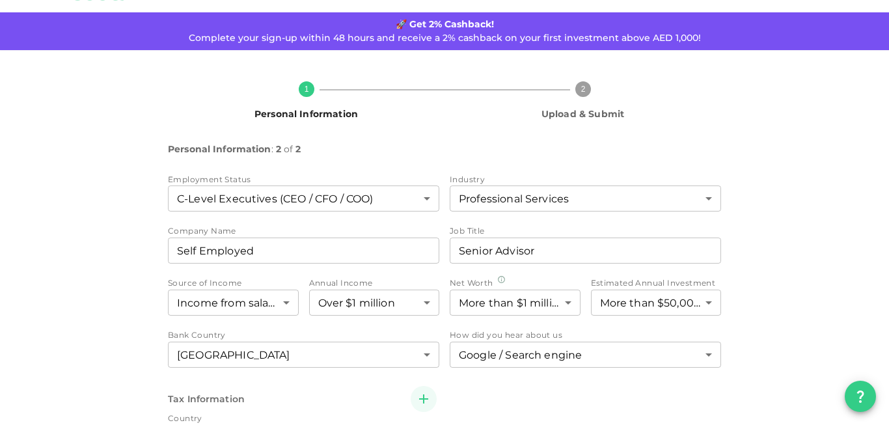
type input "6"
type input "2"
type input "5"
type input "2"
type input "1"
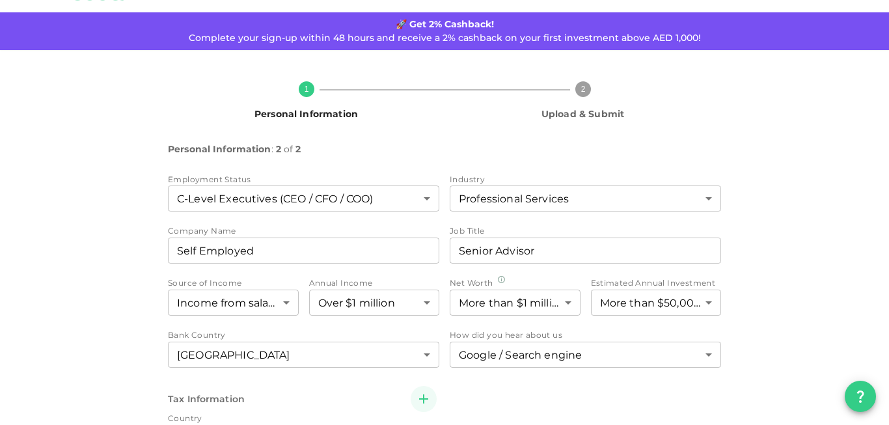
type input "2"
radio input "false"
radio input "true"
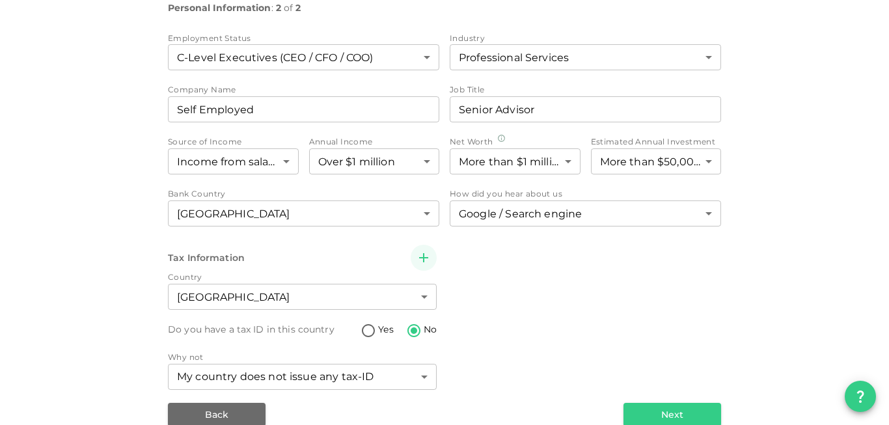
scroll to position [203, 0]
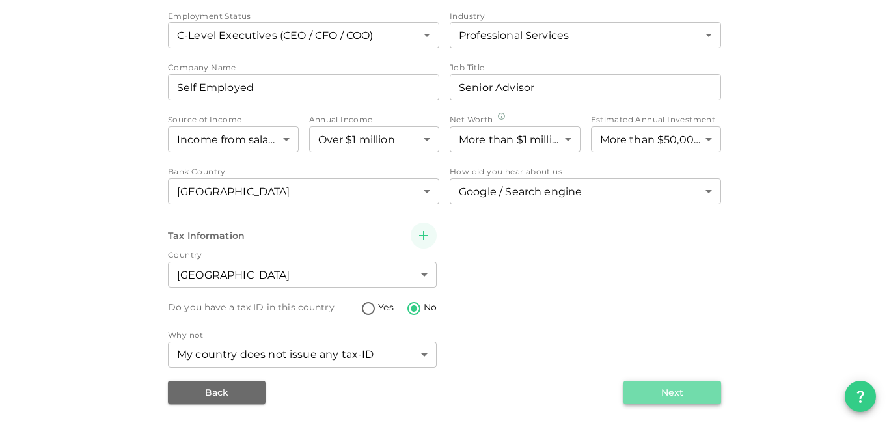
click at [681, 391] on button "Next" at bounding box center [672, 392] width 98 height 23
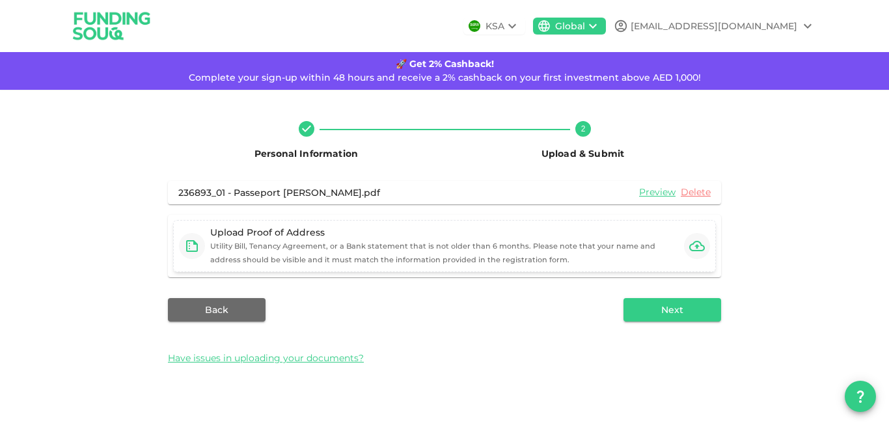
click at [698, 250] on icon "button" at bounding box center [697, 246] width 16 height 10
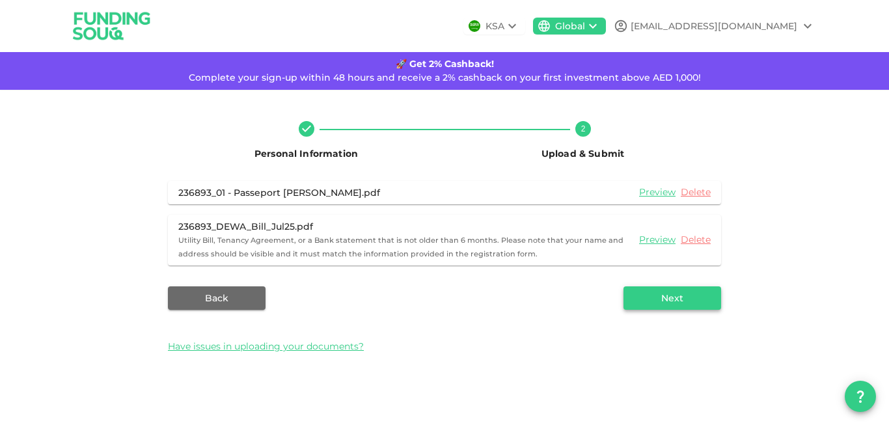
click at [670, 301] on button "Next" at bounding box center [672, 297] width 98 height 23
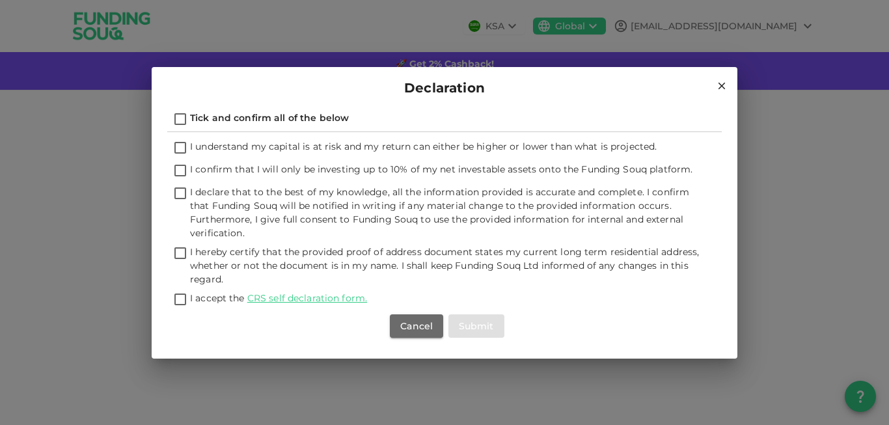
click at [176, 147] on input "I understand my capital is at risk and my return can either be higher or lower …" at bounding box center [180, 149] width 20 height 18
checkbox input "true"
click at [179, 170] on input "I confirm that I will only be investing up to 10% of my net investable assets o…" at bounding box center [180, 172] width 20 height 18
checkbox input "true"
click at [180, 193] on input "I declare that to the best of my knowledge, all the information provided is acc…" at bounding box center [180, 194] width 20 height 18
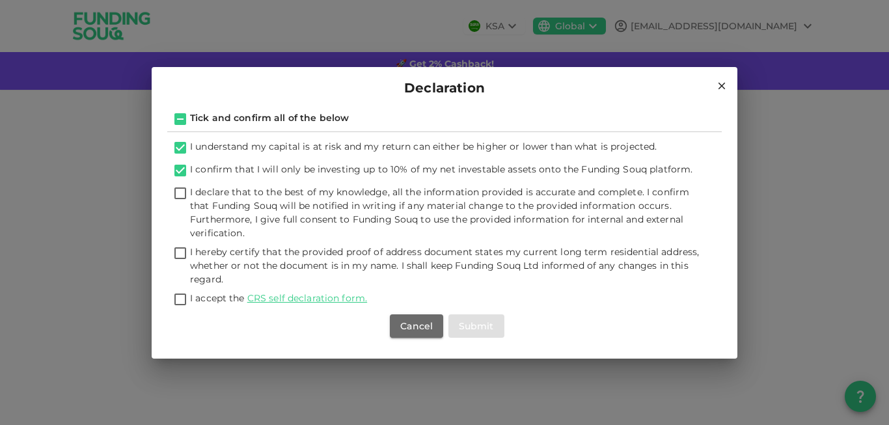
checkbox input "true"
click at [176, 255] on input "I hereby certify that the provided proof of address document states my current …" at bounding box center [180, 254] width 20 height 18
checkbox input "true"
click at [181, 298] on input "I accept the CRS self declaration form." at bounding box center [180, 301] width 20 height 18
checkbox input "true"
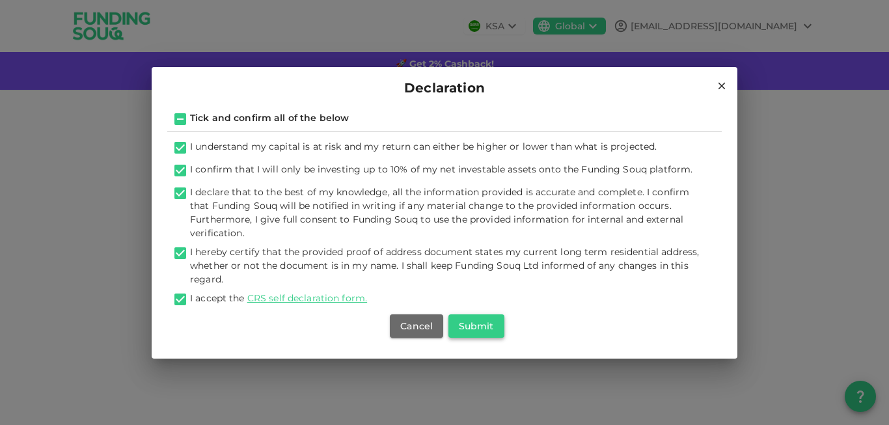
click at [478, 329] on button "Submit" at bounding box center [476, 325] width 56 height 23
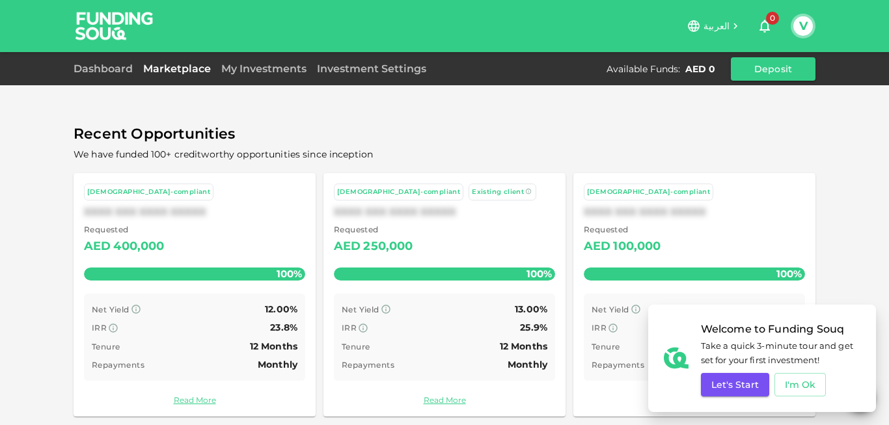
scroll to position [57, 0]
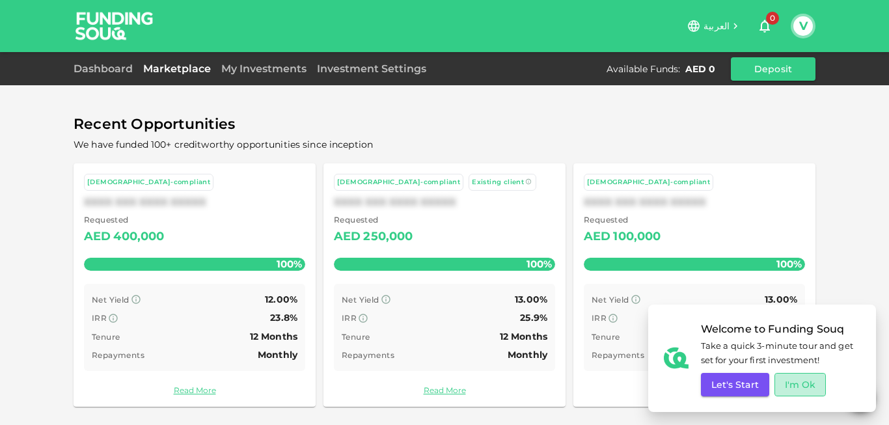
click at [808, 383] on button "I'm Ok" at bounding box center [800, 384] width 52 height 23
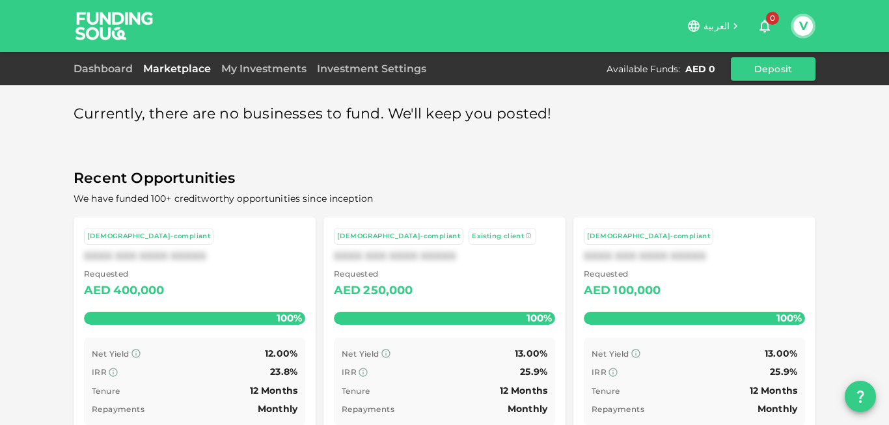
scroll to position [0, 0]
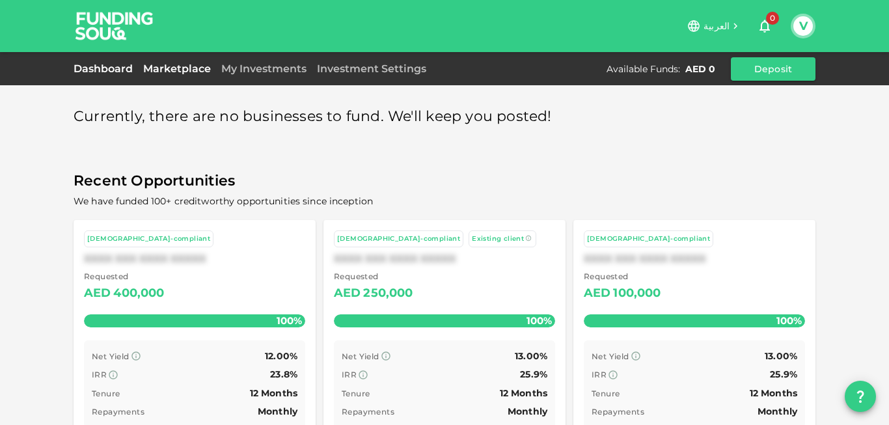
click at [117, 68] on link "Dashboard" at bounding box center [106, 68] width 64 height 12
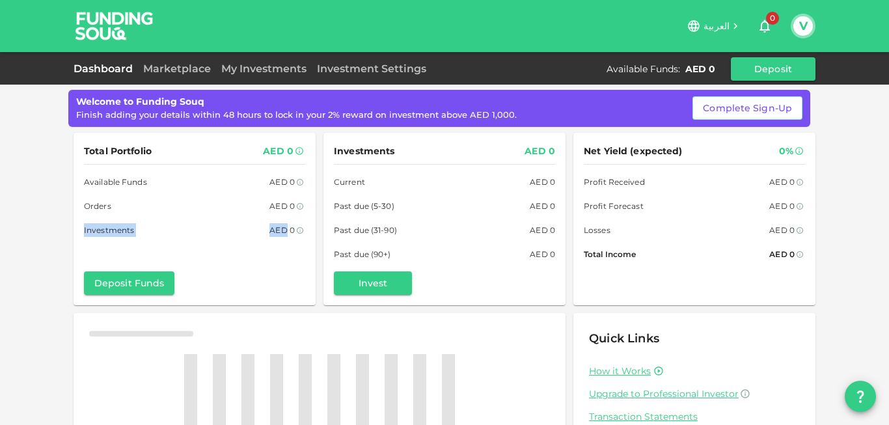
drag, startPoint x: 77, startPoint y: 146, endPoint x: 281, endPoint y: 243, distance: 226.2
click at [281, 243] on div "العربية 0 V Dashboard Marketplace My Investments Investment Settings Available …" at bounding box center [444, 212] width 889 height 425
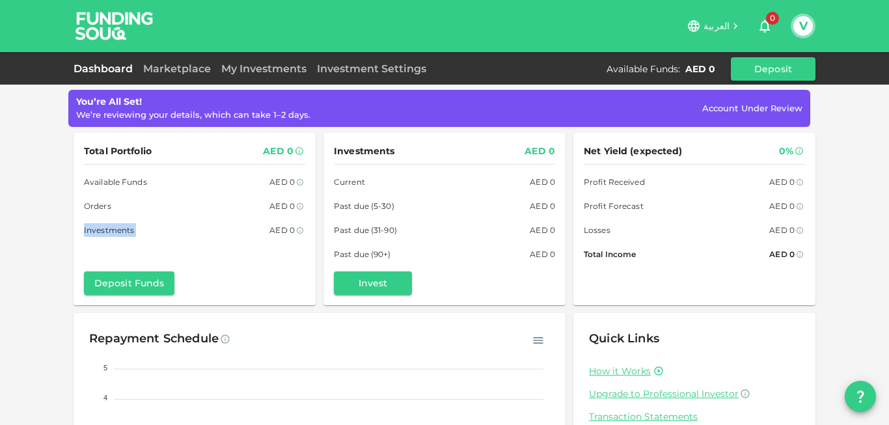
click at [40, 266] on div "You’re All Set! We’re reviewing your details, which can take 1–2 days. Account …" at bounding box center [444, 295] width 889 height 590
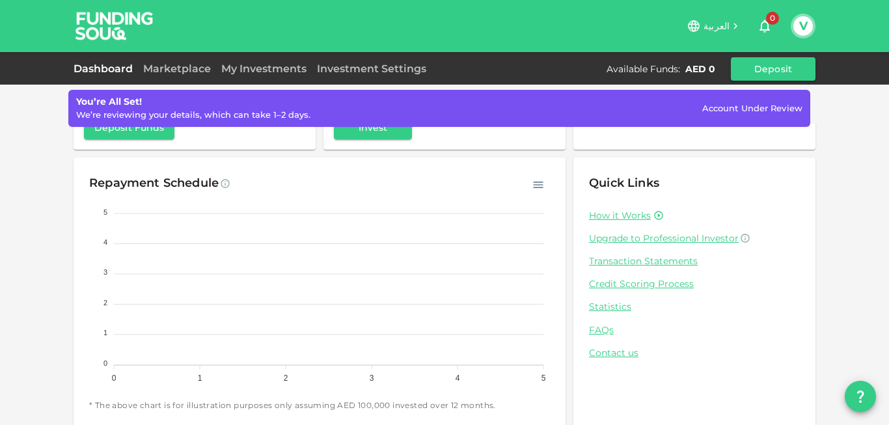
scroll to position [165, 0]
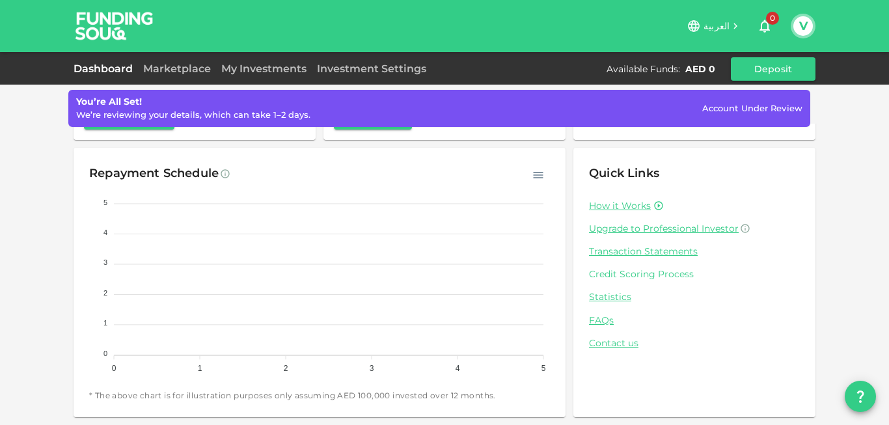
click at [666, 273] on link "Credit Scoring Process" at bounding box center [694, 274] width 211 height 12
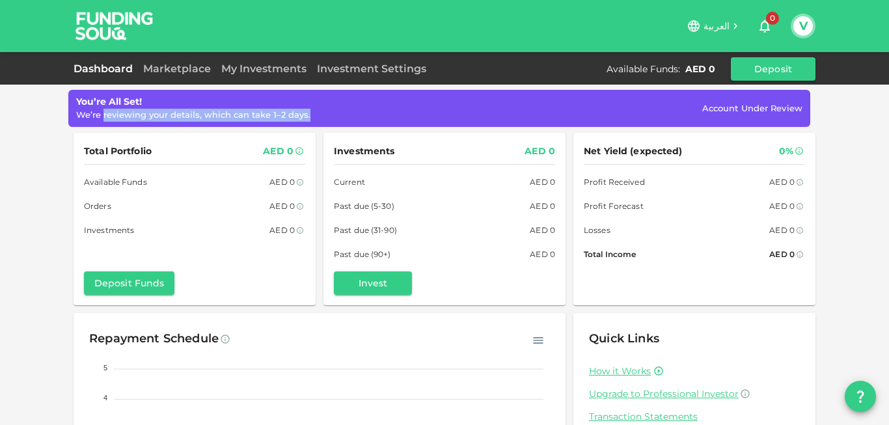
drag, startPoint x: 109, startPoint y: 113, endPoint x: 307, endPoint y: 116, distance: 197.2
click at [307, 116] on div "You’re All Set! We’re reviewing your details, which can take 1–2 days. Account …" at bounding box center [439, 108] width 726 height 27
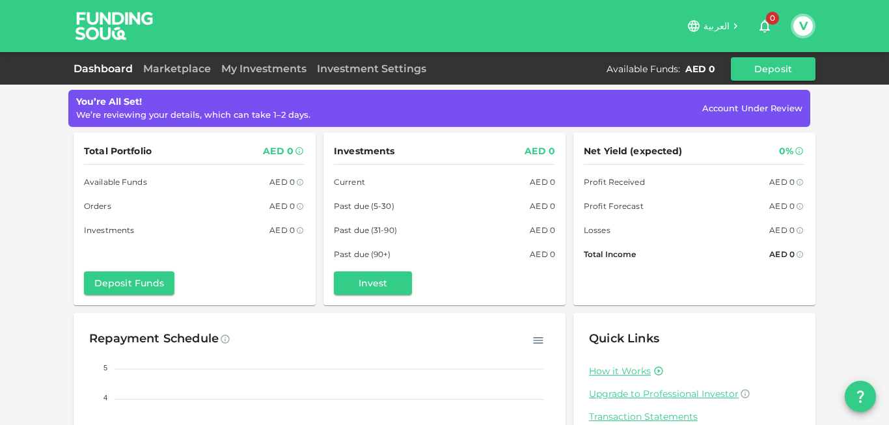
click at [759, 104] on span "Account Under Review" at bounding box center [752, 108] width 100 height 10
click at [154, 280] on button "Deposit Funds" at bounding box center [129, 282] width 90 height 23
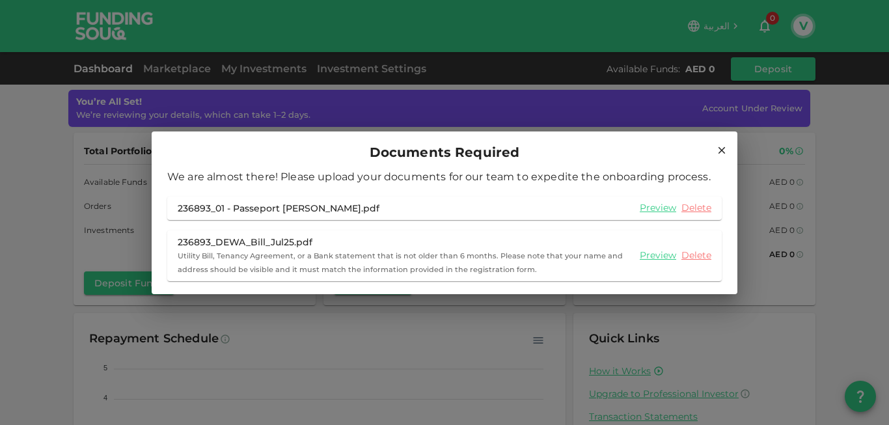
click at [723, 149] on icon at bounding box center [721, 149] width 7 height 7
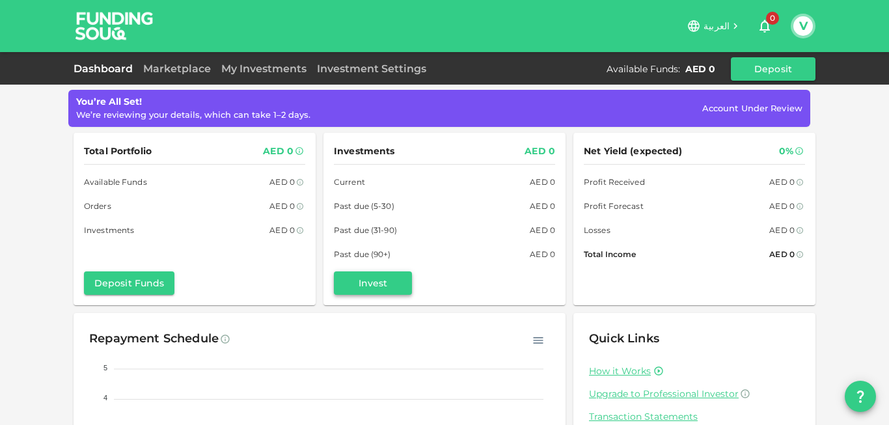
click at [386, 282] on button "Invest" at bounding box center [373, 282] width 78 height 23
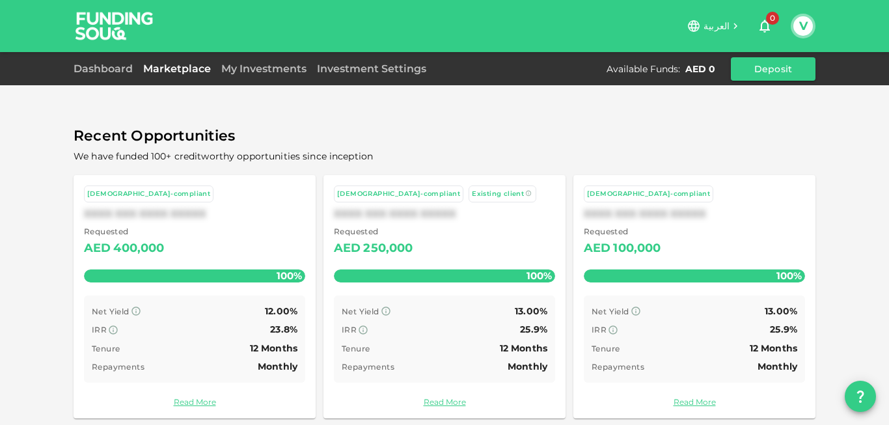
scroll to position [57, 0]
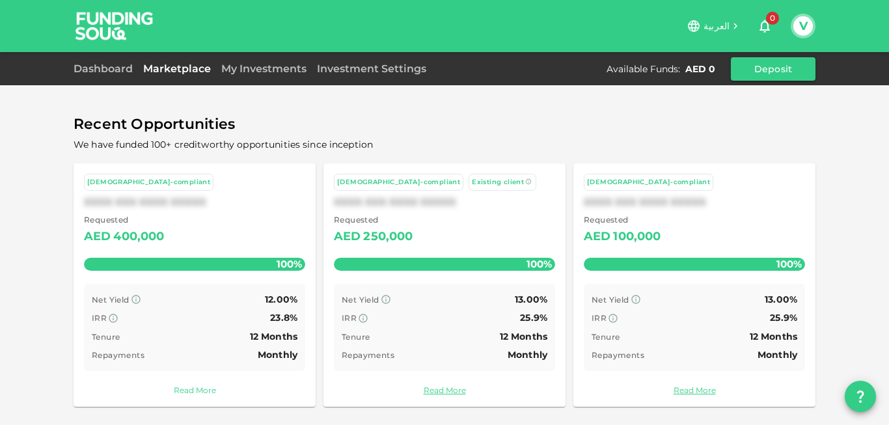
click at [198, 390] on link "Read More" at bounding box center [194, 390] width 221 height 12
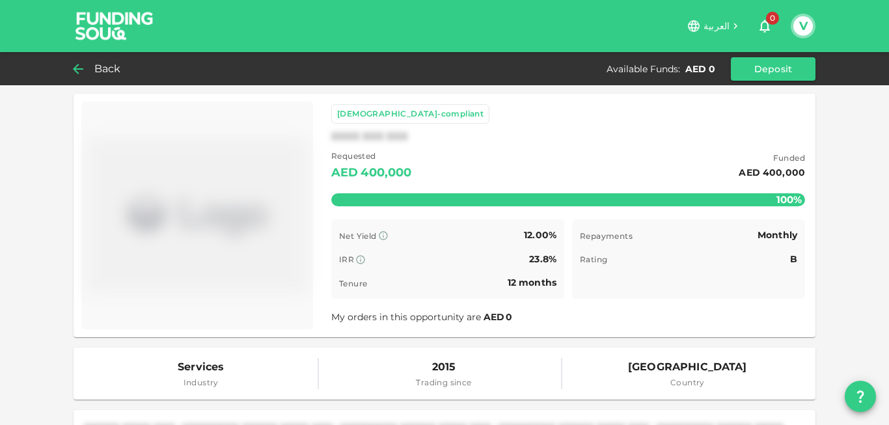
click at [101, 70] on span "Back" at bounding box center [107, 69] width 27 height 18
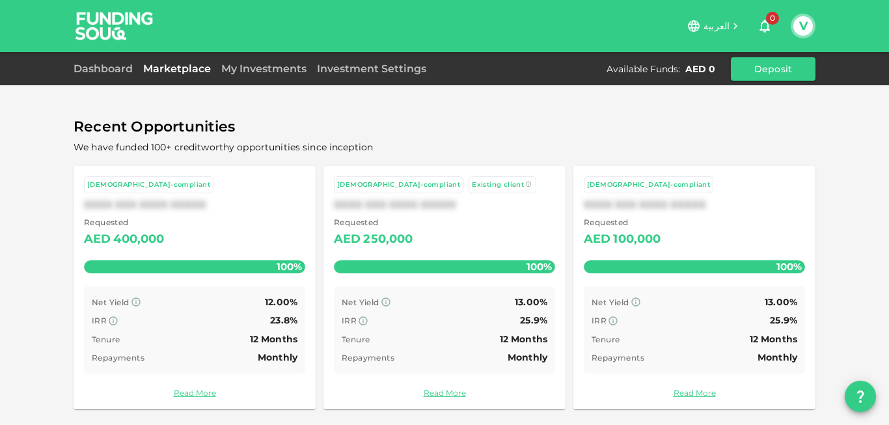
scroll to position [57, 0]
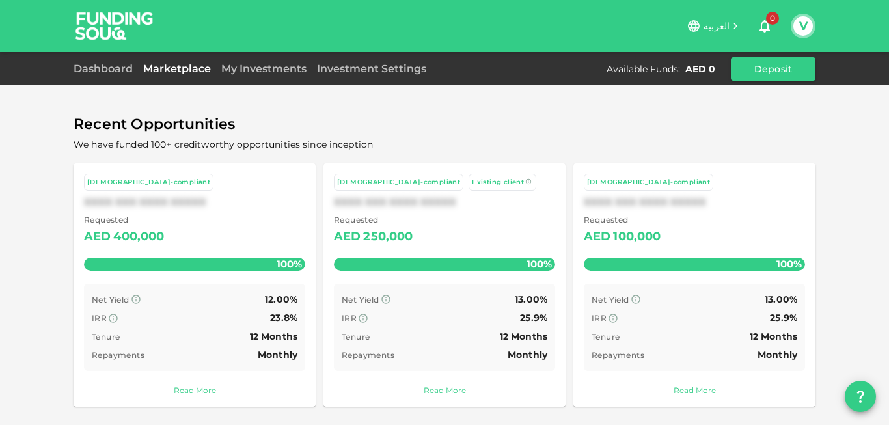
click at [452, 390] on link "Read More" at bounding box center [444, 390] width 221 height 12
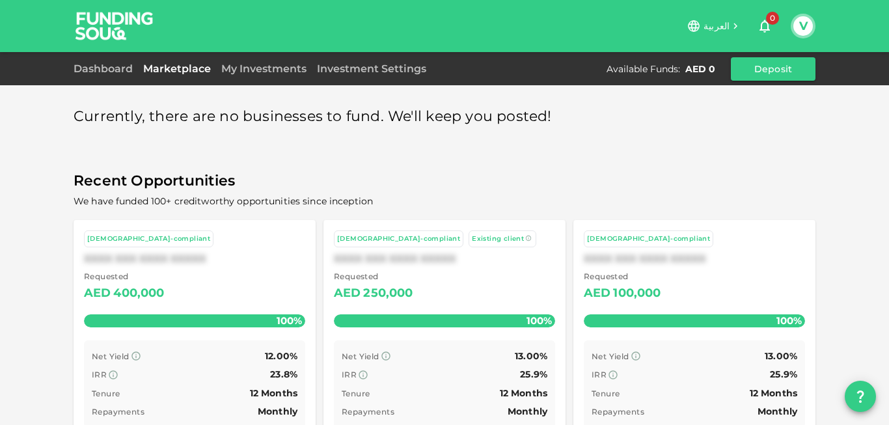
click at [713, 322] on div "100%" at bounding box center [694, 320] width 221 height 13
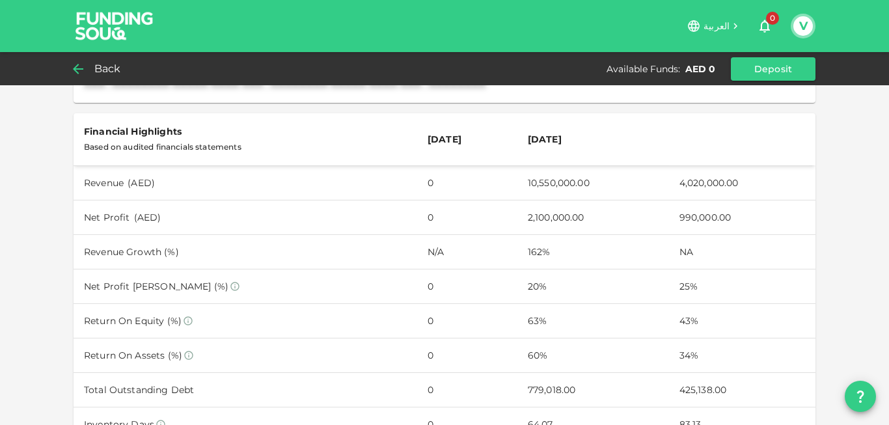
scroll to position [361, 0]
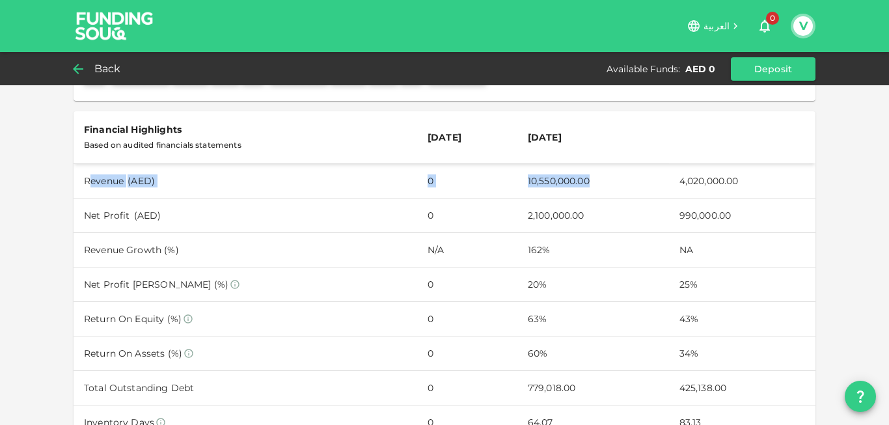
drag, startPoint x: 83, startPoint y: 178, endPoint x: 619, endPoint y: 185, distance: 536.3
click at [619, 185] on tr "Revenue ( AED ) 0 10,550,000.00 4,020,000.00" at bounding box center [445, 180] width 742 height 34
click at [619, 185] on td "10,550,000.00" at bounding box center [593, 180] width 152 height 34
drag, startPoint x: 532, startPoint y: 181, endPoint x: 756, endPoint y: 180, distance: 224.5
click at [756, 180] on tr "Revenue ( AED ) 0 10,550,000.00 4,020,000.00" at bounding box center [445, 180] width 742 height 34
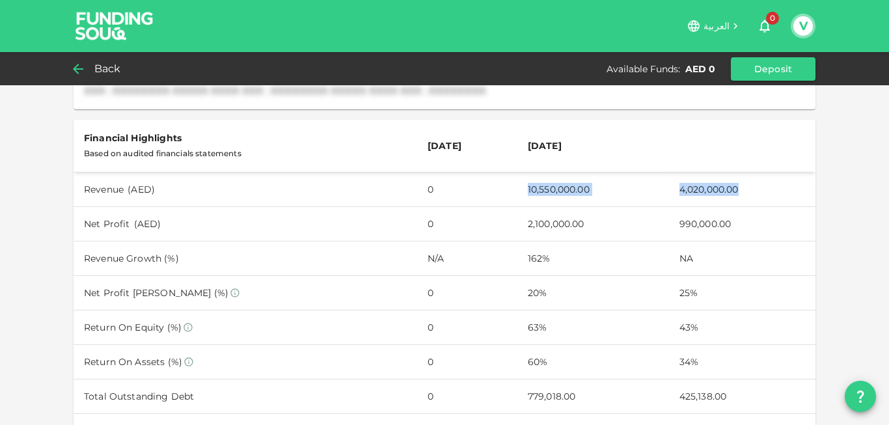
scroll to position [356, 0]
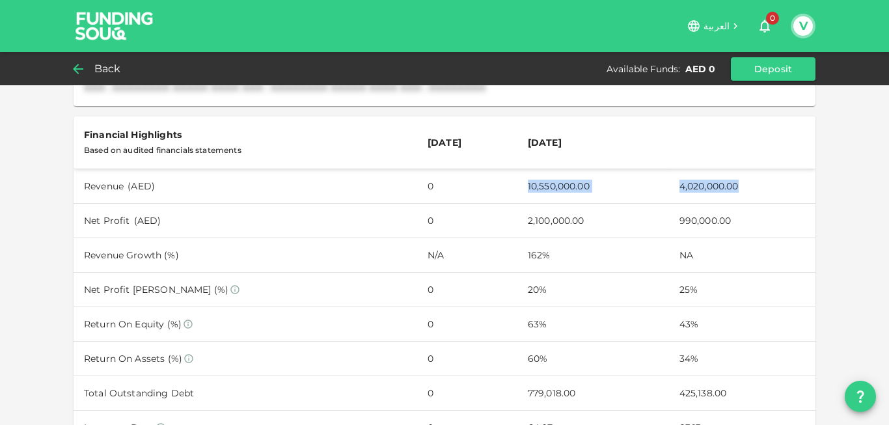
click at [586, 169] on td "10,550,000.00" at bounding box center [593, 186] width 152 height 34
drag, startPoint x: 532, startPoint y: 219, endPoint x: 608, endPoint y: 223, distance: 76.9
click at [608, 223] on td "2,100,000.00" at bounding box center [593, 220] width 152 height 34
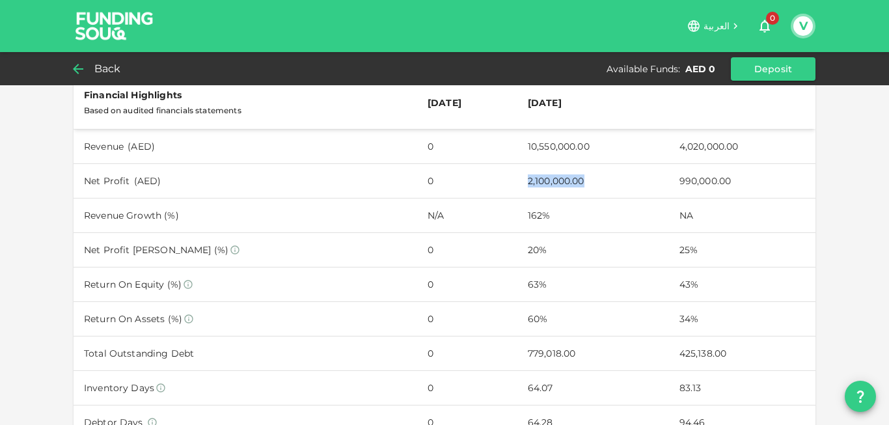
scroll to position [398, 0]
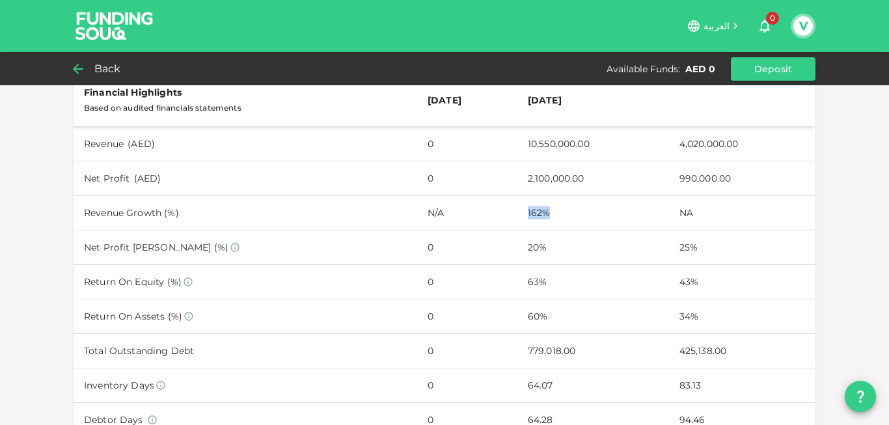
drag, startPoint x: 524, startPoint y: 215, endPoint x: 562, endPoint y: 217, distance: 37.8
click at [562, 217] on td "162%" at bounding box center [593, 212] width 152 height 34
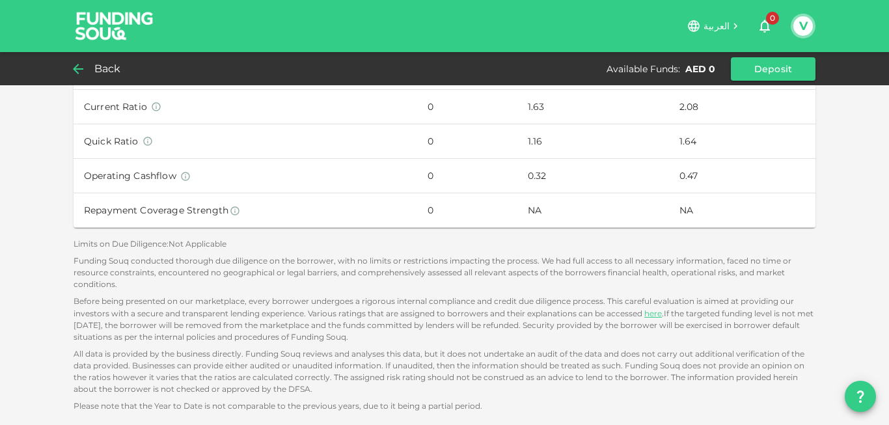
scroll to position [0, 0]
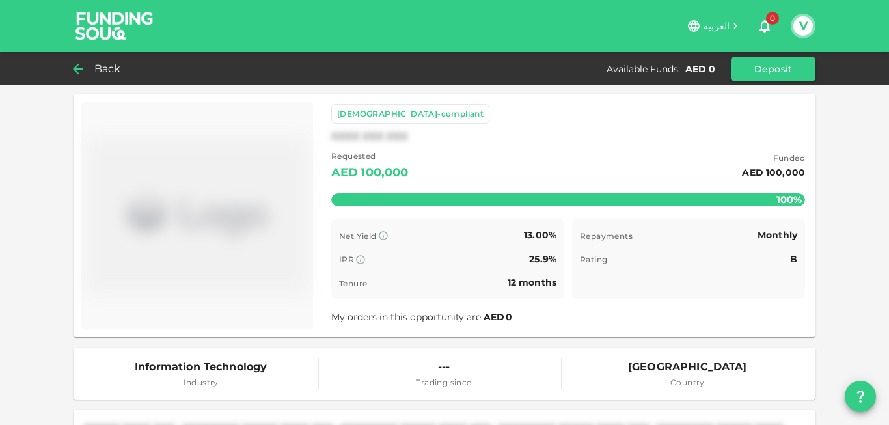
click at [79, 72] on icon at bounding box center [78, 69] width 16 height 16
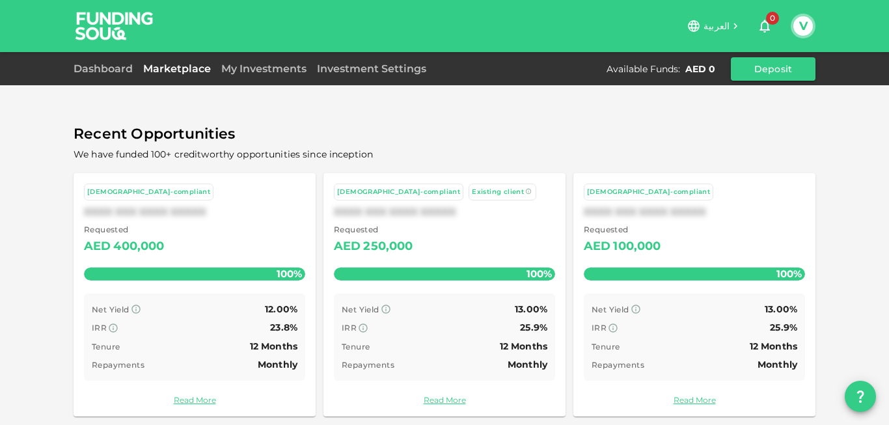
scroll to position [57, 0]
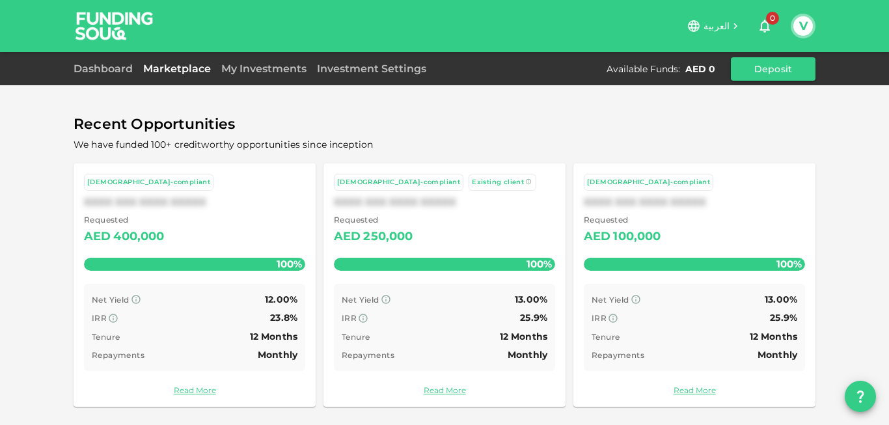
click at [407, 318] on div "IRR 25.9%" at bounding box center [445, 318] width 206 height 16
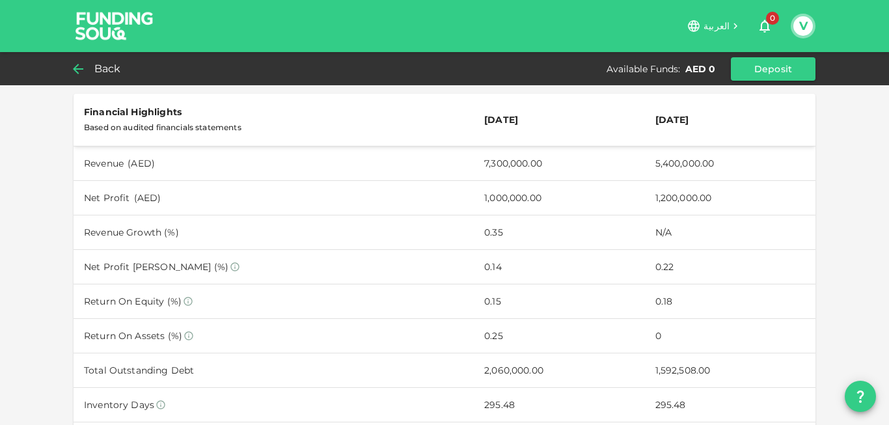
scroll to position [381, 0]
drag, startPoint x: 495, startPoint y: 234, endPoint x: 465, endPoint y: 234, distance: 29.3
click at [474, 234] on td "0.35" at bounding box center [559, 230] width 170 height 34
drag, startPoint x: 473, startPoint y: 266, endPoint x: 523, endPoint y: 265, distance: 50.1
click at [523, 265] on td "0.14" at bounding box center [559, 264] width 170 height 34
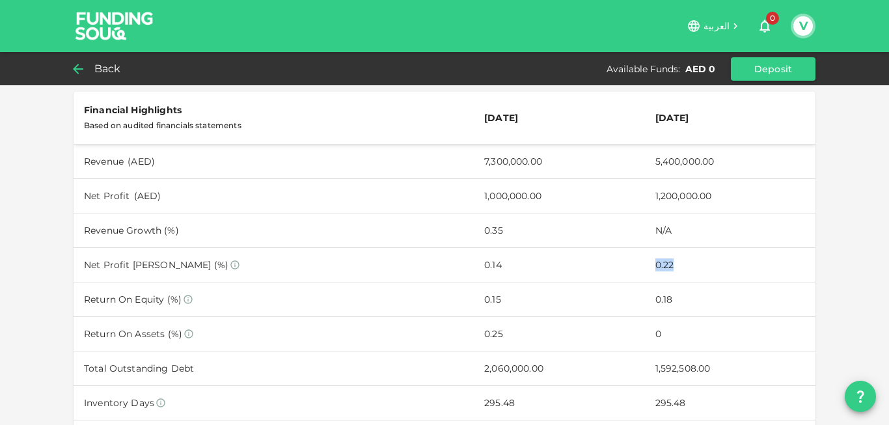
drag, startPoint x: 675, startPoint y: 267, endPoint x: 642, endPoint y: 267, distance: 32.5
click at [645, 267] on td "0.22" at bounding box center [730, 264] width 170 height 34
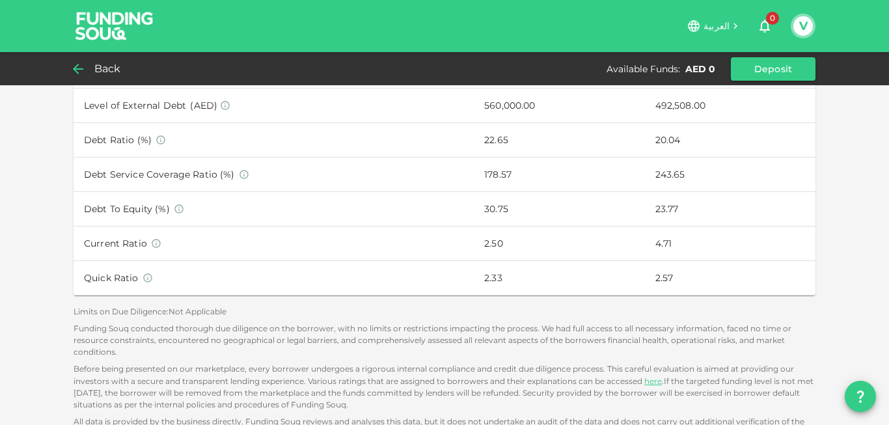
scroll to position [0, 0]
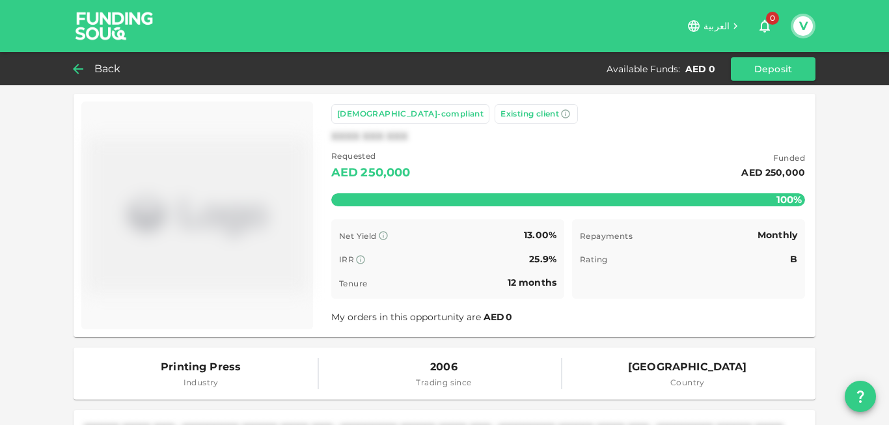
click at [765, 31] on icon "button" at bounding box center [764, 26] width 10 height 13
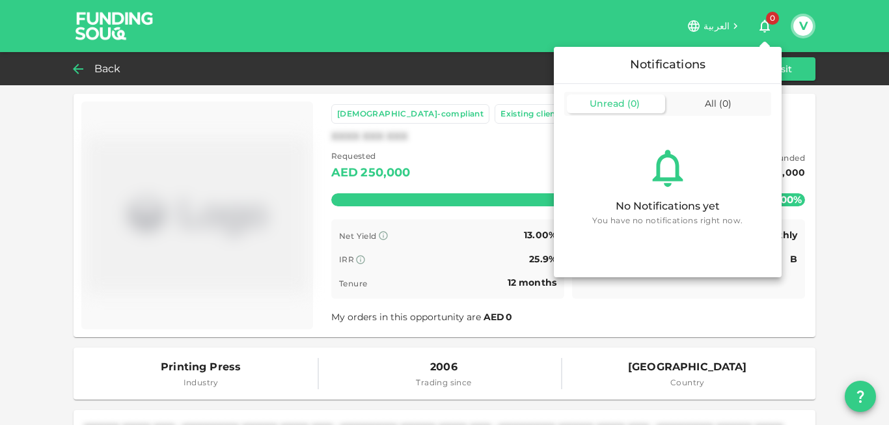
click at [798, 23] on div at bounding box center [444, 212] width 889 height 425
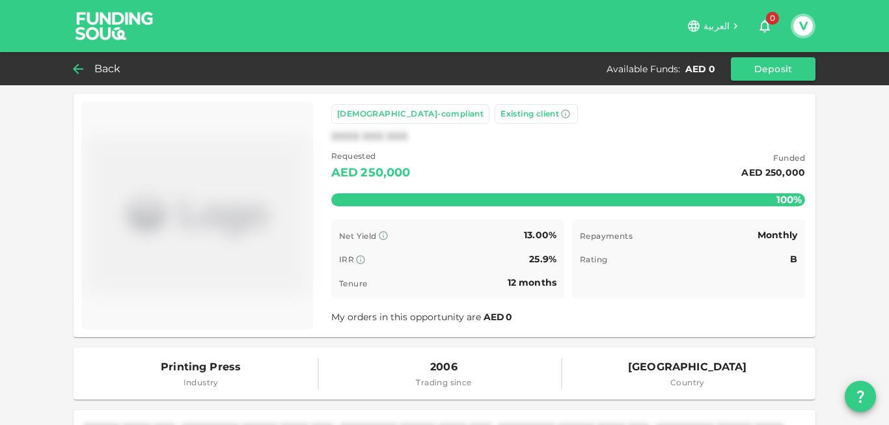
click at [805, 26] on button "V" at bounding box center [803, 26] width 20 height 20
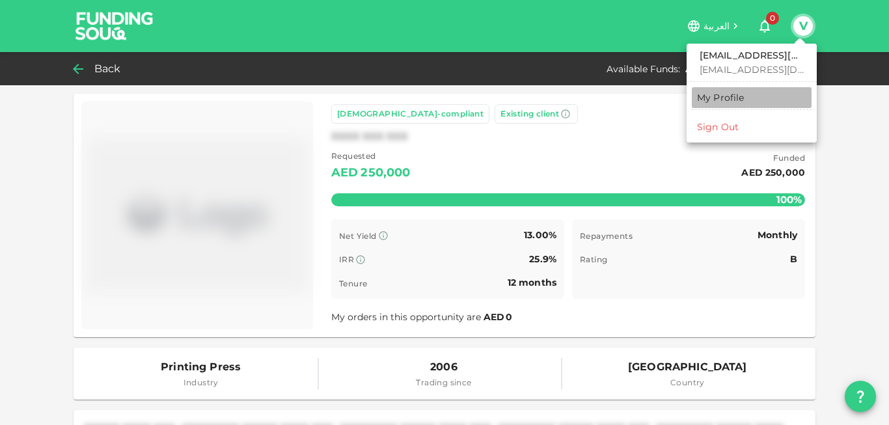
click at [733, 100] on div "My Profile" at bounding box center [721, 97] width 48 height 13
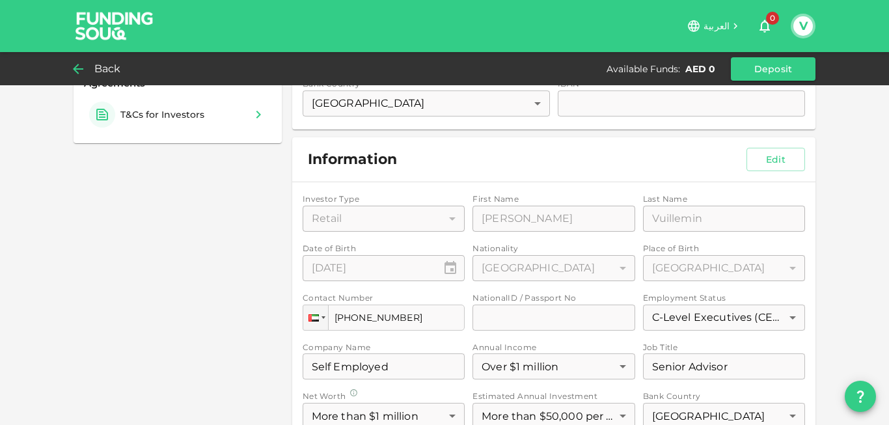
scroll to position [282, 0]
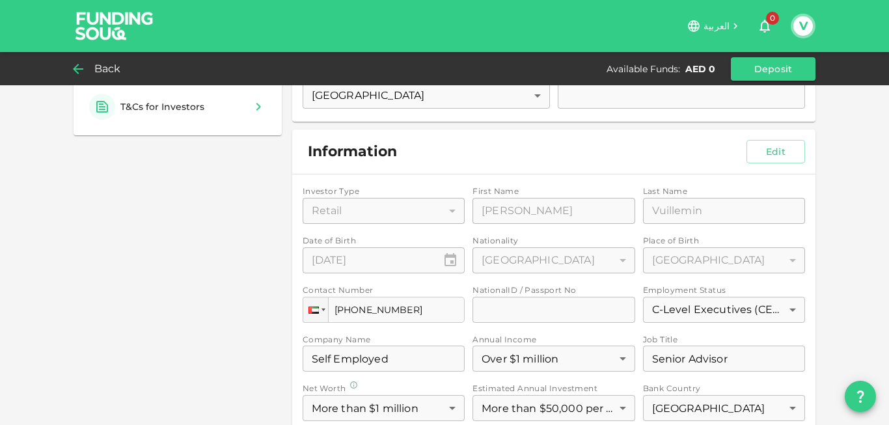
drag, startPoint x: 389, startPoint y: 359, endPoint x: 272, endPoint y: 362, distance: 117.2
click at [271, 362] on div "Profle & Settings My Profile Update Details Communication Preferences Security …" at bounding box center [445, 281] width 742 height 939
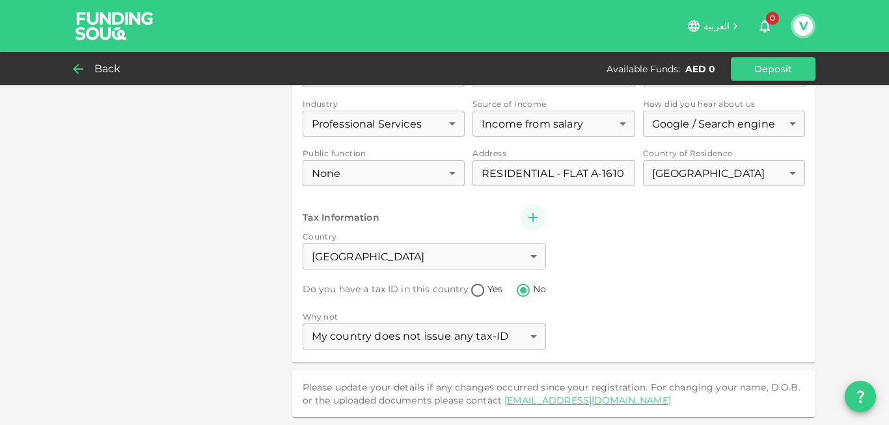
scroll to position [0, 0]
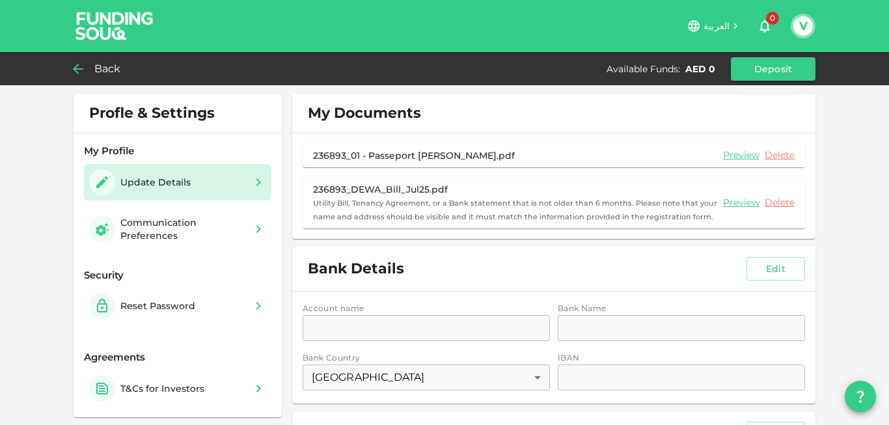
click at [120, 184] on div "Update Details" at bounding box center [155, 182] width 70 height 13
click at [94, 182] on icon "button" at bounding box center [102, 182] width 16 height 16
click at [256, 181] on icon at bounding box center [258, 182] width 5 height 8
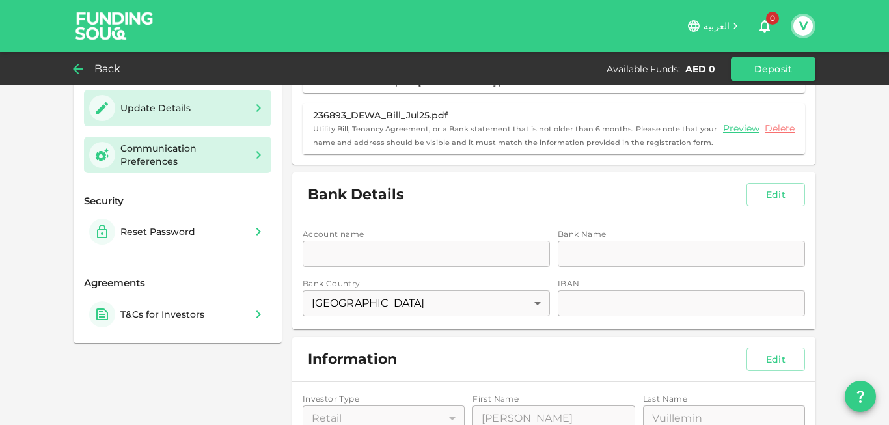
scroll to position [230, 0]
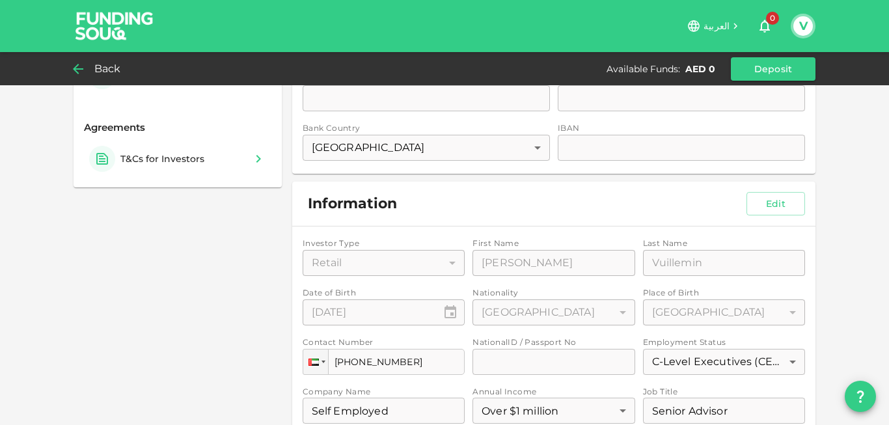
click at [238, 213] on div "Profle & Settings My Profile Update Details Communication Preferences Security …" at bounding box center [445, 333] width 742 height 939
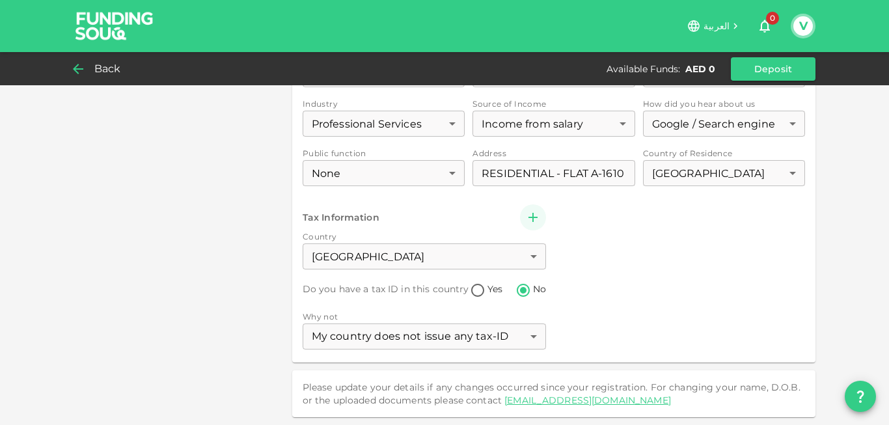
scroll to position [0, 0]
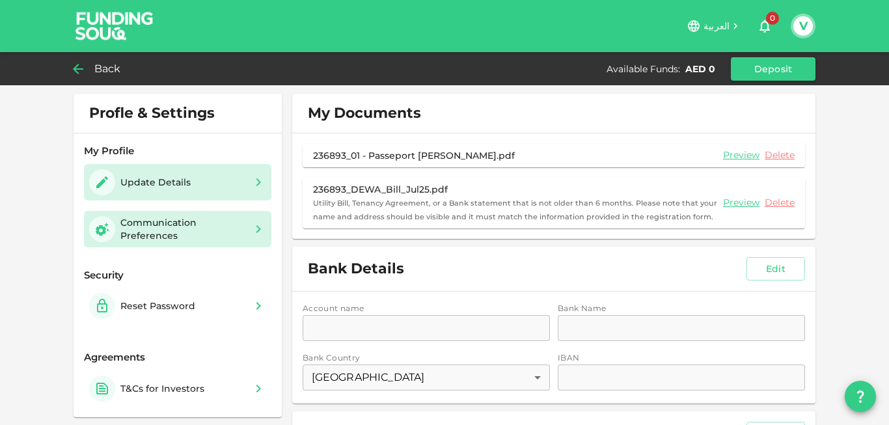
click at [206, 234] on div "Communication Preferences" at bounding box center [182, 229] width 125 height 26
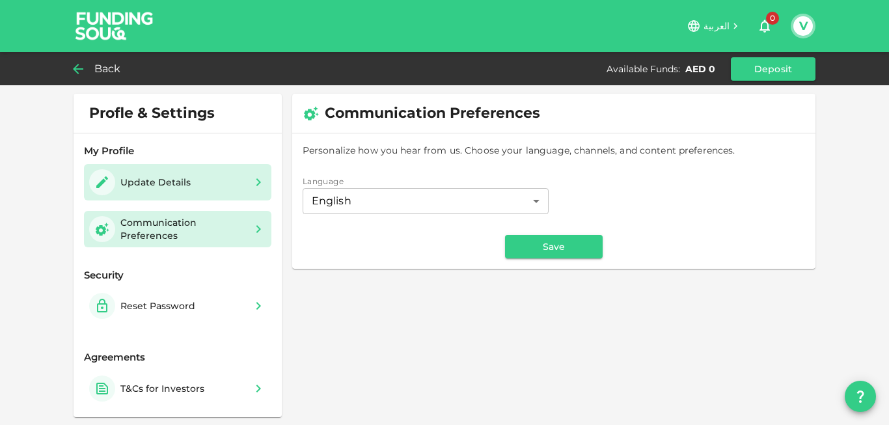
click at [221, 182] on div "Update Details" at bounding box center [177, 182] width 177 height 26
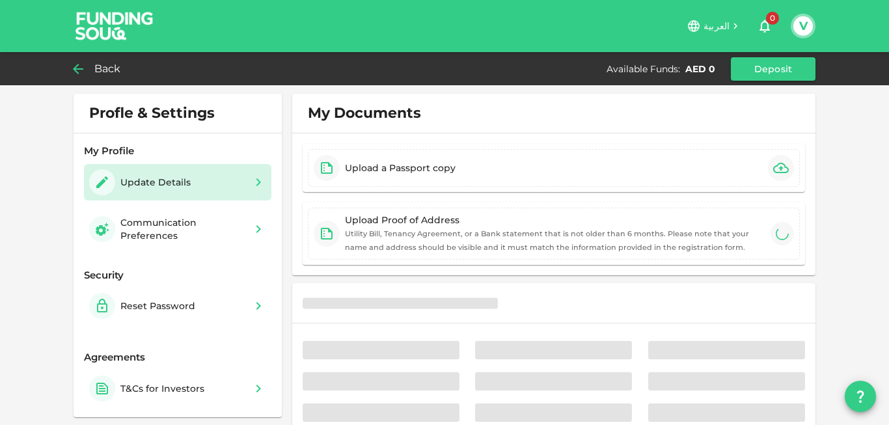
type input "⁦⁨10⁩ / ⁨03⁩ / ⁨1981⁩⁩"
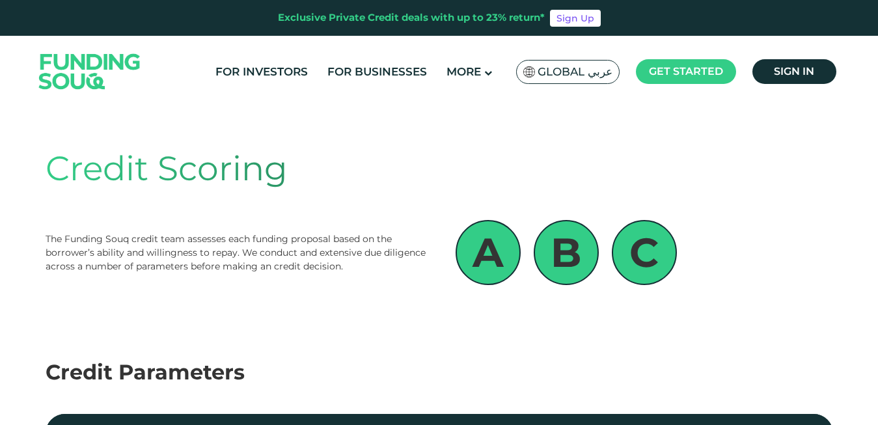
click at [238, 285] on div "Credit Scoring The Funding Souq credit team assesses each funding proposal base…" at bounding box center [439, 214] width 787 height 194
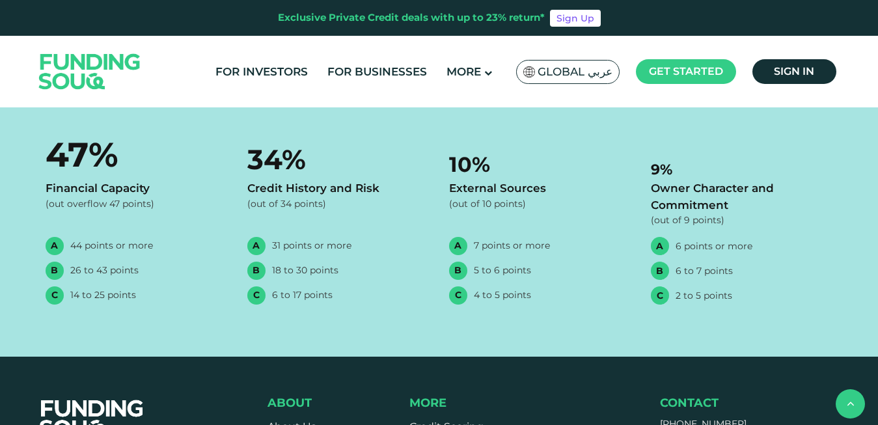
scroll to position [901, 0]
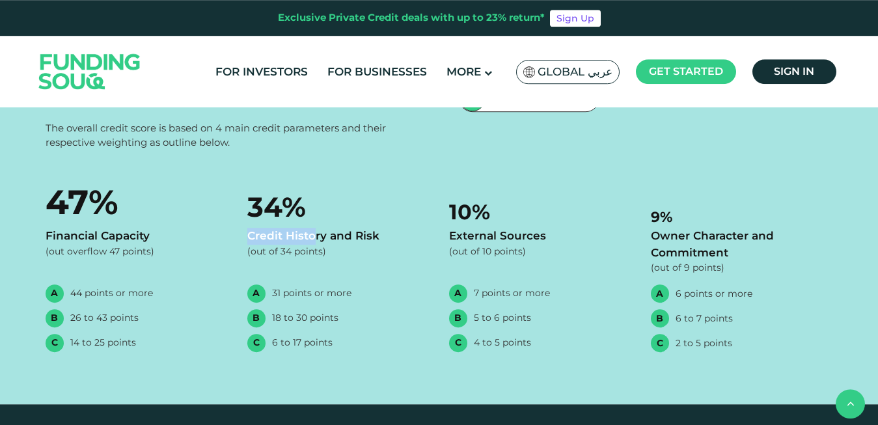
drag, startPoint x: 250, startPoint y: 235, endPoint x: 312, endPoint y: 237, distance: 61.9
click at [312, 237] on div "Credit History and Risk" at bounding box center [338, 236] width 182 height 17
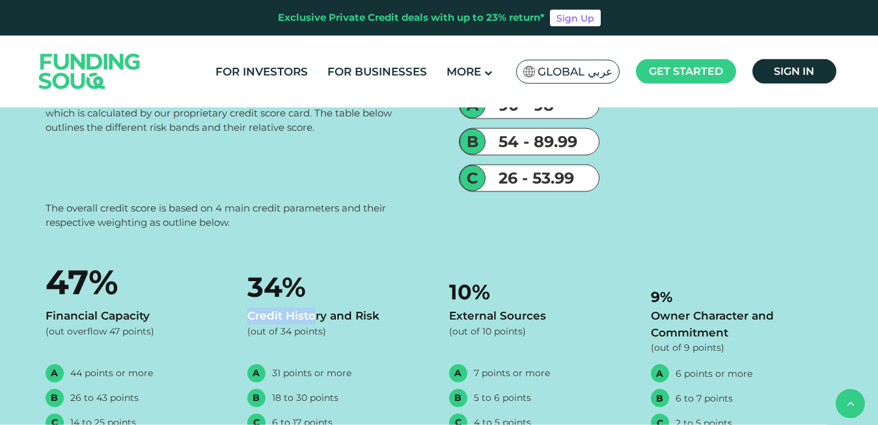
scroll to position [765, 0]
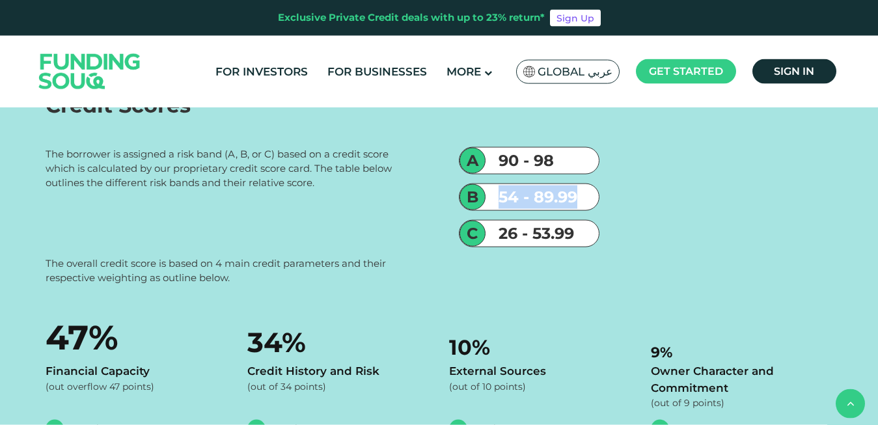
drag, startPoint x: 584, startPoint y: 194, endPoint x: 486, endPoint y: 189, distance: 98.4
click at [486, 189] on div "54 - 89.99" at bounding box center [541, 196] width 113 height 23
click at [155, 157] on div "The borrower is assigned a risk band (A, B, or C) based on a credit score which…" at bounding box center [233, 168] width 374 height 43
drag, startPoint x: 59, startPoint y: 150, endPoint x: 321, endPoint y: 190, distance: 265.2
click at [321, 190] on div "The borrower is assigned a risk band (A, B, or C) based on a credit score which…" at bounding box center [233, 190] width 374 height 87
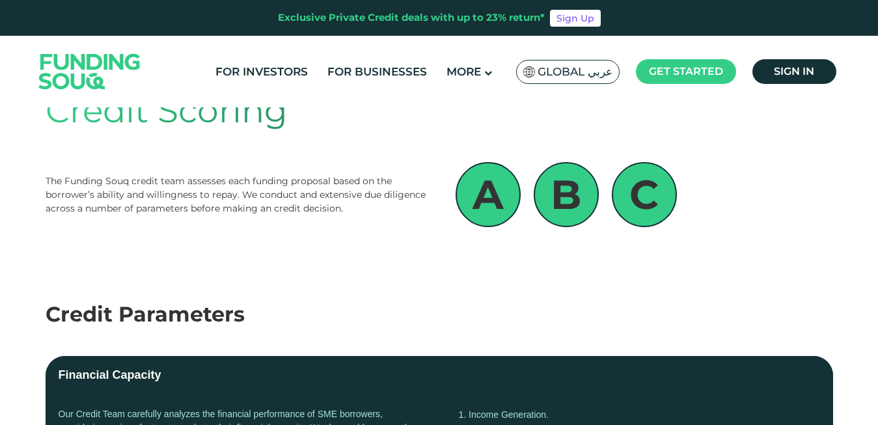
scroll to position [0, 0]
